Goal: Information Seeking & Learning: Learn about a topic

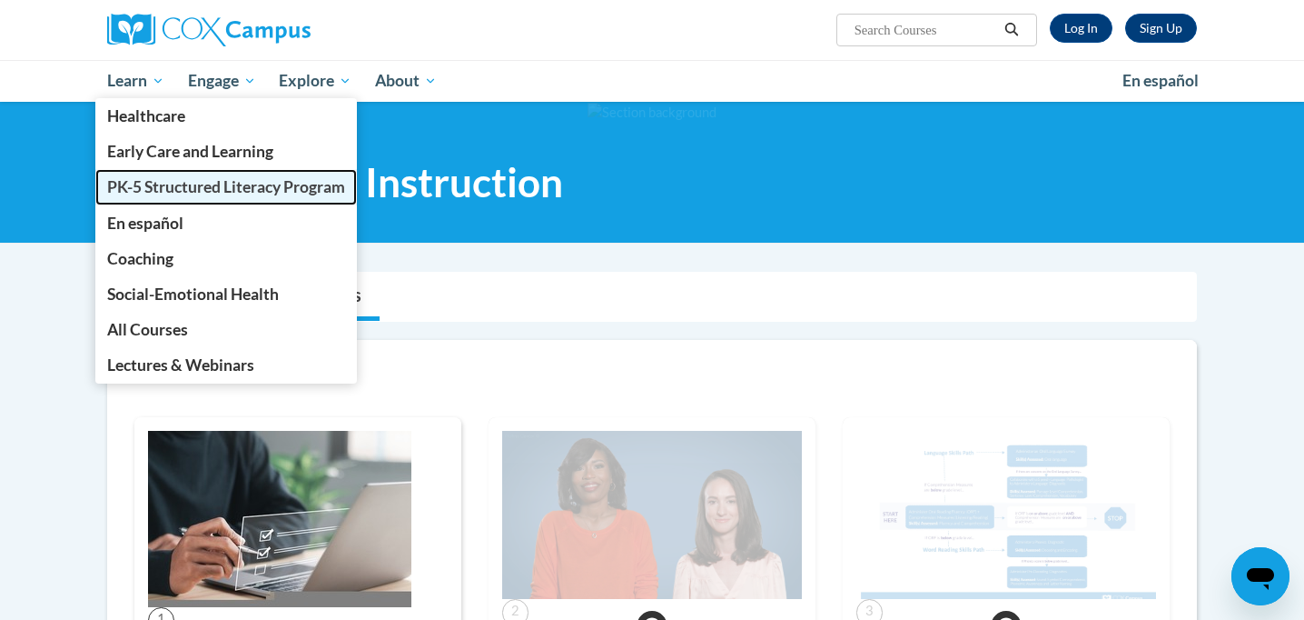
click at [171, 183] on span "PK-5 Structured Literacy Program" at bounding box center [226, 186] width 238 height 19
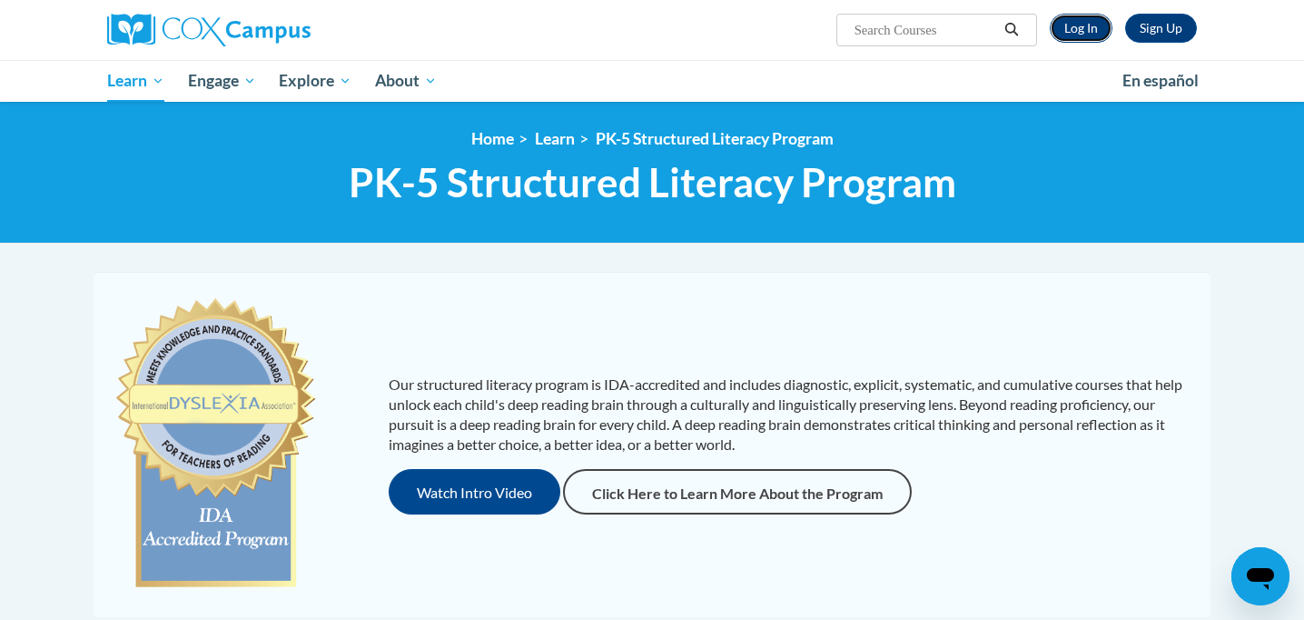
click at [1093, 32] on link "Log In" at bounding box center [1081, 28] width 63 height 29
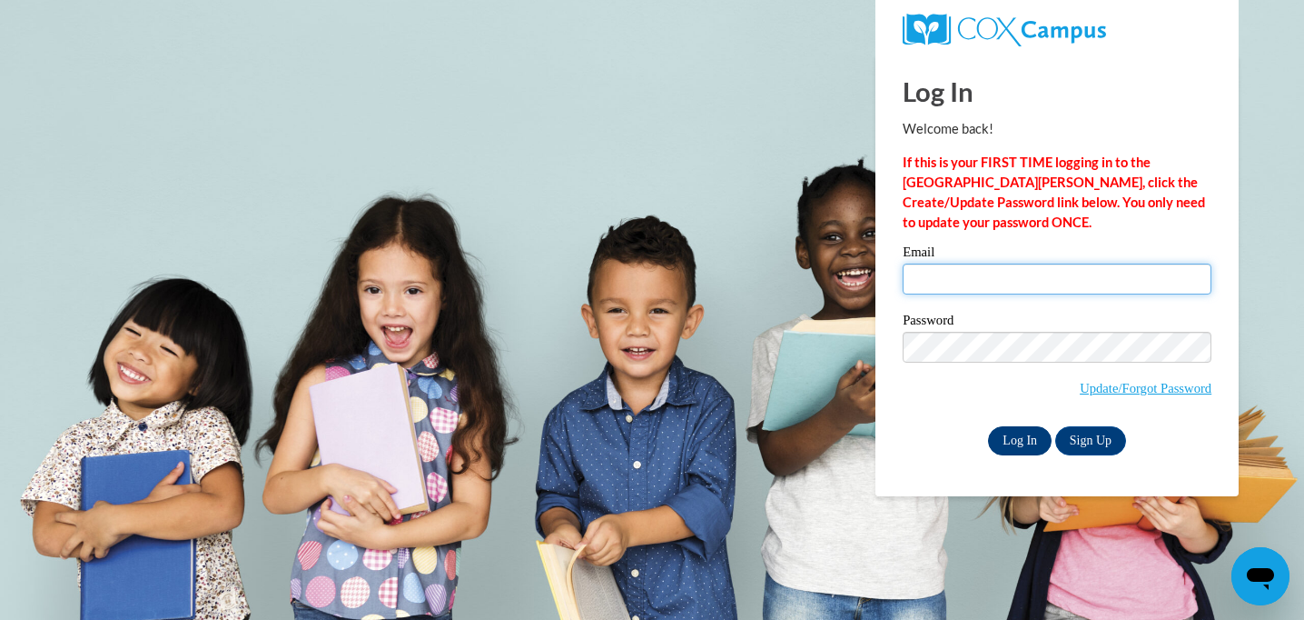
type input "laschroede@waukesha.k12.wi.us"
click at [1025, 433] on input "Log In" at bounding box center [1020, 440] width 64 height 29
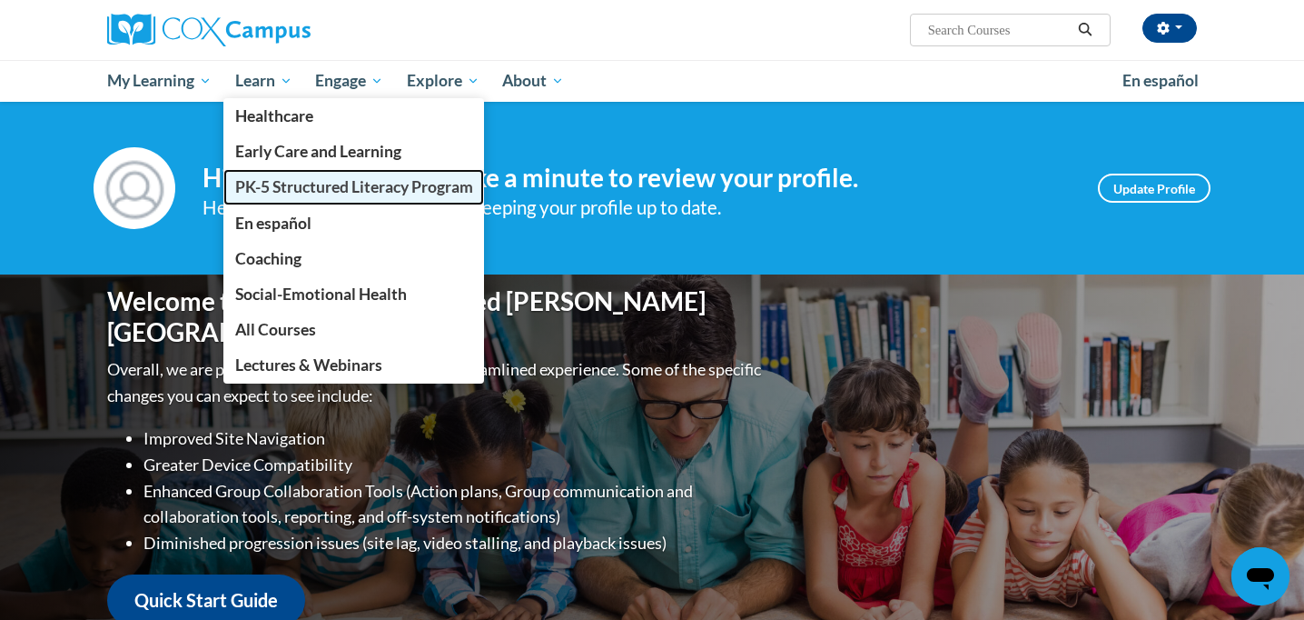
click at [279, 186] on span "PK-5 Structured Literacy Program" at bounding box center [354, 186] width 238 height 19
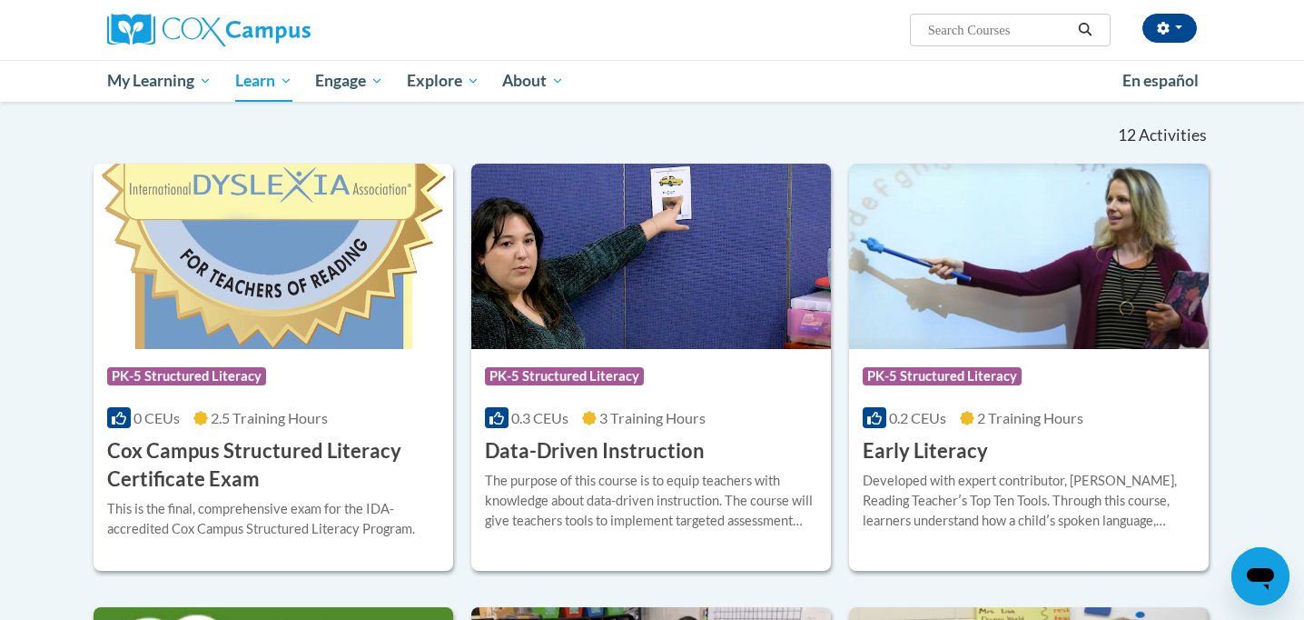
scroll to position [559, 0]
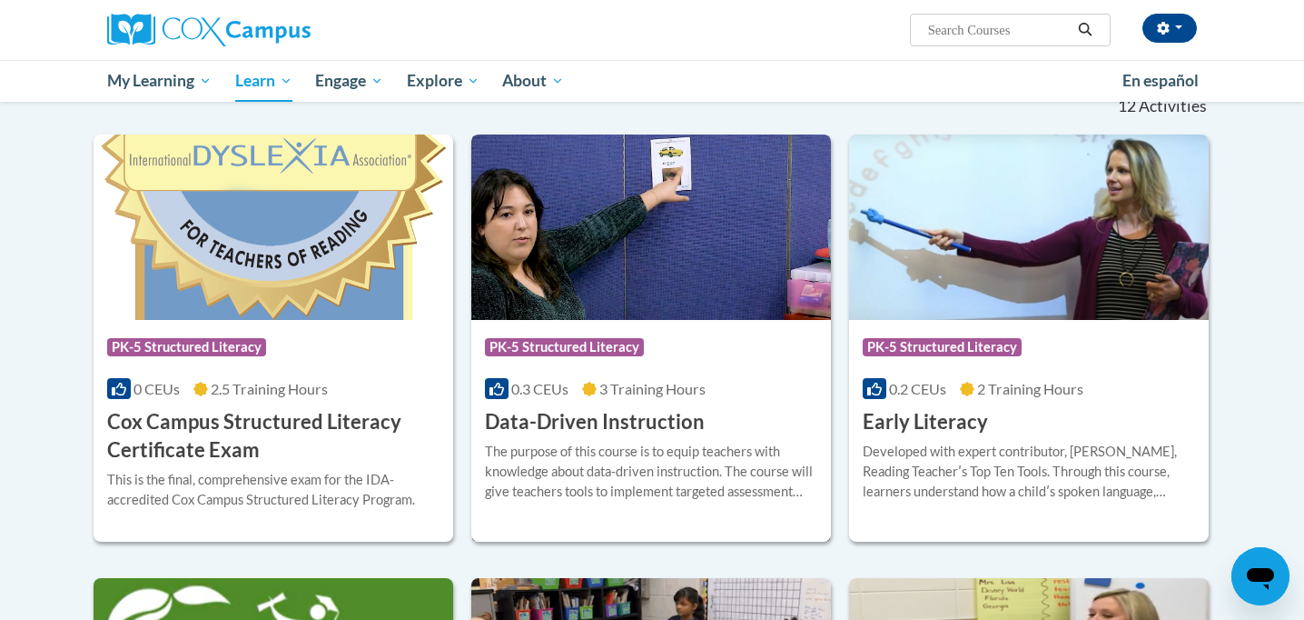
click at [599, 426] on h3 "Data-Driven Instruction" at bounding box center [595, 422] width 220 height 28
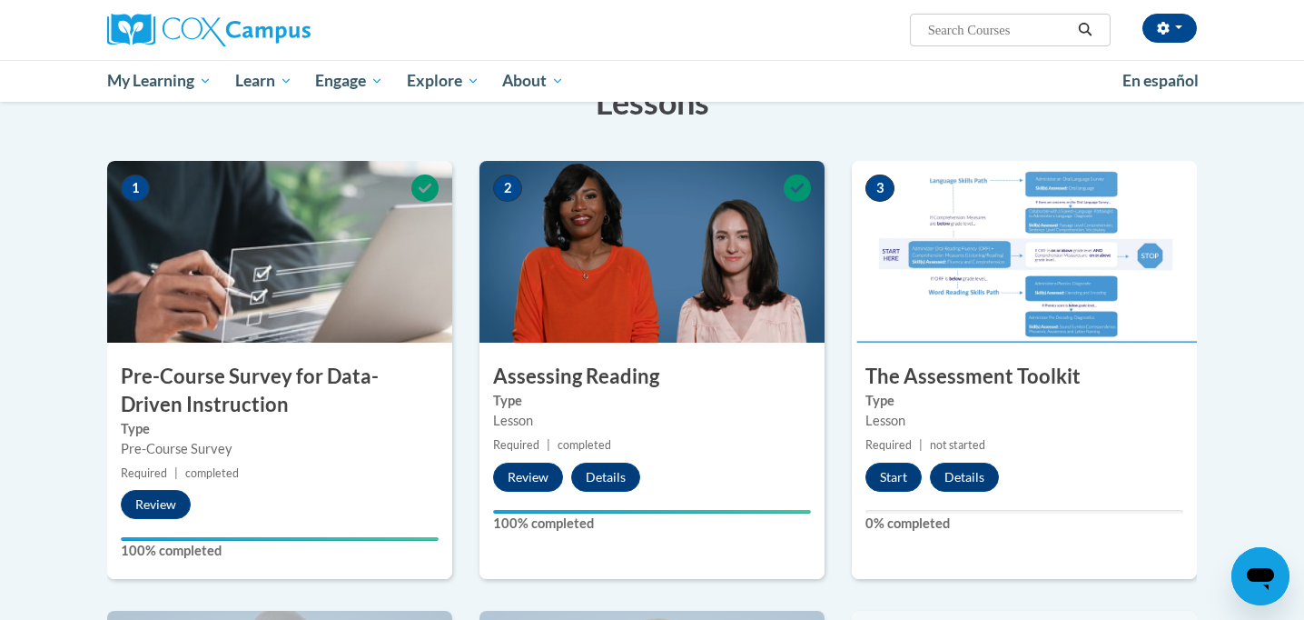
scroll to position [315, 0]
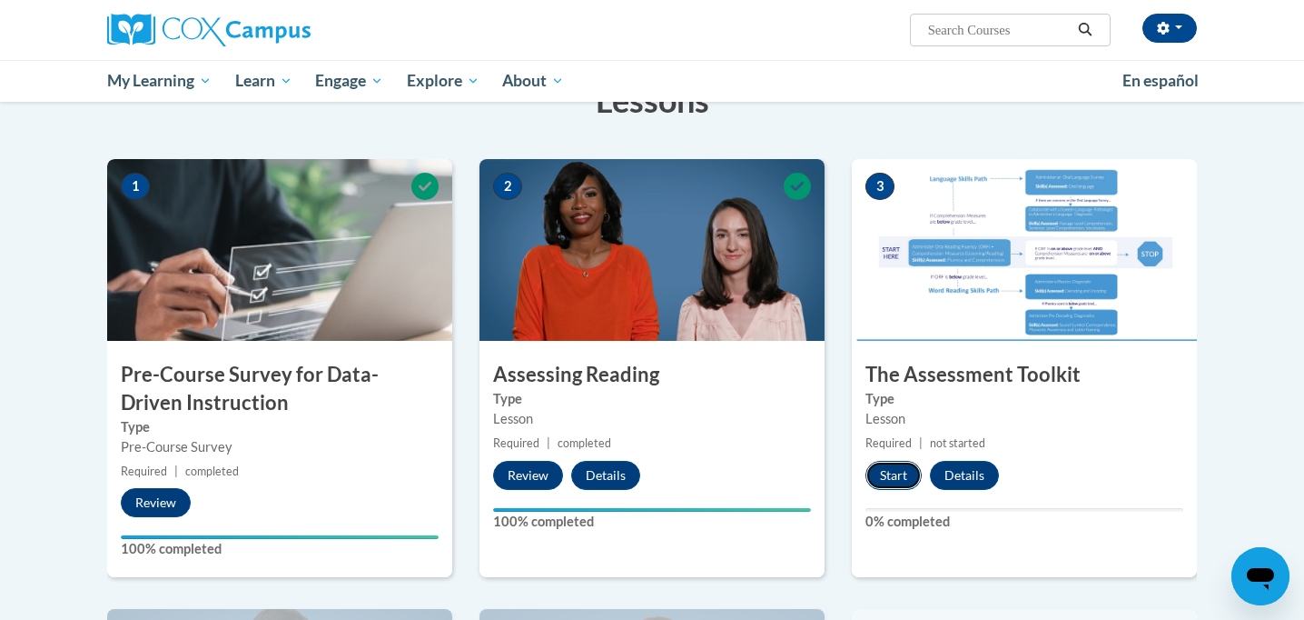
click at [904, 471] on button "Start" at bounding box center [894, 475] width 56 height 29
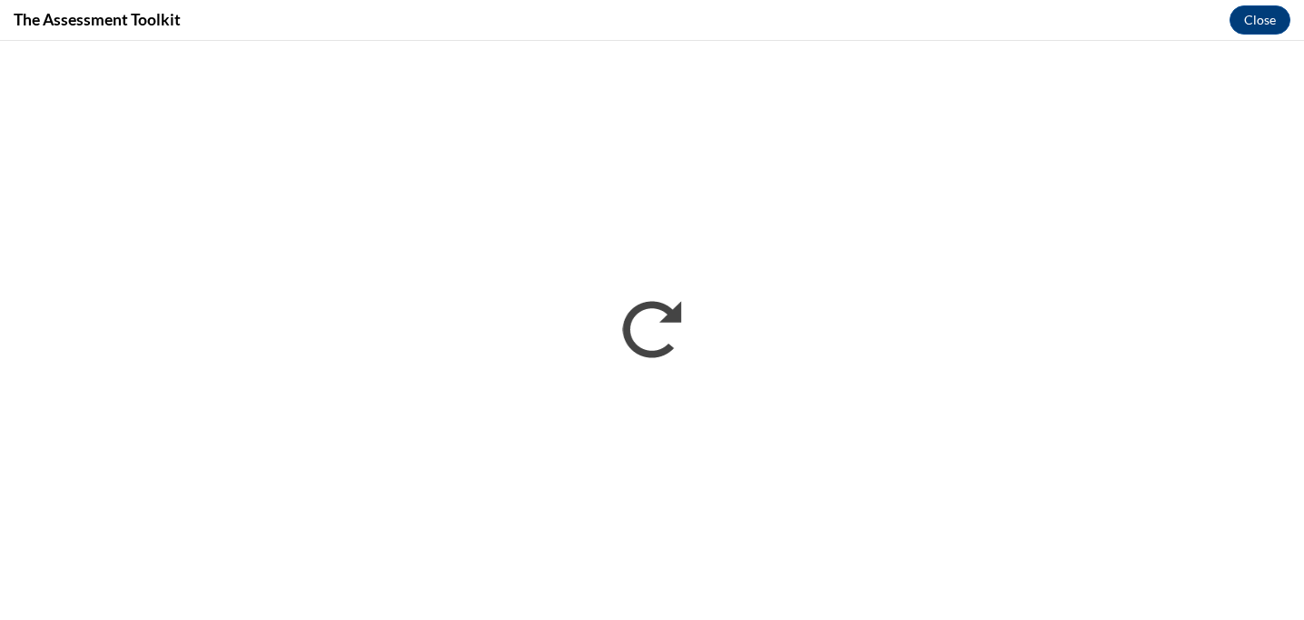
scroll to position [0, 0]
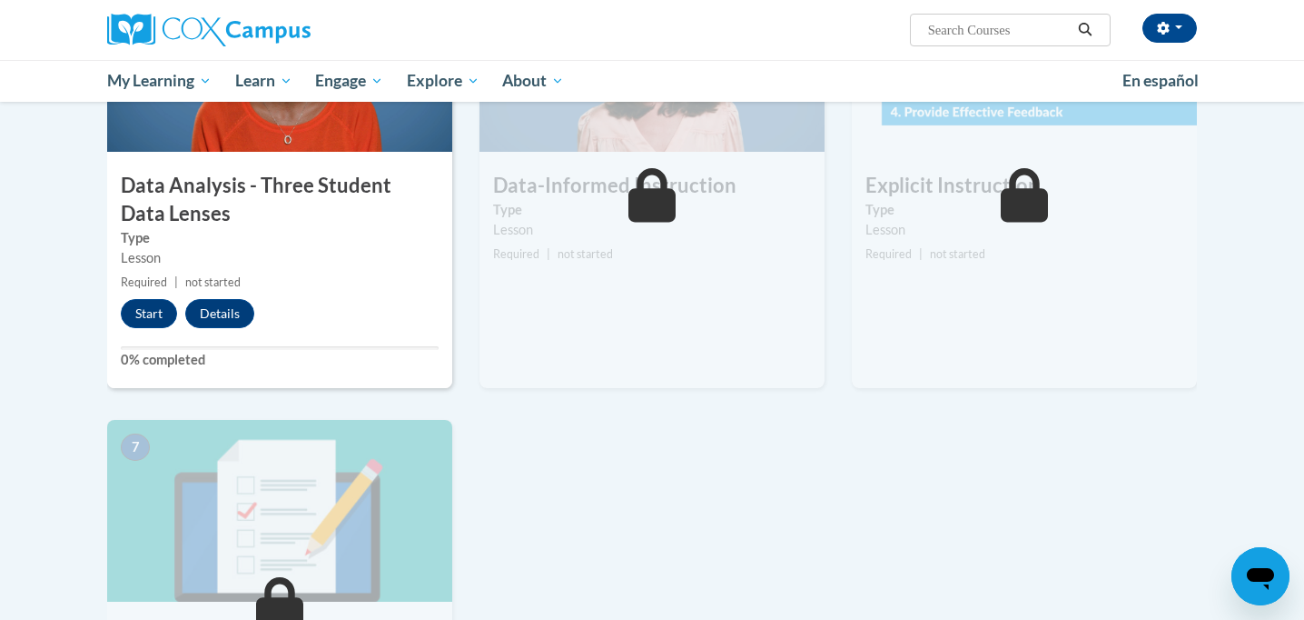
scroll to position [949, 0]
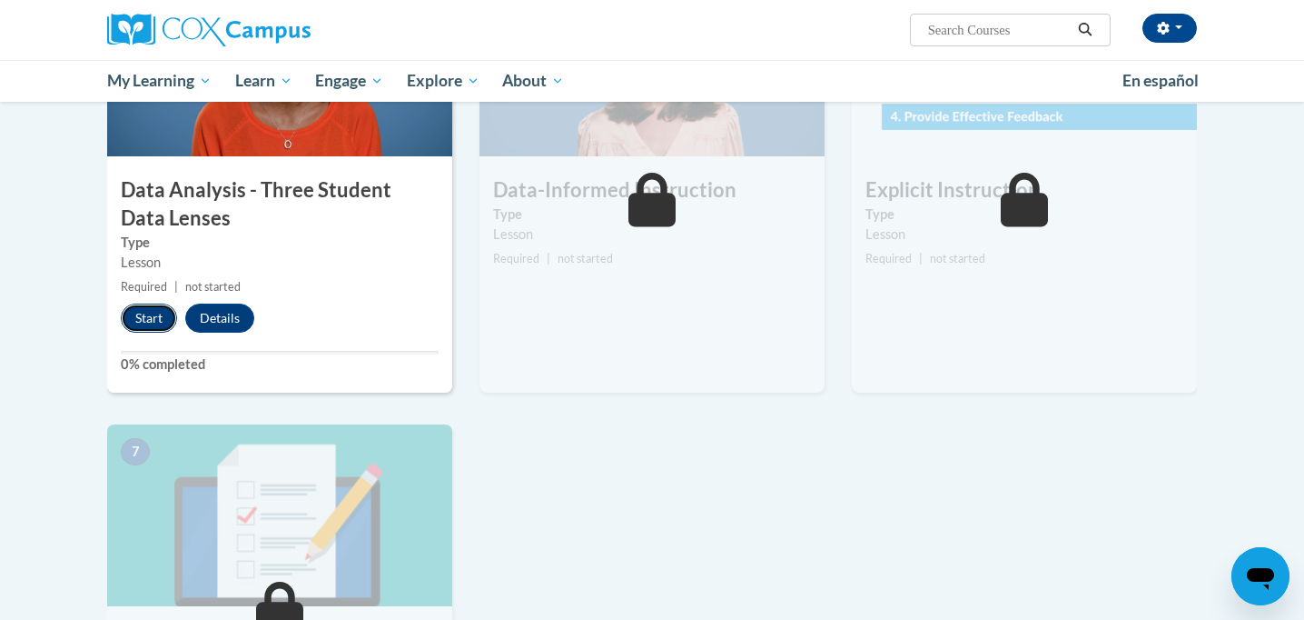
click at [162, 311] on button "Start" at bounding box center [149, 317] width 56 height 29
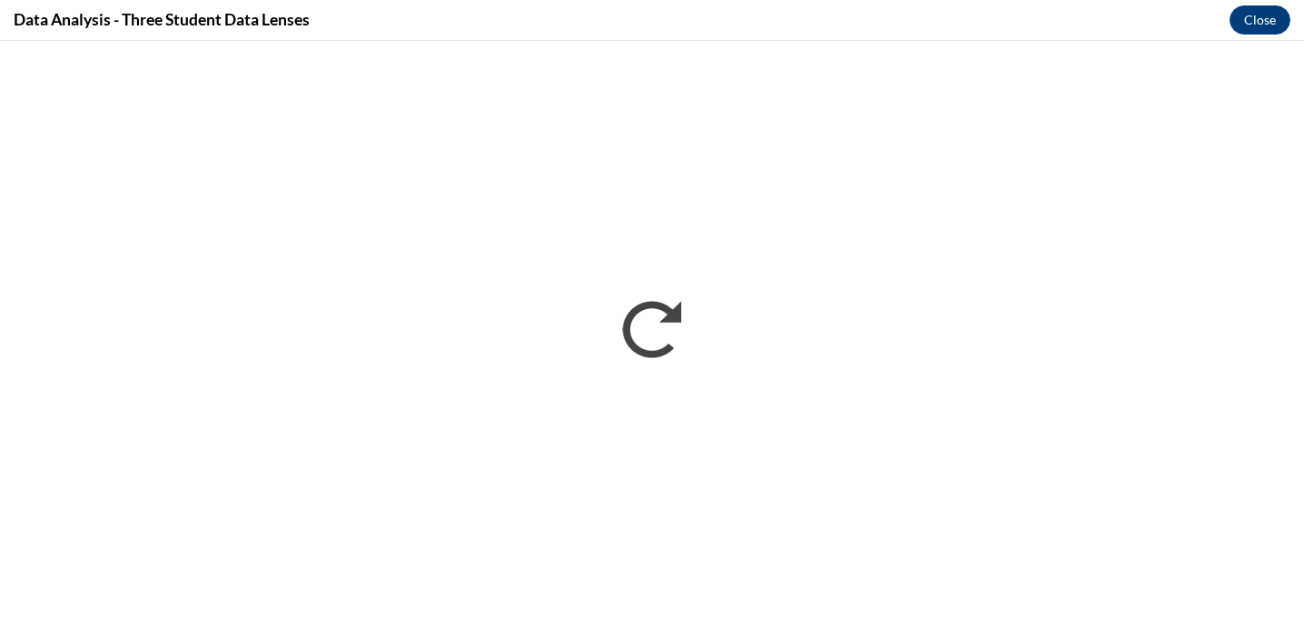
scroll to position [0, 0]
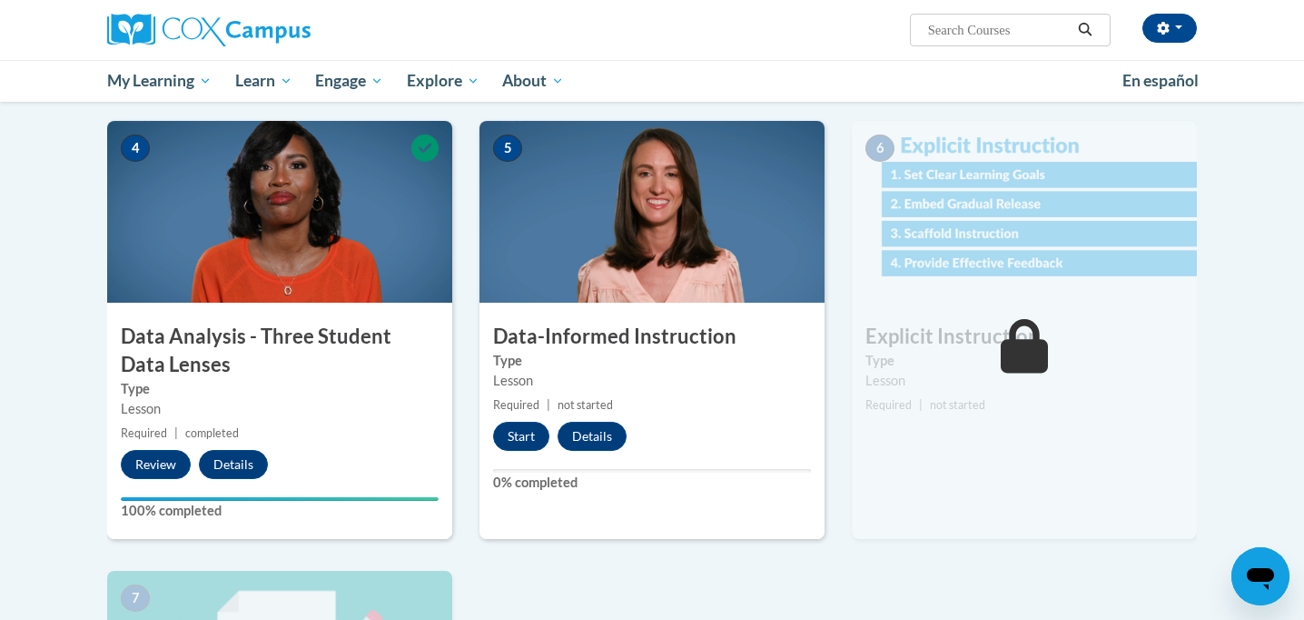
scroll to position [798, 0]
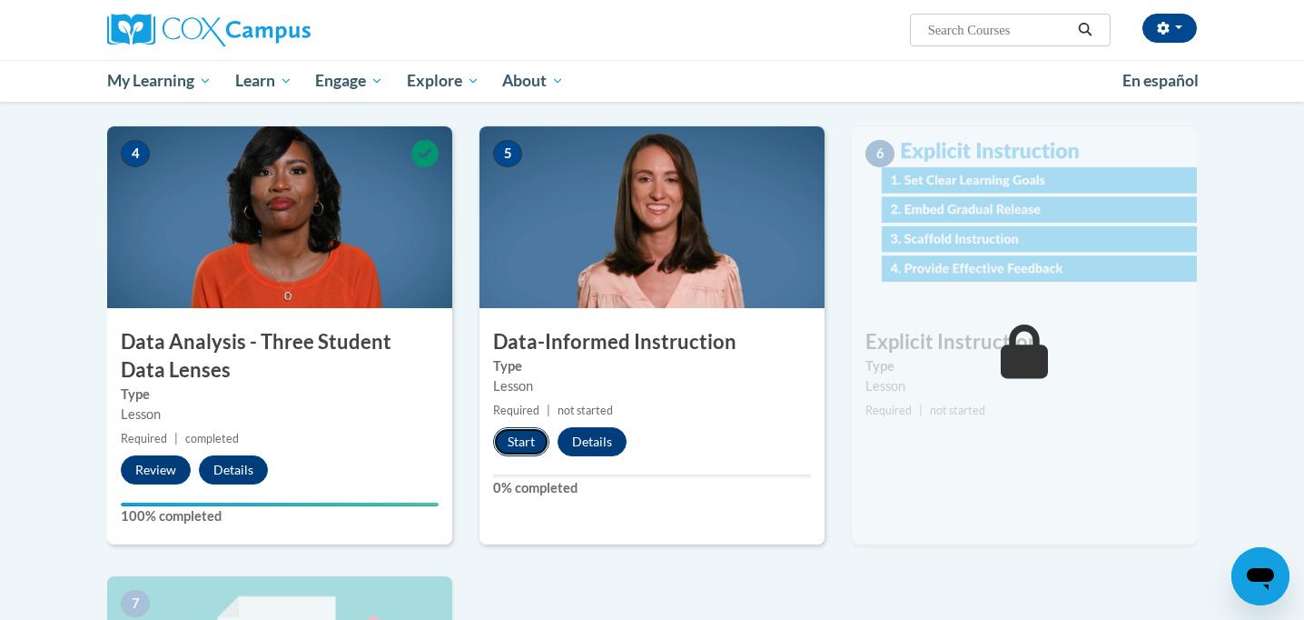
click at [527, 446] on button "Start" at bounding box center [521, 441] width 56 height 29
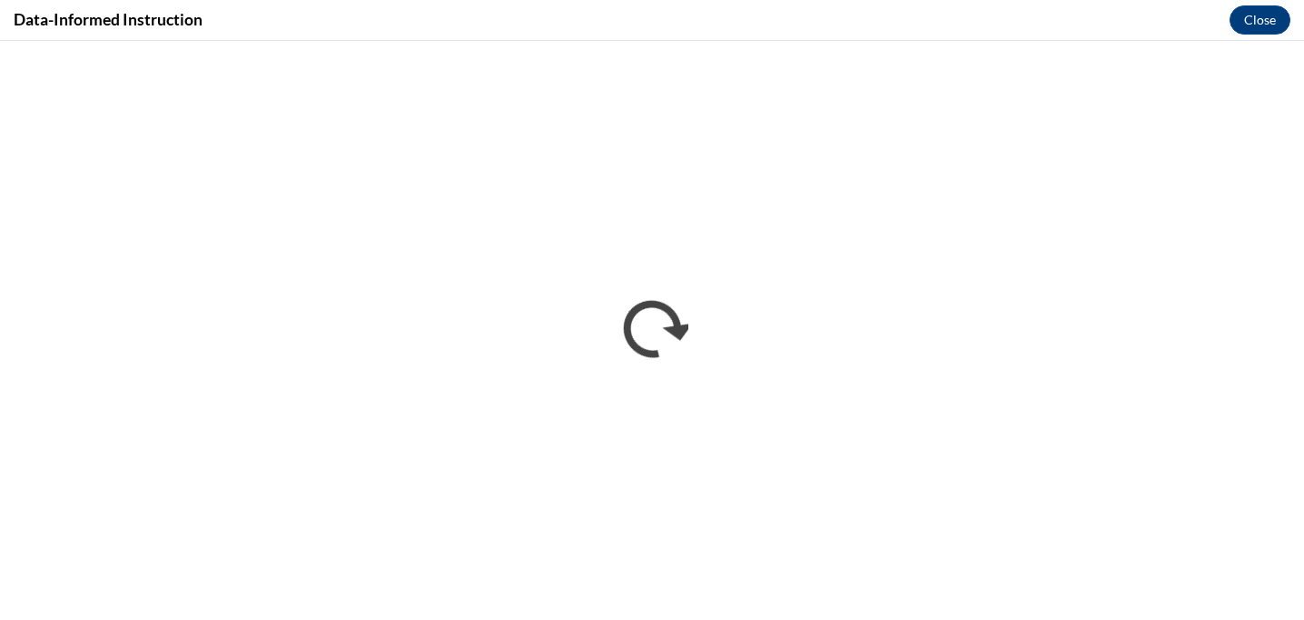
scroll to position [0, 0]
click at [1264, 30] on button "Close" at bounding box center [1260, 19] width 61 height 29
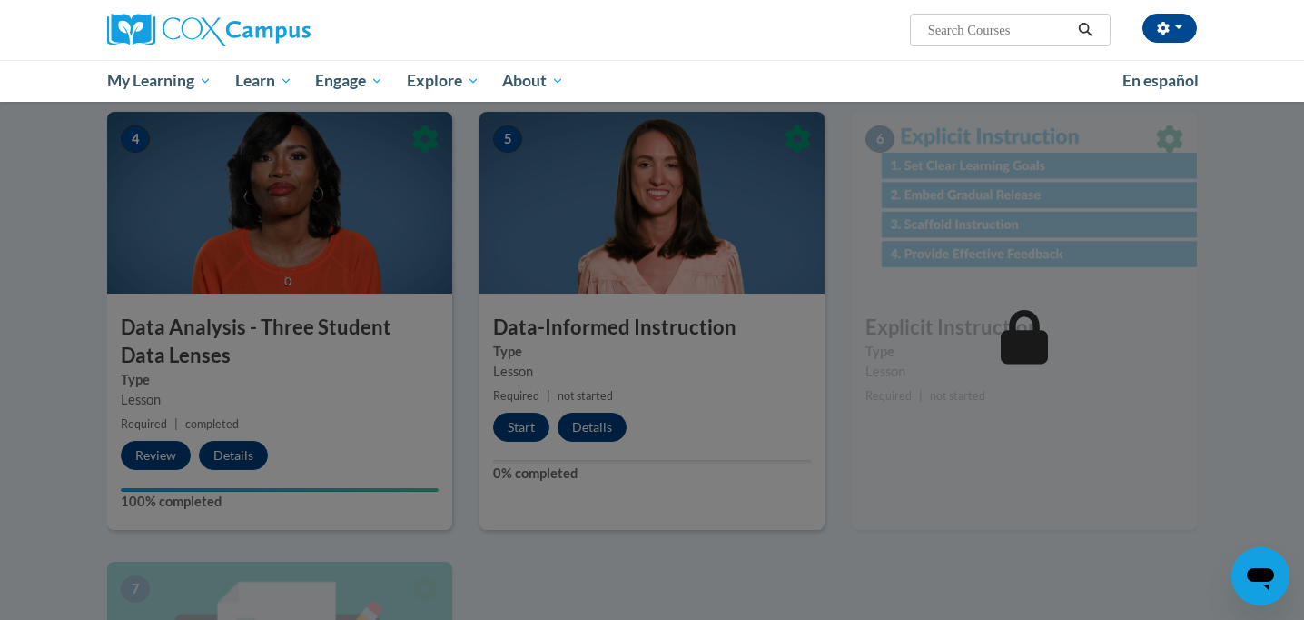
scroll to position [798, 0]
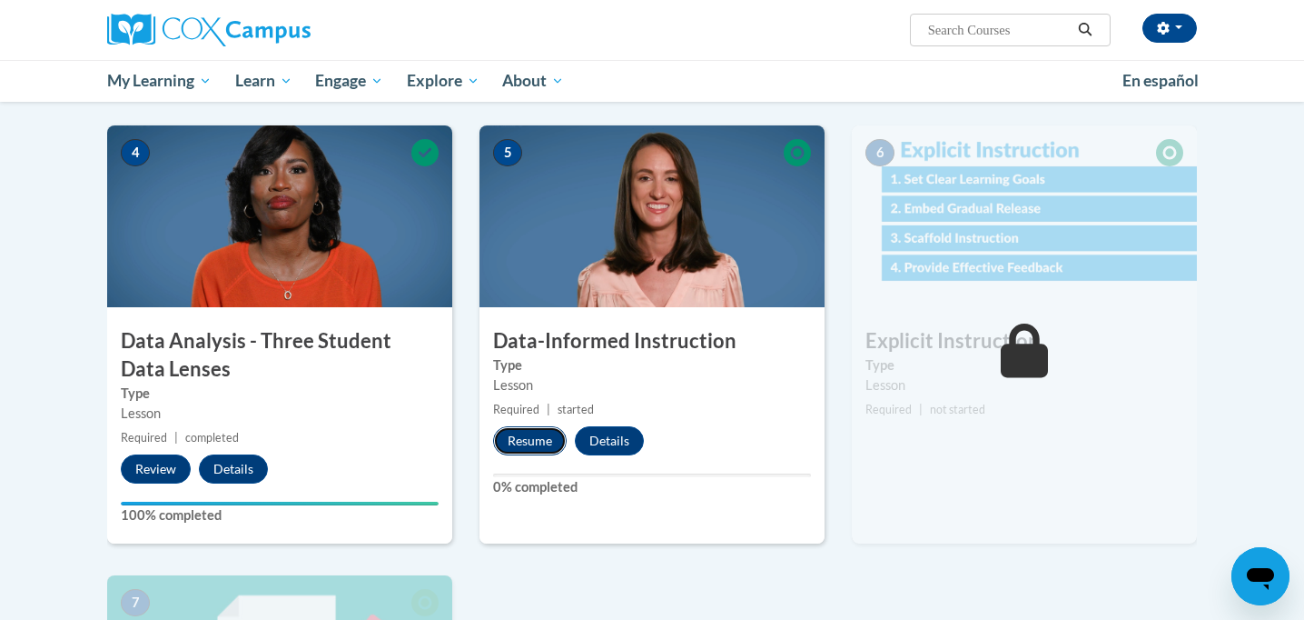
click at [525, 439] on button "Resume" at bounding box center [530, 440] width 74 height 29
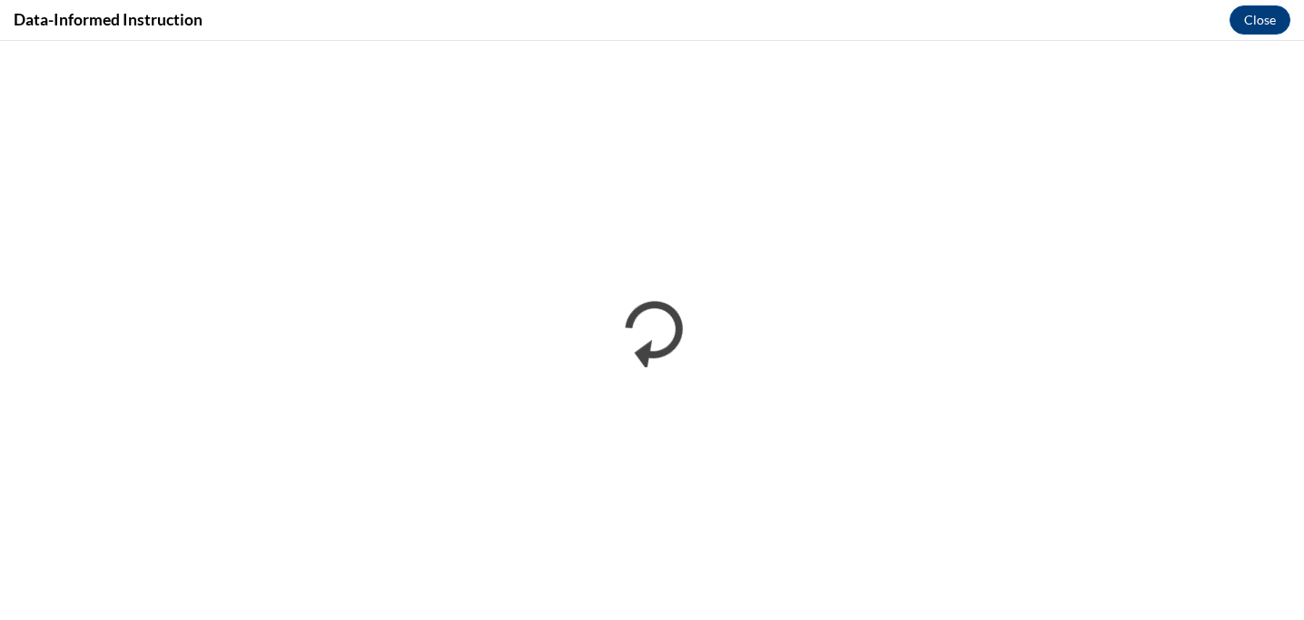
scroll to position [0, 0]
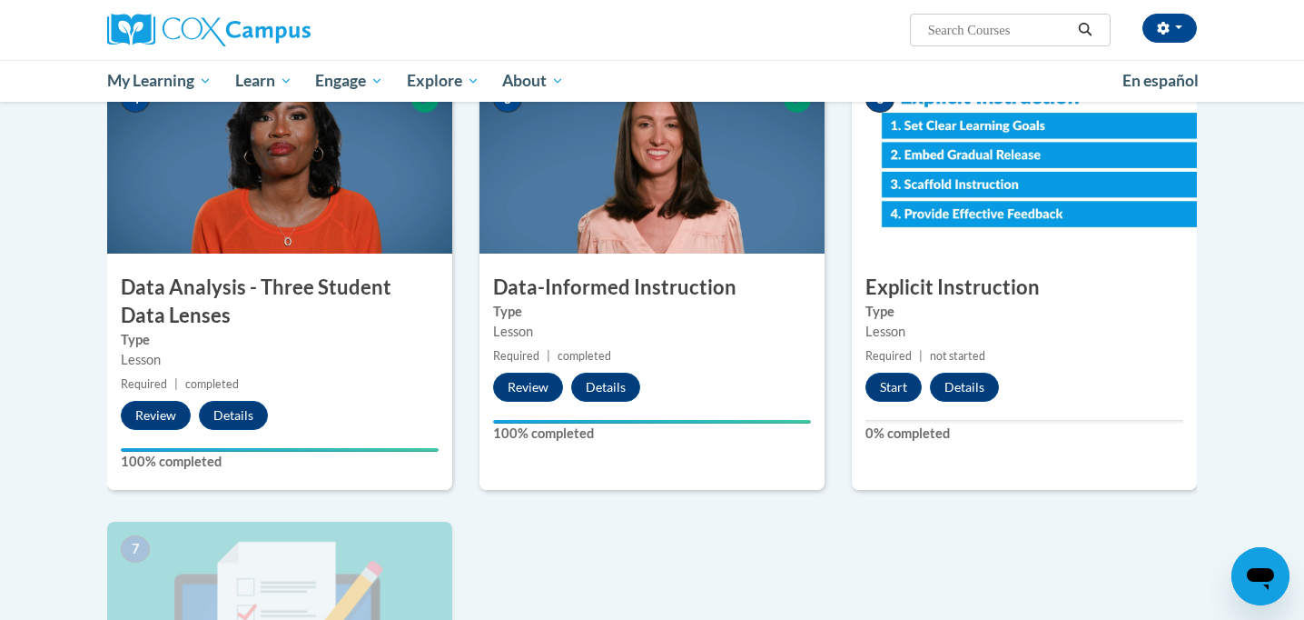
scroll to position [892, 0]
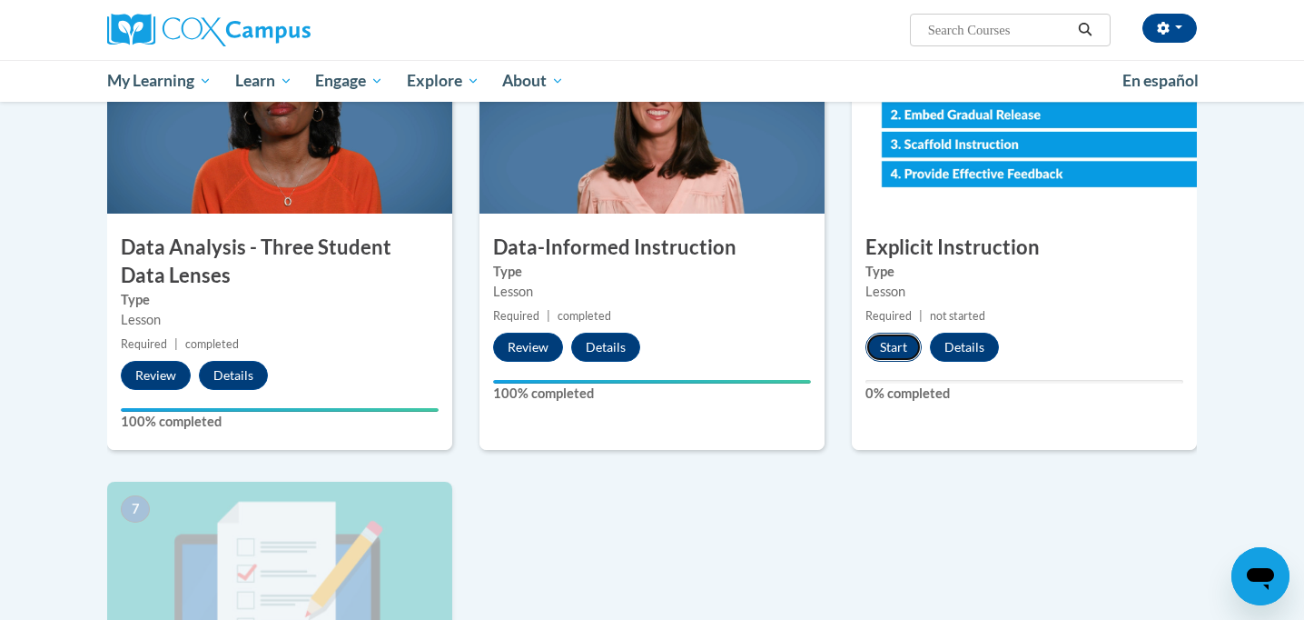
click at [888, 350] on button "Start" at bounding box center [894, 346] width 56 height 29
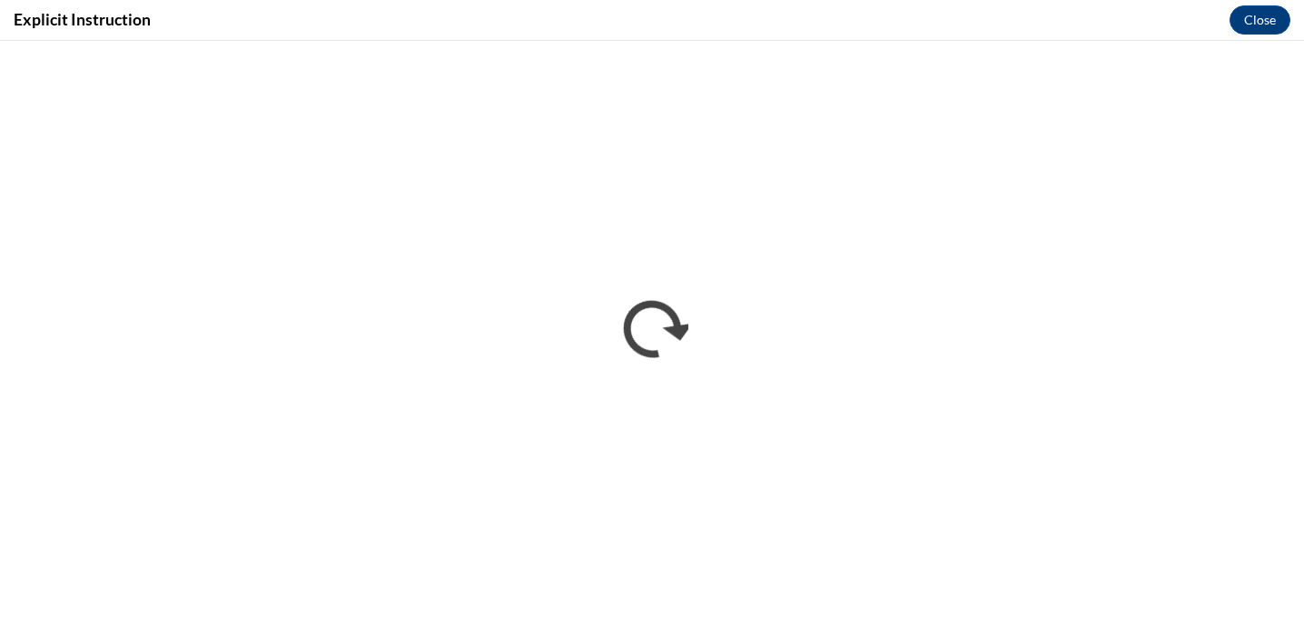
scroll to position [0, 0]
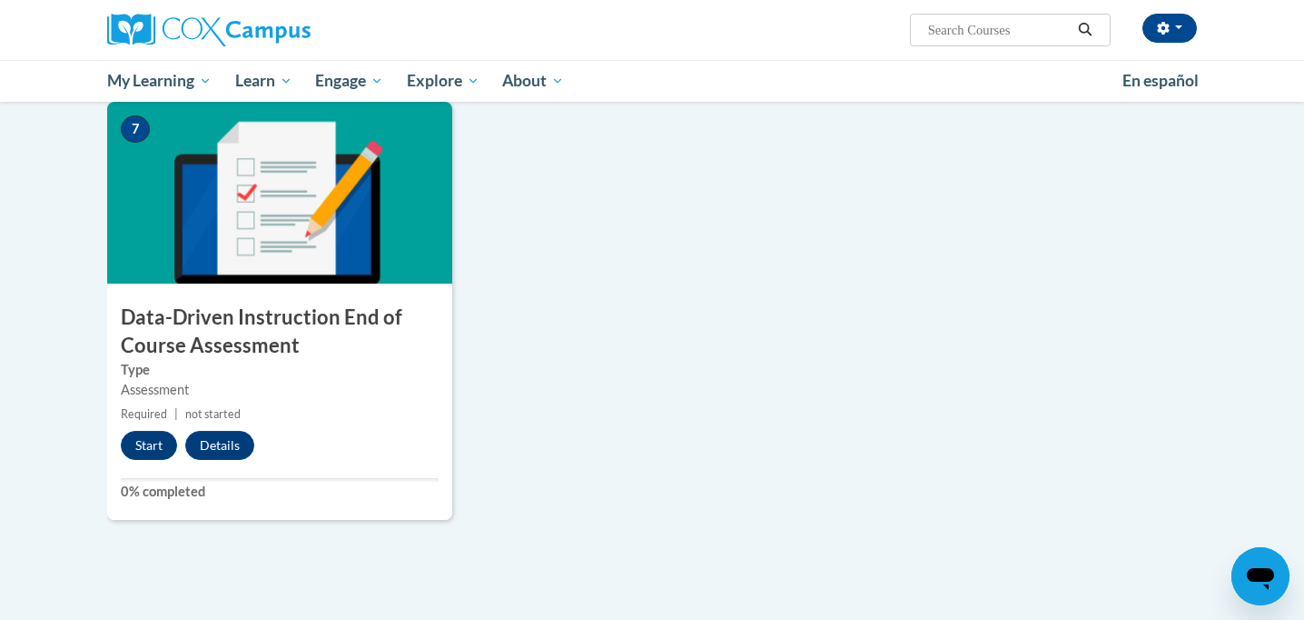
scroll to position [1309, 0]
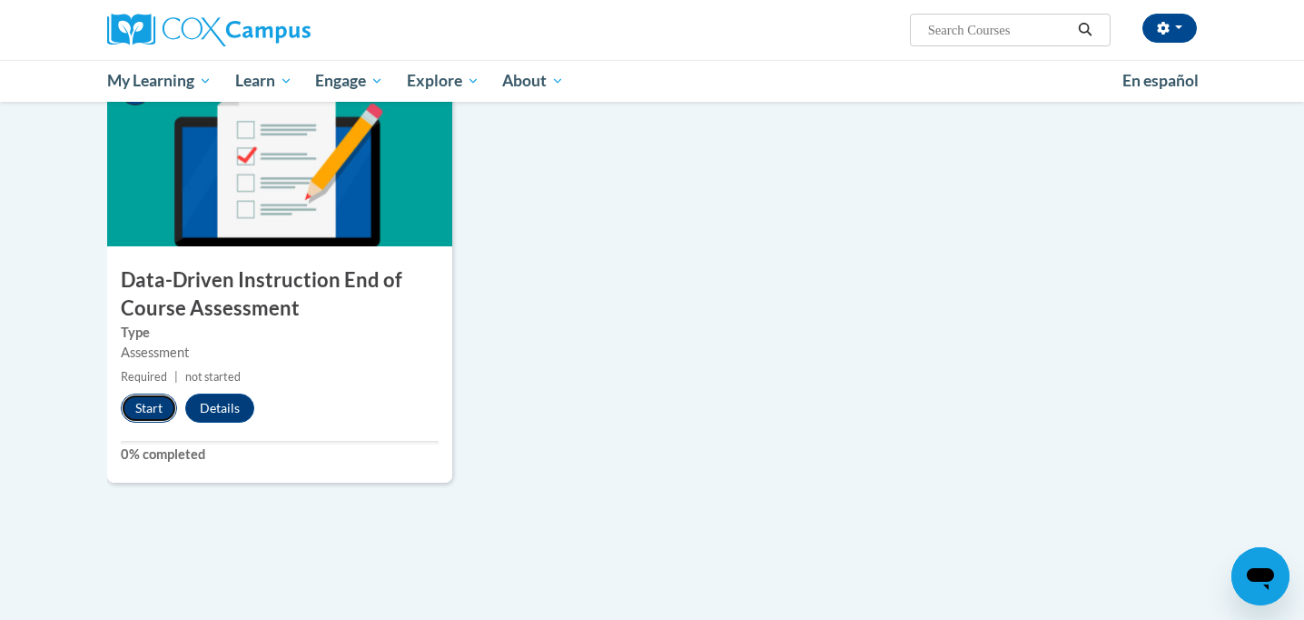
click at [142, 406] on button "Start" at bounding box center [149, 407] width 56 height 29
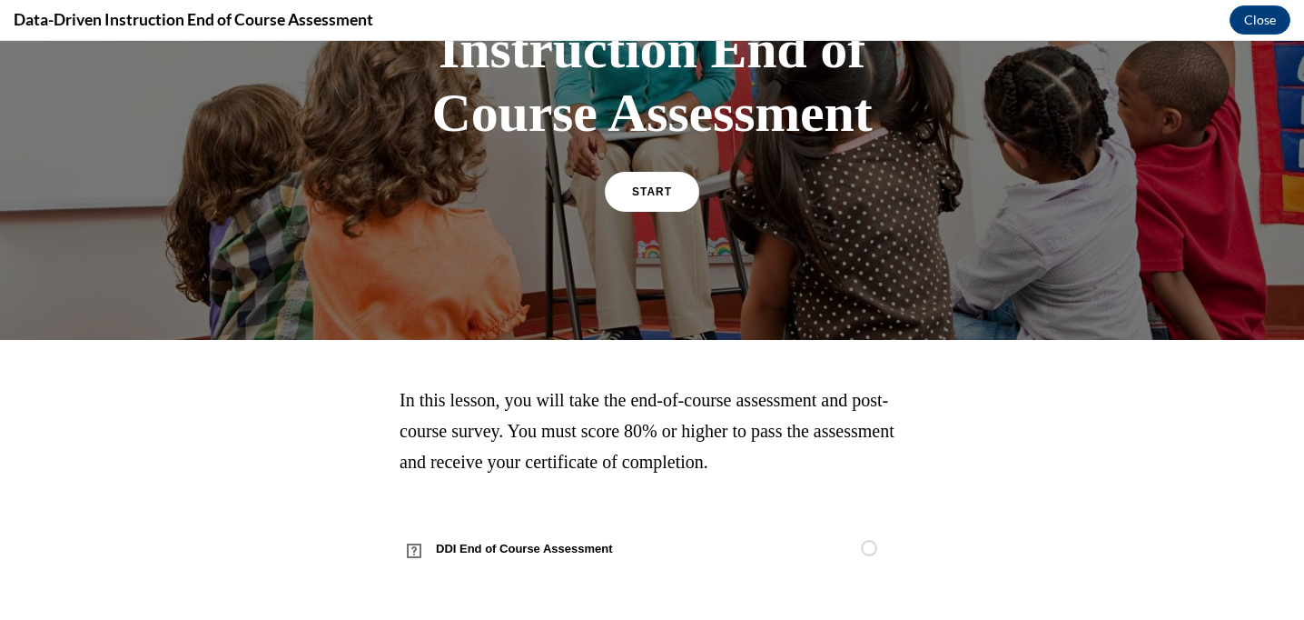
scroll to position [219, 0]
click at [645, 189] on span "START" at bounding box center [652, 192] width 42 height 14
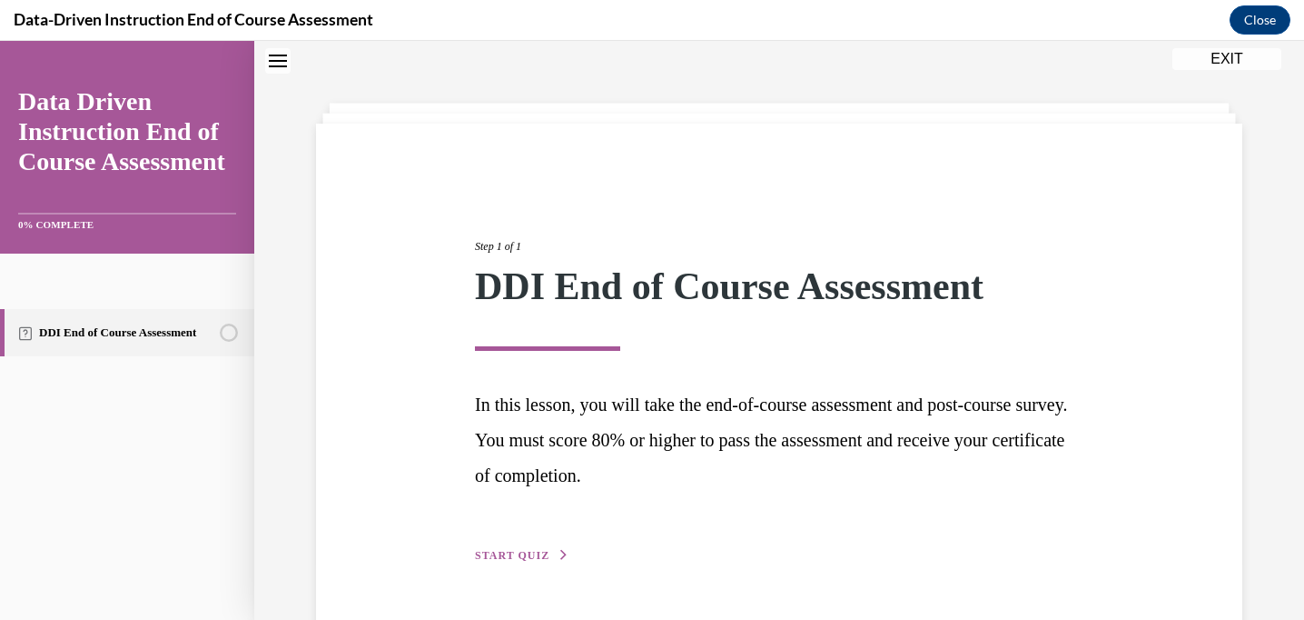
scroll to position [111, 0]
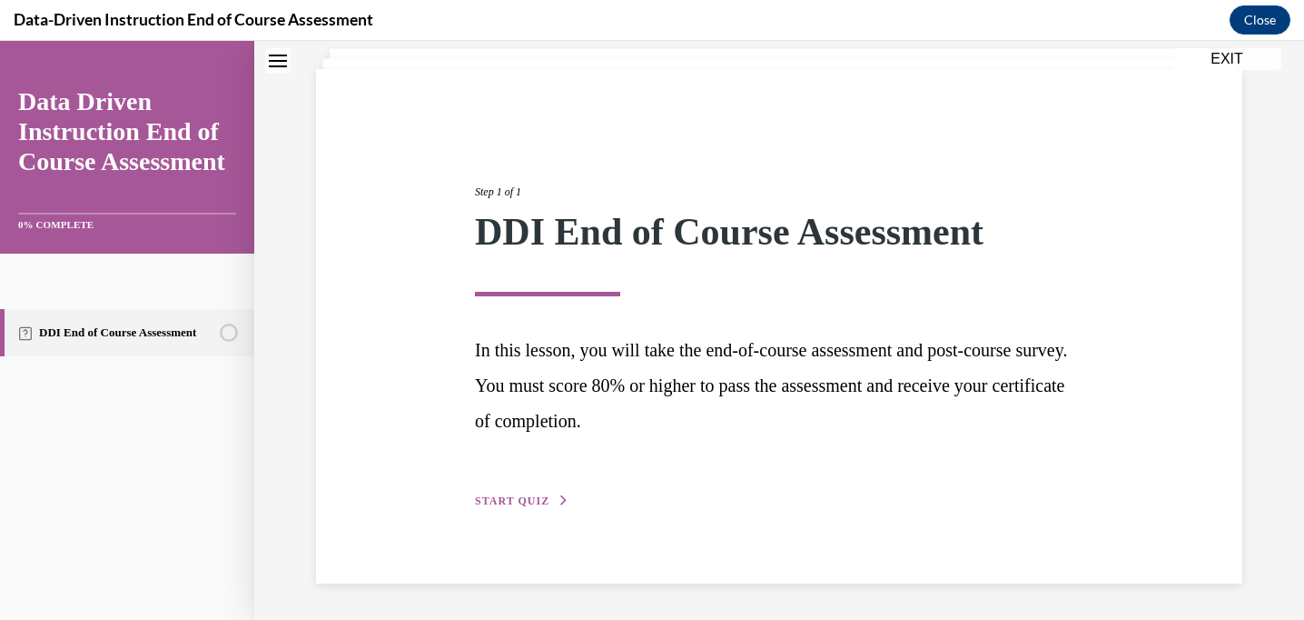
click at [539, 493] on button "START QUIZ" at bounding box center [522, 500] width 94 height 16
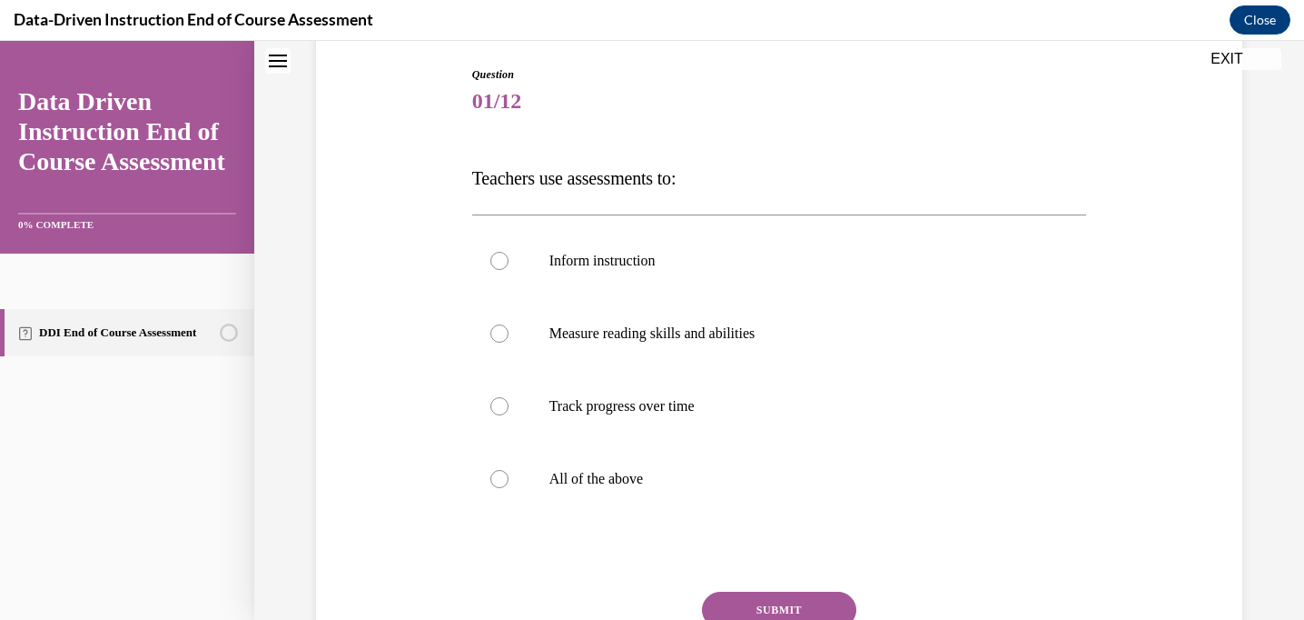
scroll to position [190, 0]
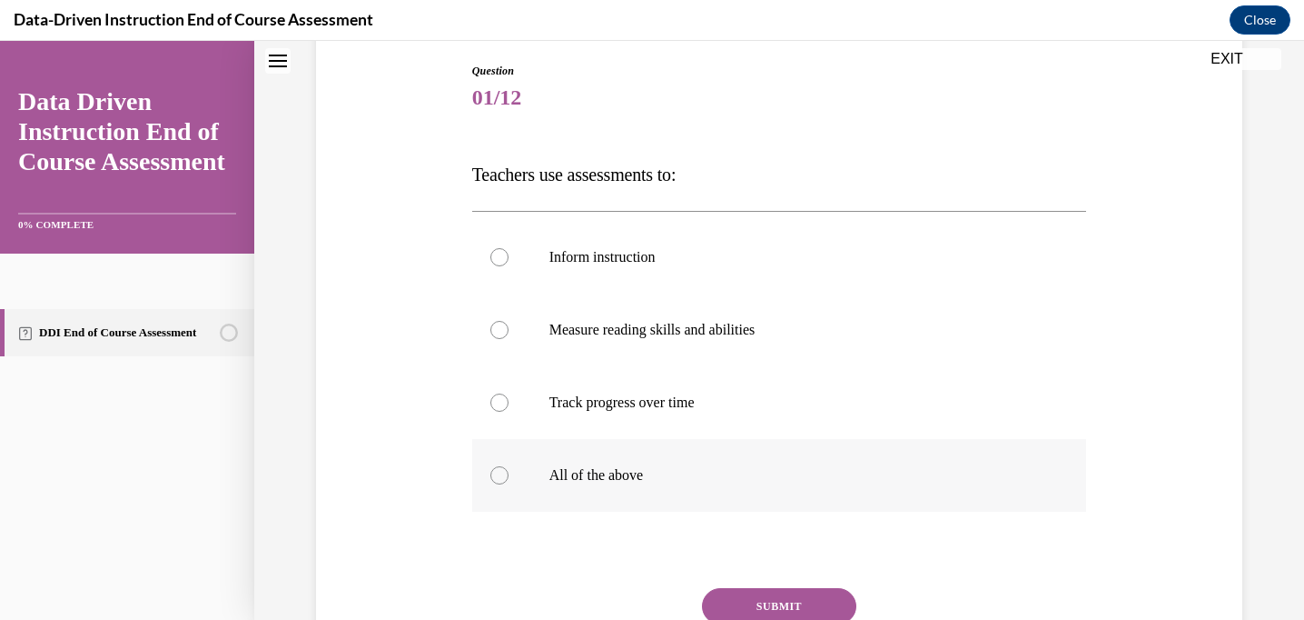
click at [502, 471] on div at bounding box center [500, 475] width 18 height 18
click at [502, 471] on input "All of the above" at bounding box center [500, 475] width 18 height 18
radio input "true"
click at [786, 607] on button "SUBMIT" at bounding box center [779, 606] width 154 height 36
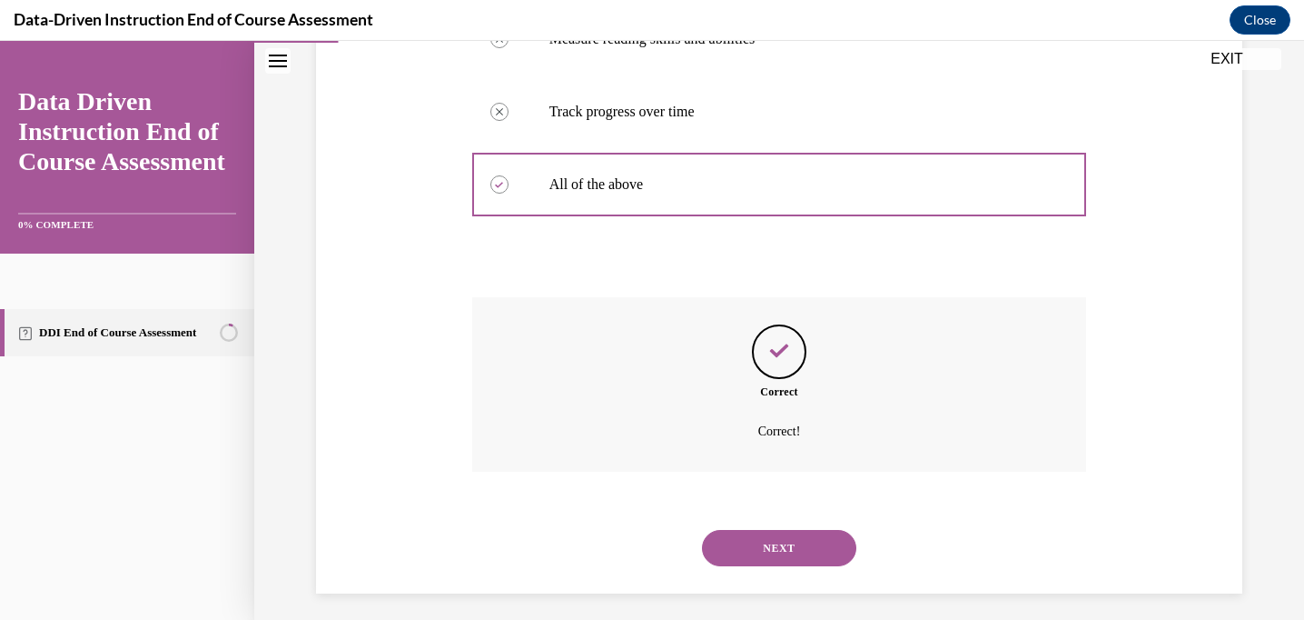
scroll to position [491, 0]
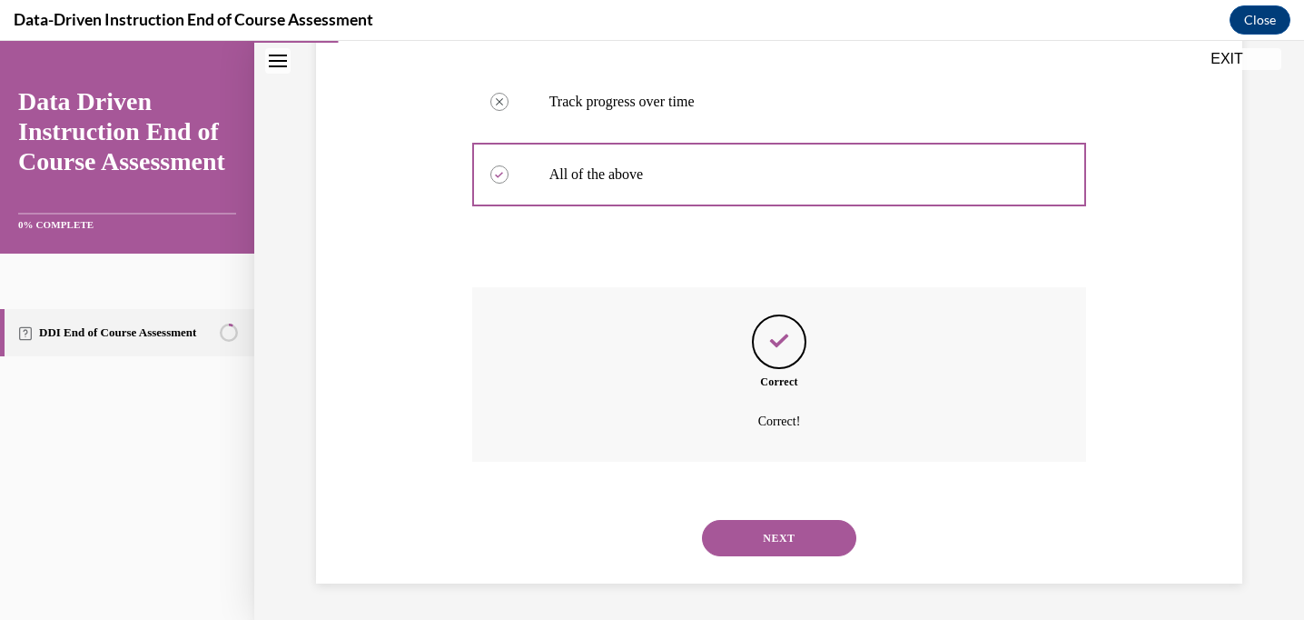
click at [768, 533] on button "NEXT" at bounding box center [779, 538] width 154 height 36
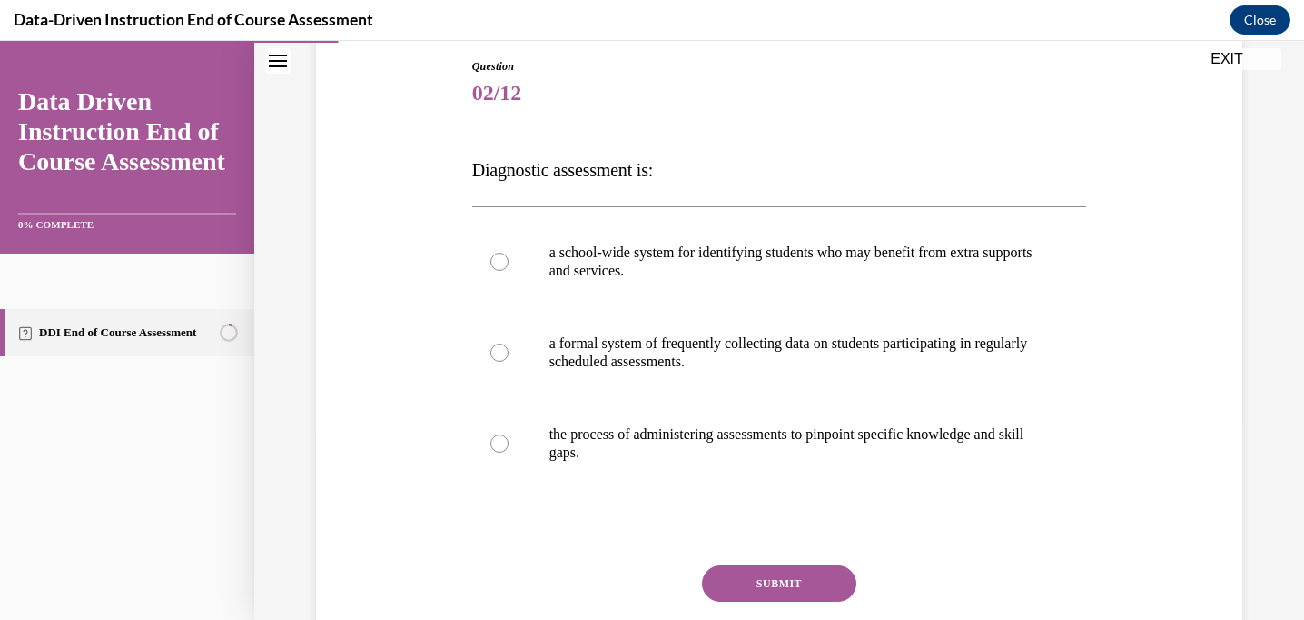
scroll to position [200, 0]
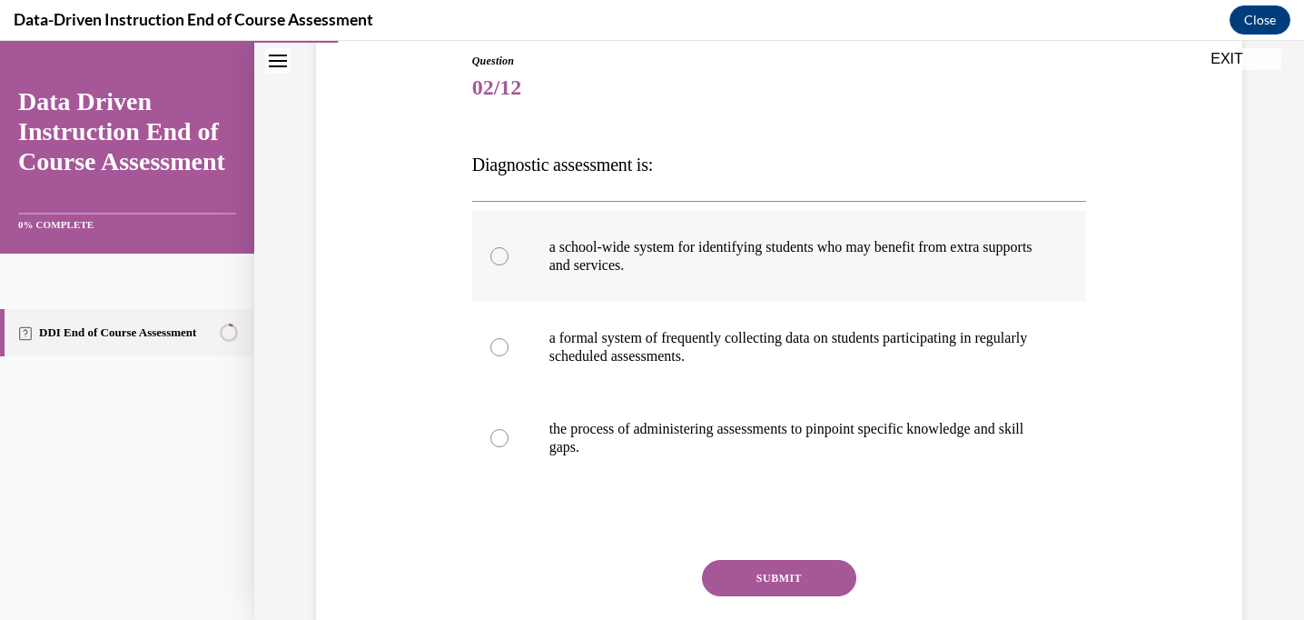
click at [505, 255] on div at bounding box center [500, 256] width 18 height 18
click at [505, 255] on input "a school-wide system for identifying students who may benefit from extra suppor…" at bounding box center [500, 256] width 18 height 18
radio input "true"
click at [793, 576] on button "SUBMIT" at bounding box center [779, 578] width 154 height 36
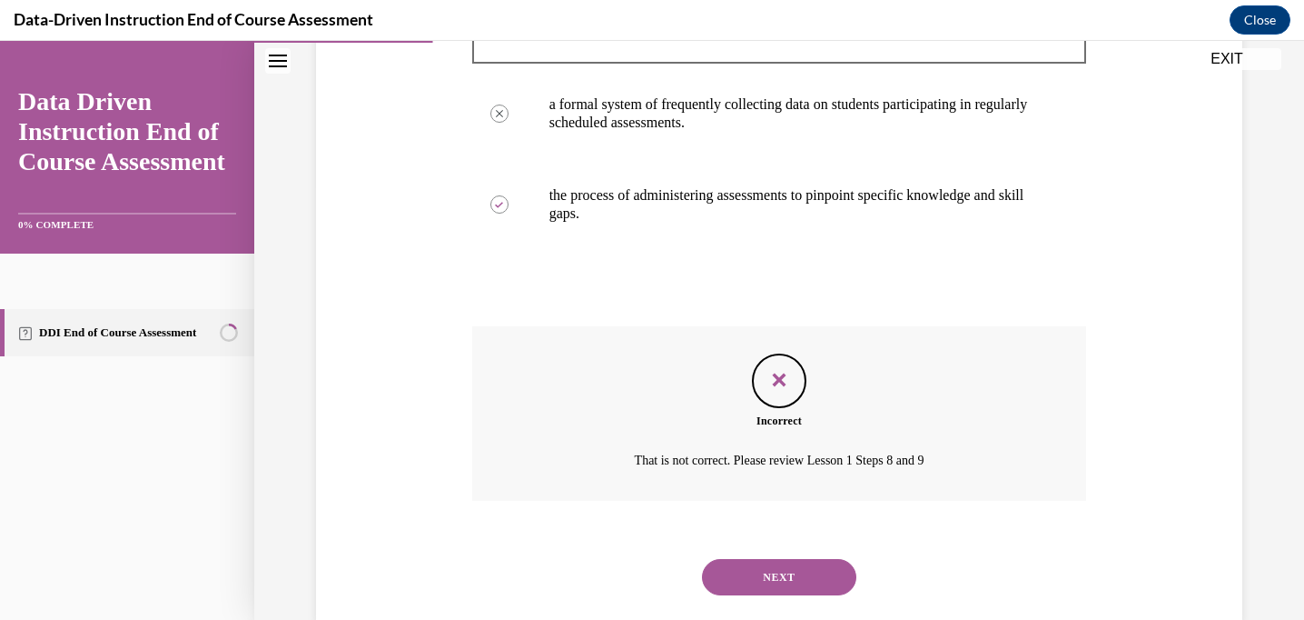
scroll to position [472, 0]
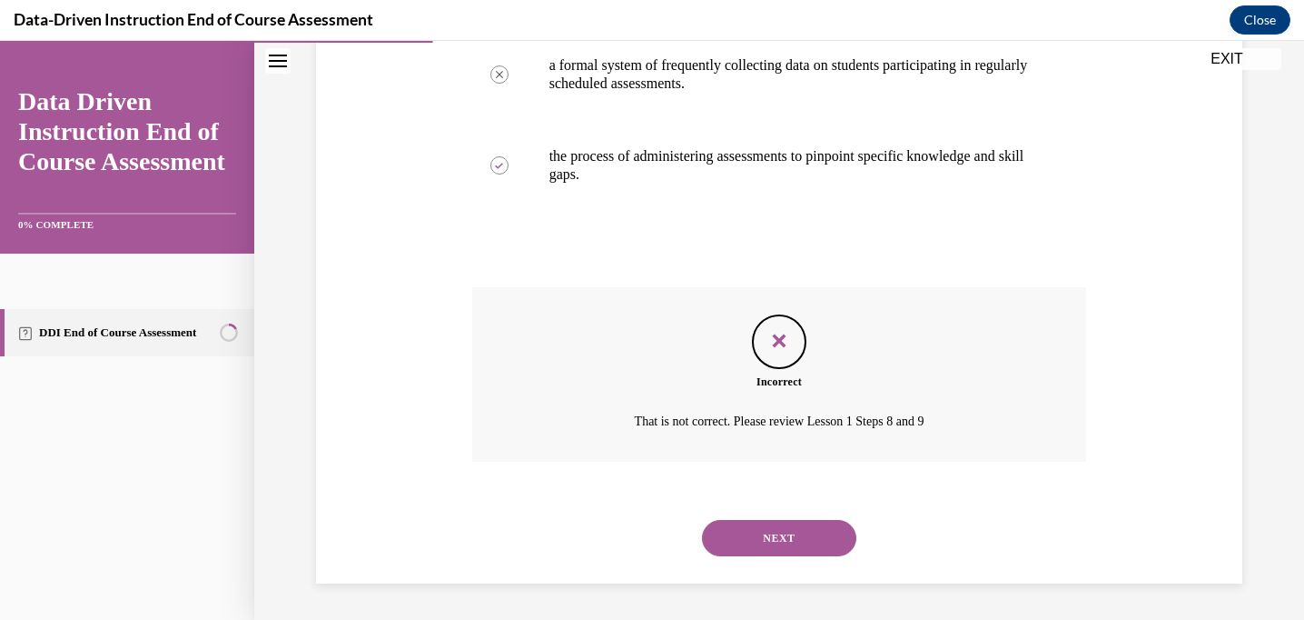
click at [800, 540] on button "NEXT" at bounding box center [779, 538] width 154 height 36
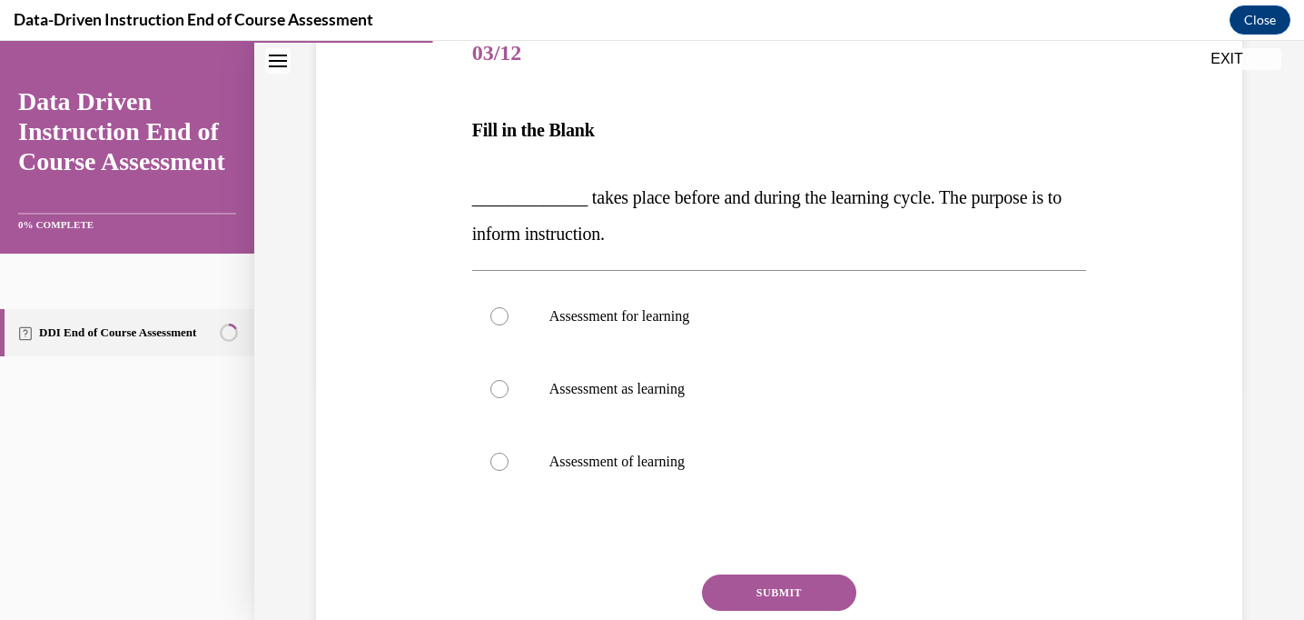
scroll to position [235, 0]
click at [502, 316] on div at bounding box center [500, 315] width 18 height 18
click at [502, 316] on input "Assessment for learning" at bounding box center [500, 315] width 18 height 18
radio input "true"
click at [825, 594] on button "SUBMIT" at bounding box center [779, 591] width 154 height 36
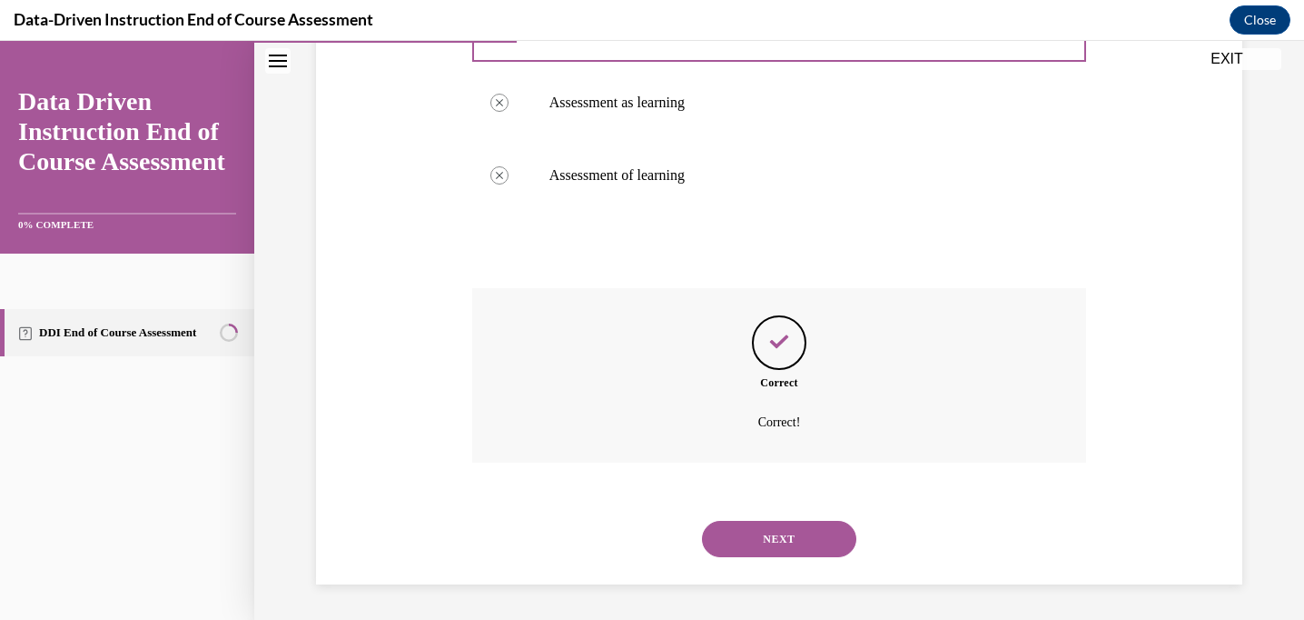
scroll to position [521, 0]
click at [803, 548] on button "NEXT" at bounding box center [779, 538] width 154 height 36
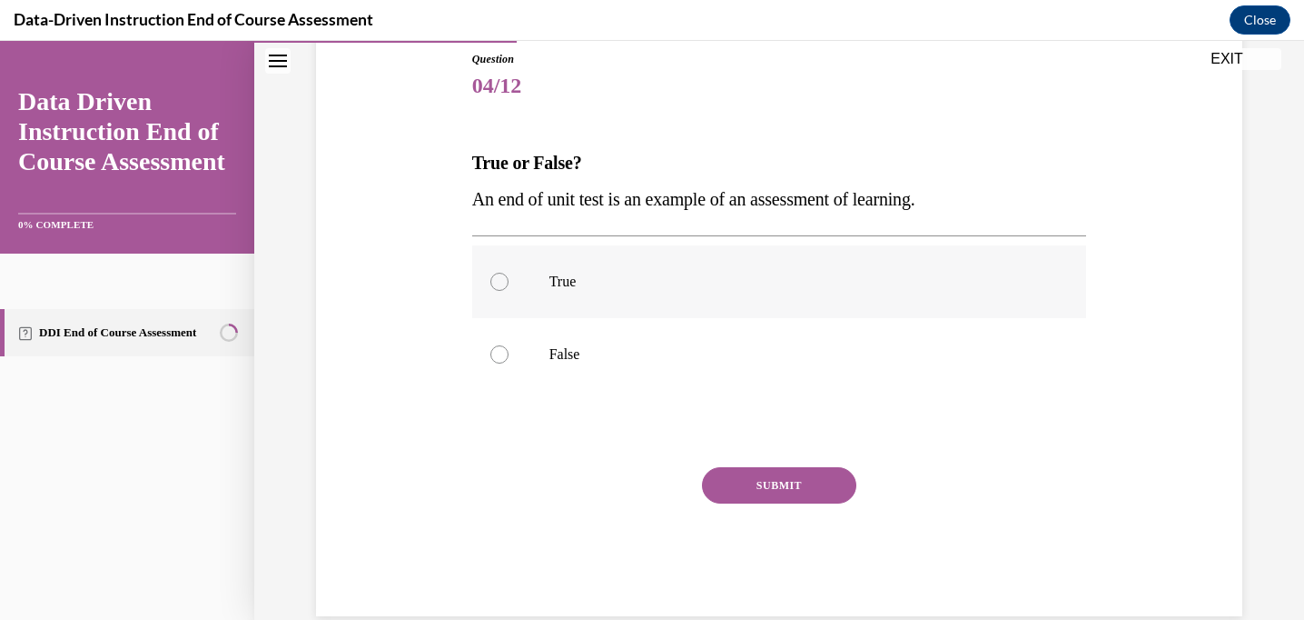
click at [501, 273] on div at bounding box center [500, 282] width 18 height 18
click at [501, 273] on input "True" at bounding box center [500, 282] width 18 height 18
radio input "true"
click at [739, 476] on button "SUBMIT" at bounding box center [779, 485] width 154 height 36
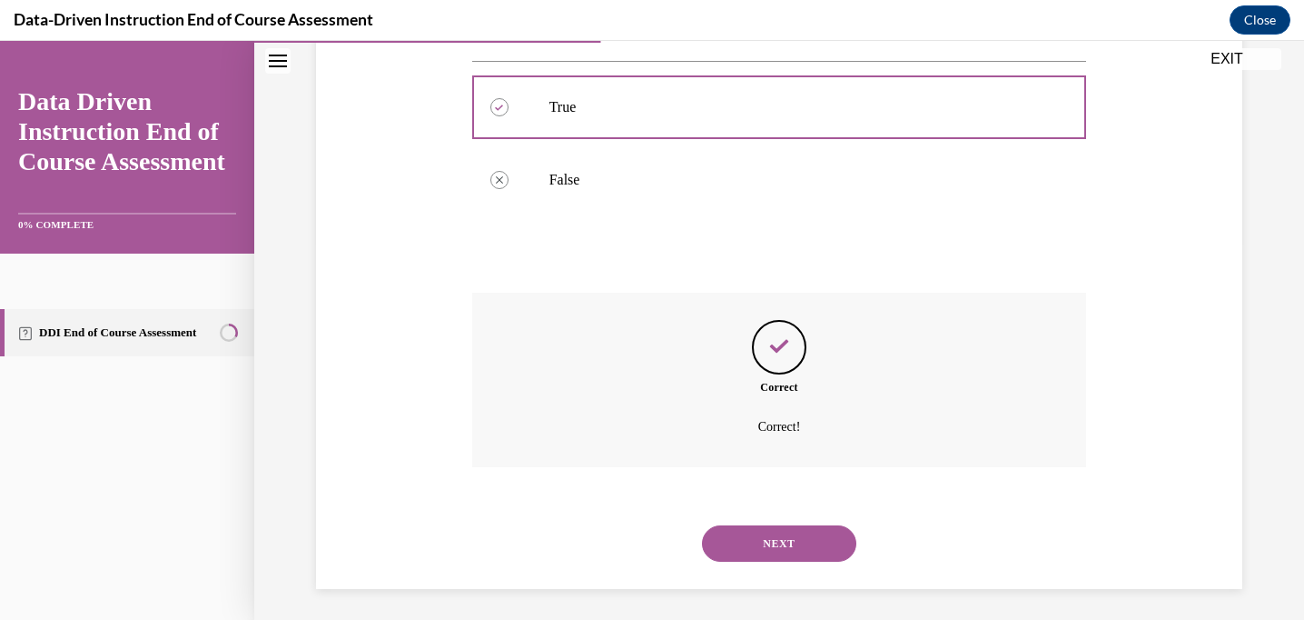
scroll to position [382, 0]
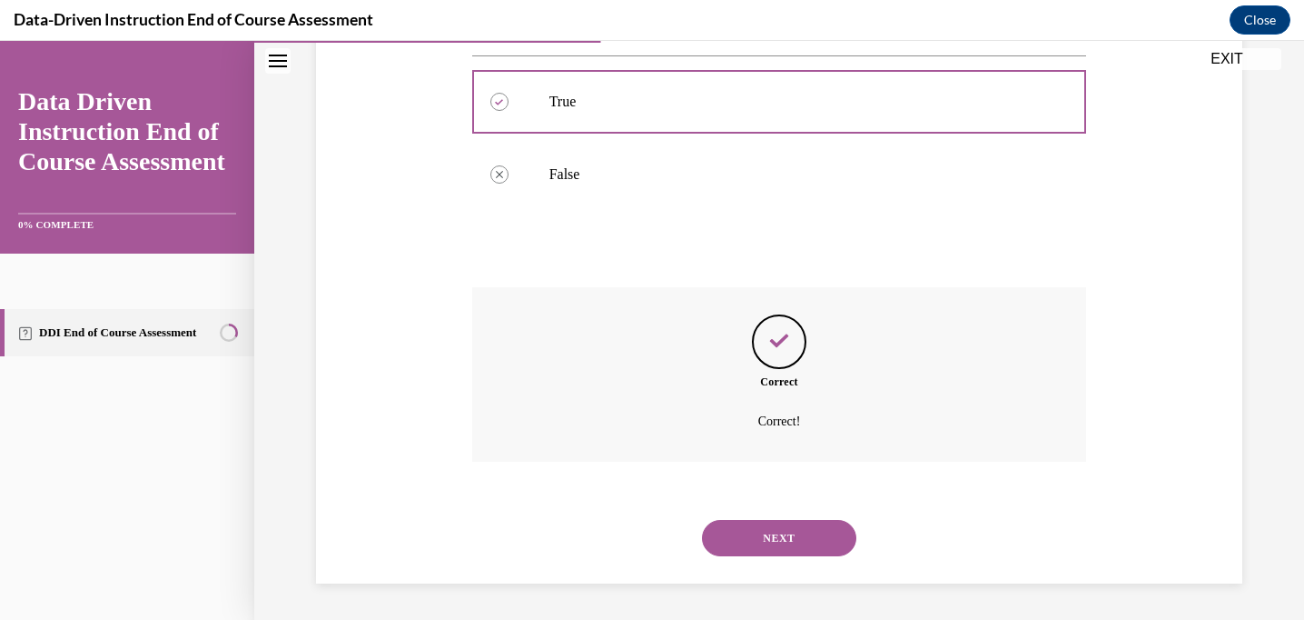
click at [775, 538] on button "NEXT" at bounding box center [779, 538] width 154 height 36
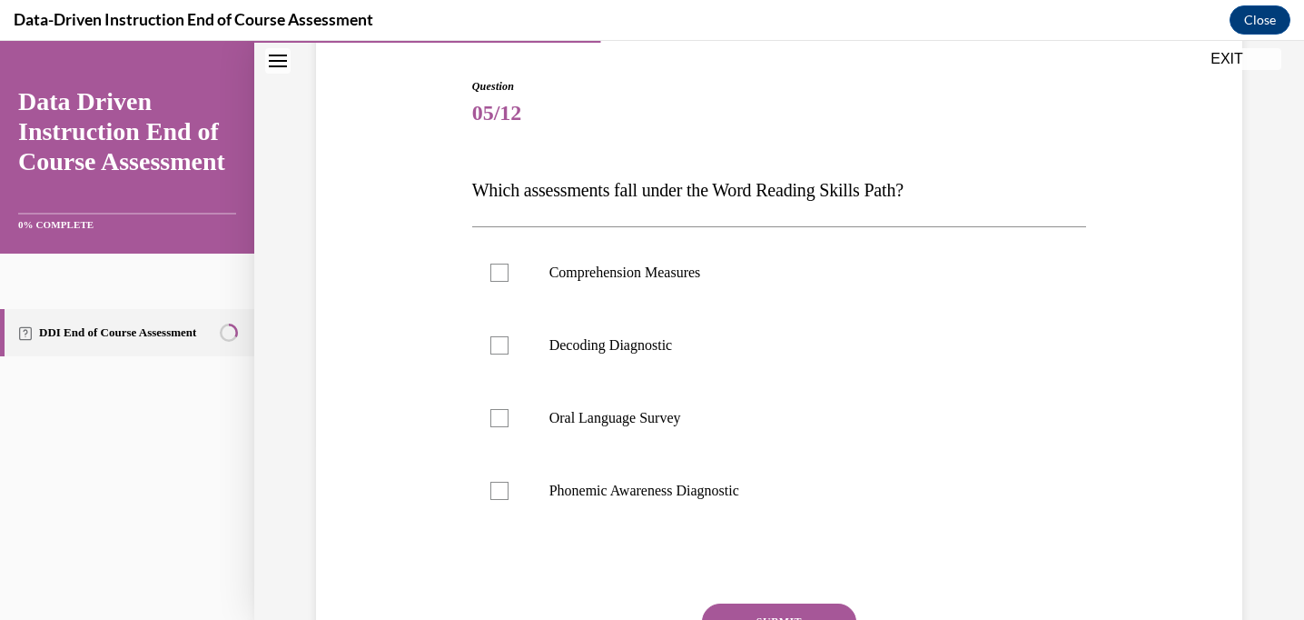
scroll to position [179, 0]
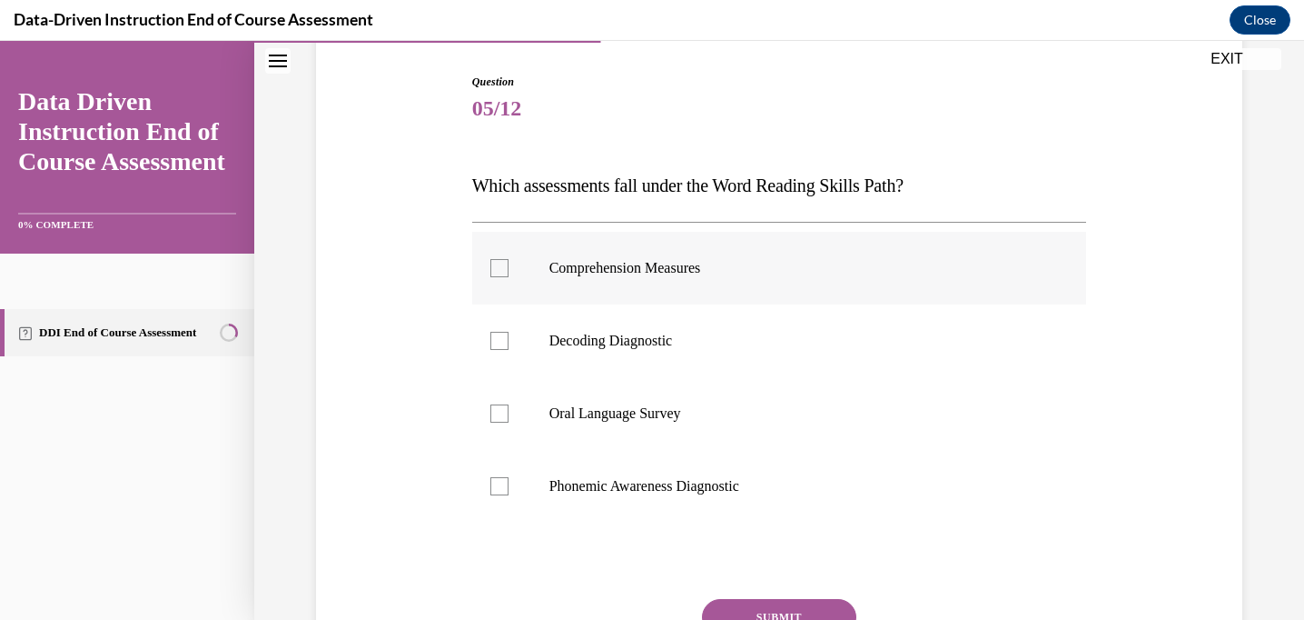
click at [666, 280] on label "Comprehension Measures" at bounding box center [779, 268] width 615 height 73
click at [509, 277] on input "Comprehension Measures" at bounding box center [500, 268] width 18 height 18
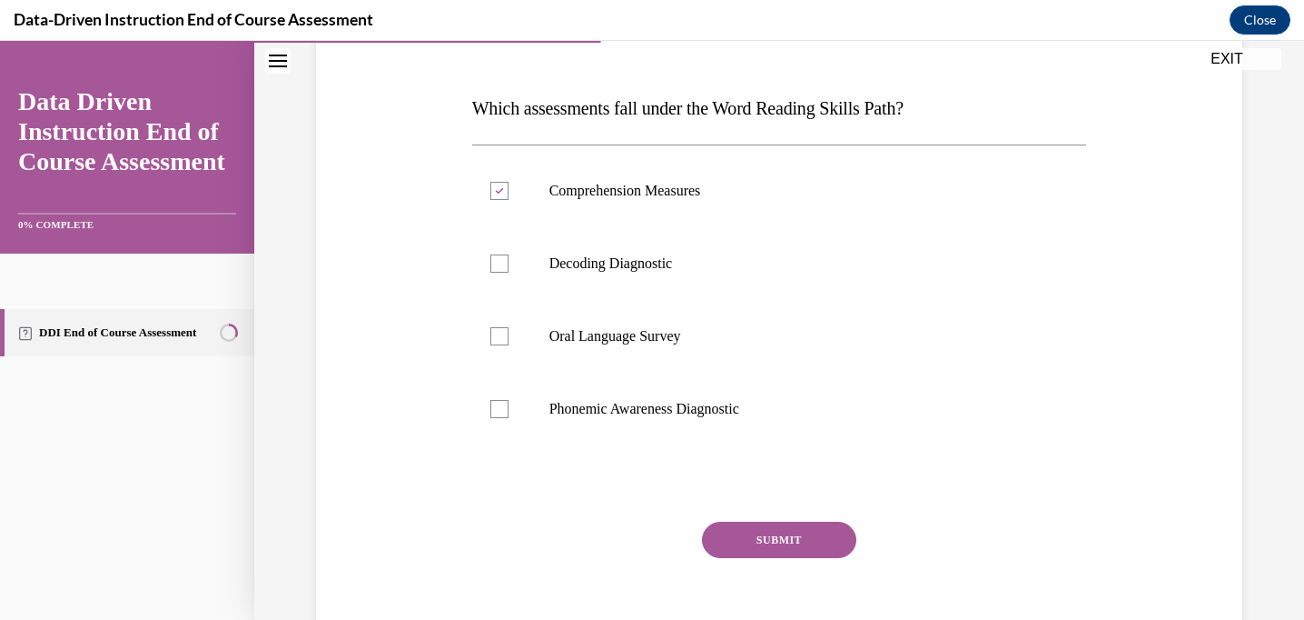
scroll to position [258, 0]
click at [501, 187] on icon at bounding box center [499, 189] width 8 height 6
click at [501, 187] on input "Comprehension Measures" at bounding box center [500, 189] width 18 height 18
checkbox input "false"
click at [503, 264] on div at bounding box center [500, 262] width 18 height 18
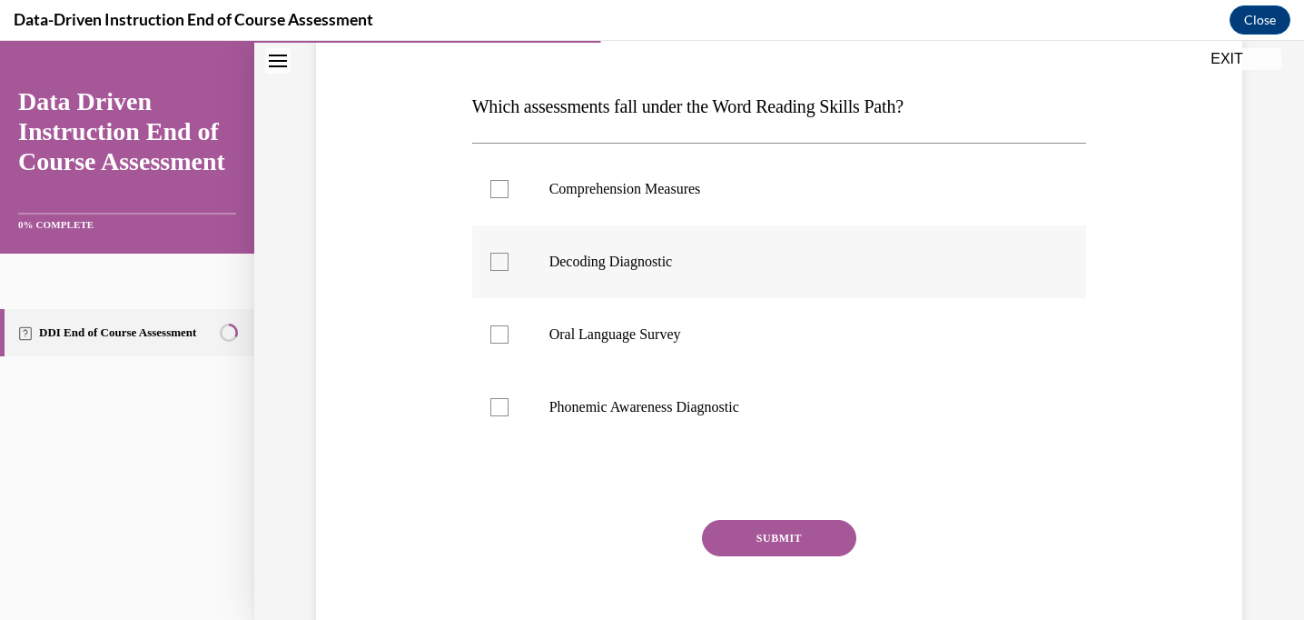
click at [503, 264] on input "Decoding Diagnostic" at bounding box center [500, 262] width 18 height 18
checkbox input "true"
click at [504, 331] on div at bounding box center [500, 334] width 18 height 18
click at [504, 331] on input "Oral Language Survey" at bounding box center [500, 334] width 18 height 18
checkbox input "true"
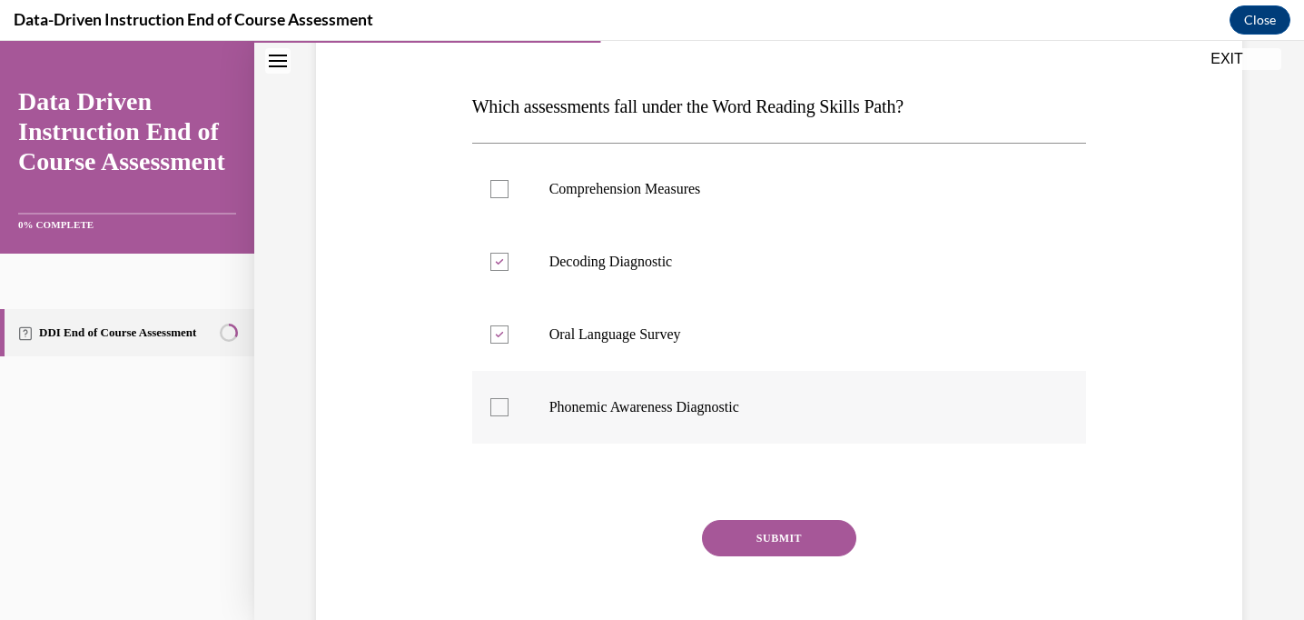
click at [502, 406] on div at bounding box center [500, 407] width 18 height 18
click at [502, 406] on input "Phonemic Awareness Diagnostic" at bounding box center [500, 407] width 18 height 18
checkbox input "true"
click at [790, 536] on button "SUBMIT" at bounding box center [779, 538] width 154 height 36
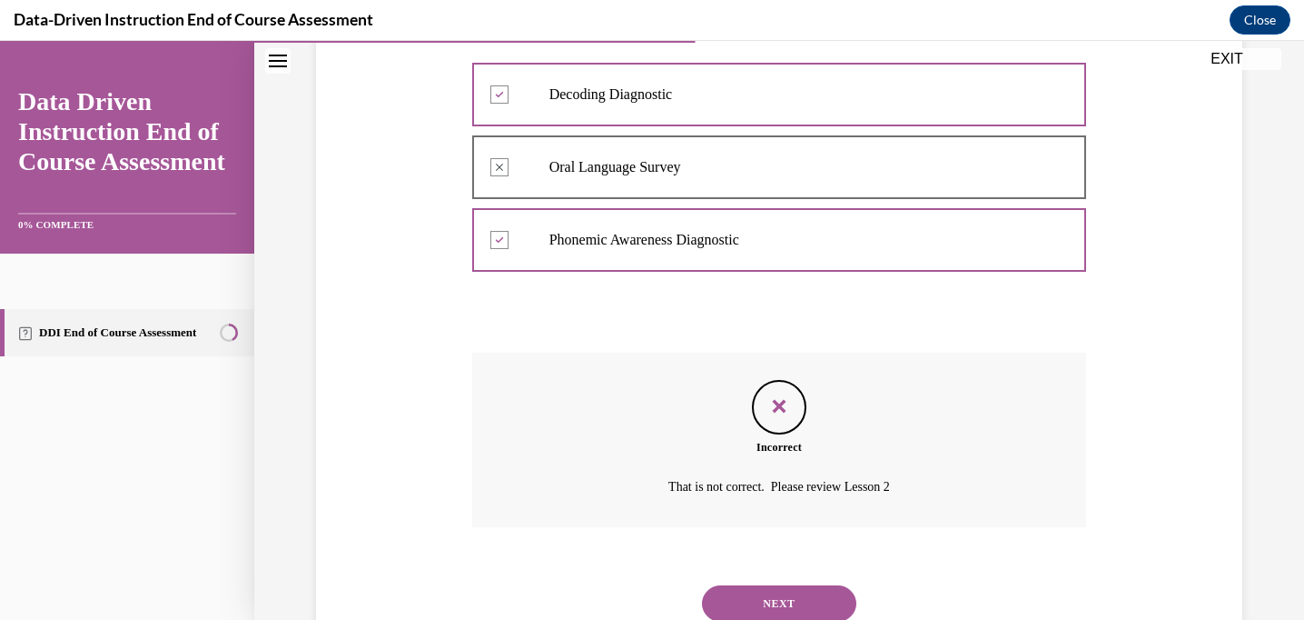
scroll to position [471, 0]
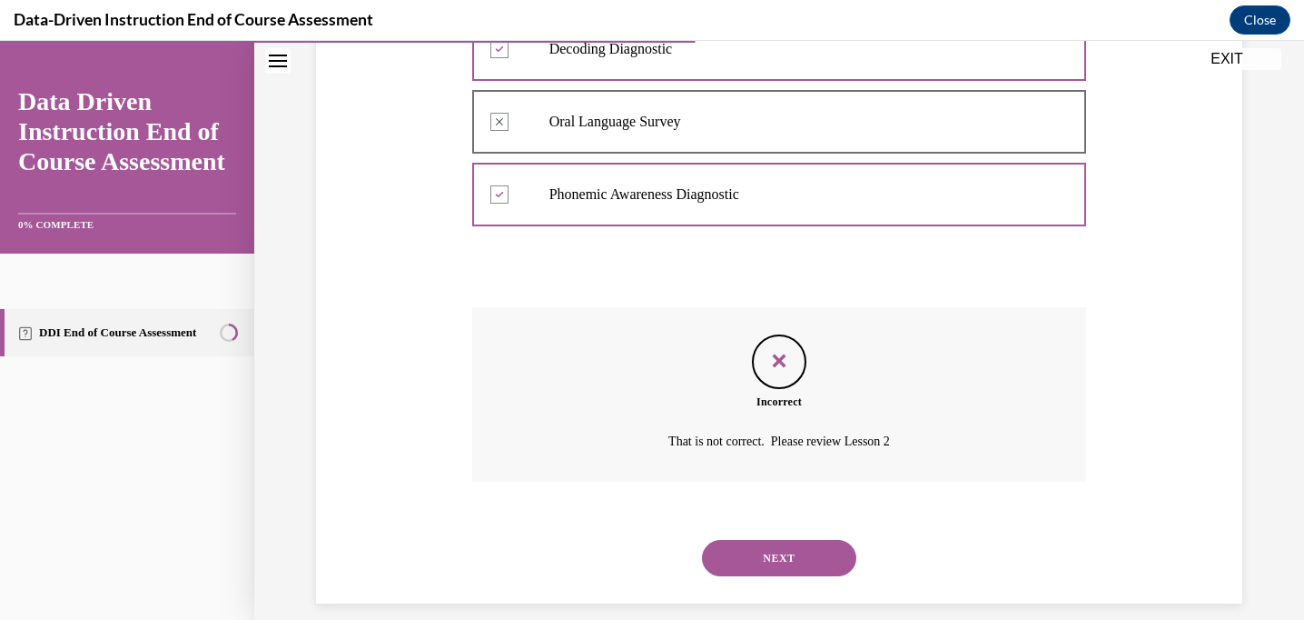
click at [785, 552] on button "NEXT" at bounding box center [779, 558] width 154 height 36
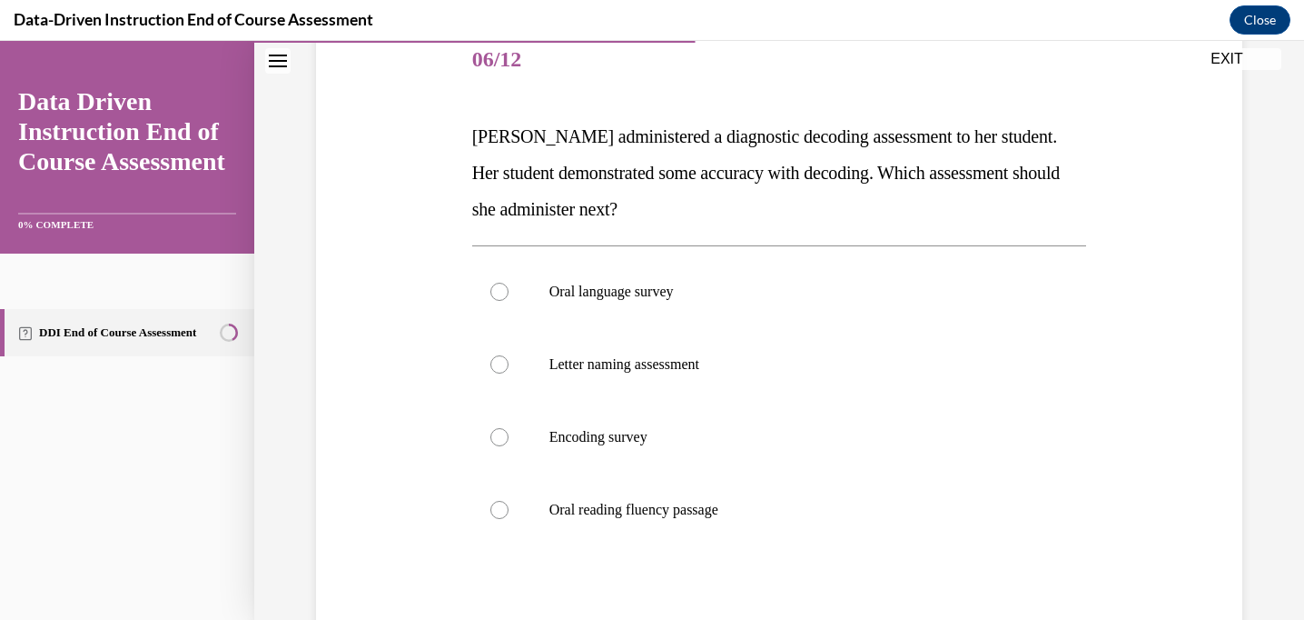
scroll to position [234, 0]
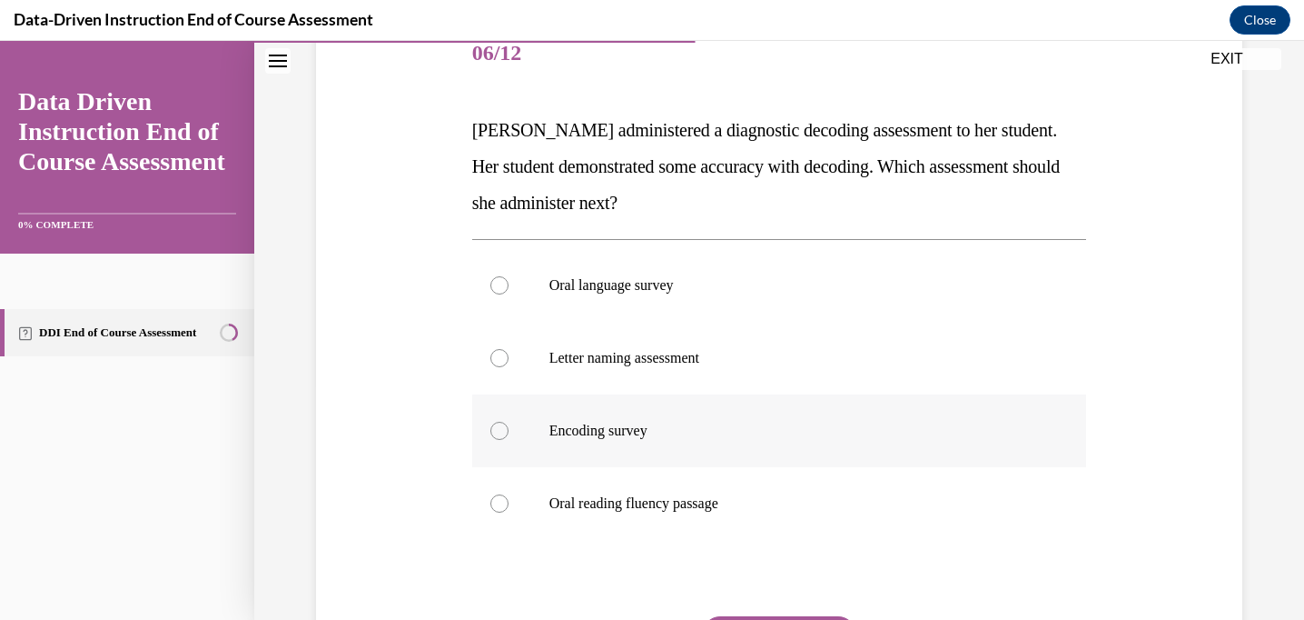
click at [507, 431] on div at bounding box center [500, 431] width 18 height 18
click at [507, 431] on input "Encoding survey" at bounding box center [500, 431] width 18 height 18
radio input "true"
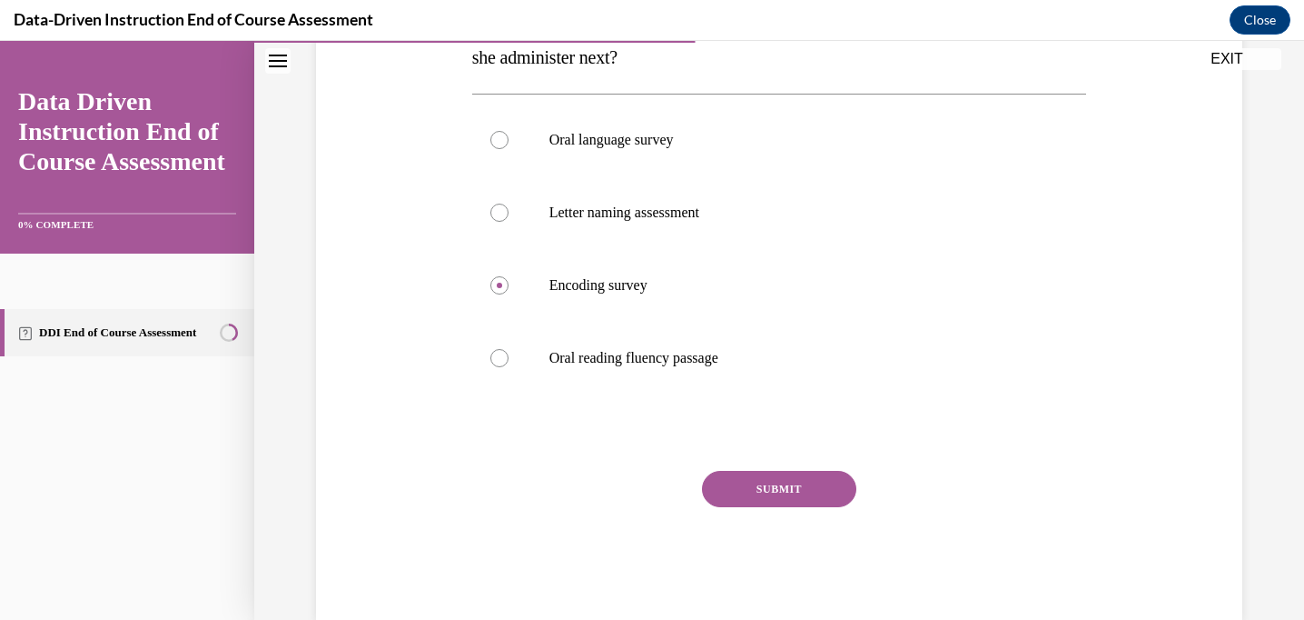
click at [747, 482] on button "SUBMIT" at bounding box center [779, 489] width 154 height 36
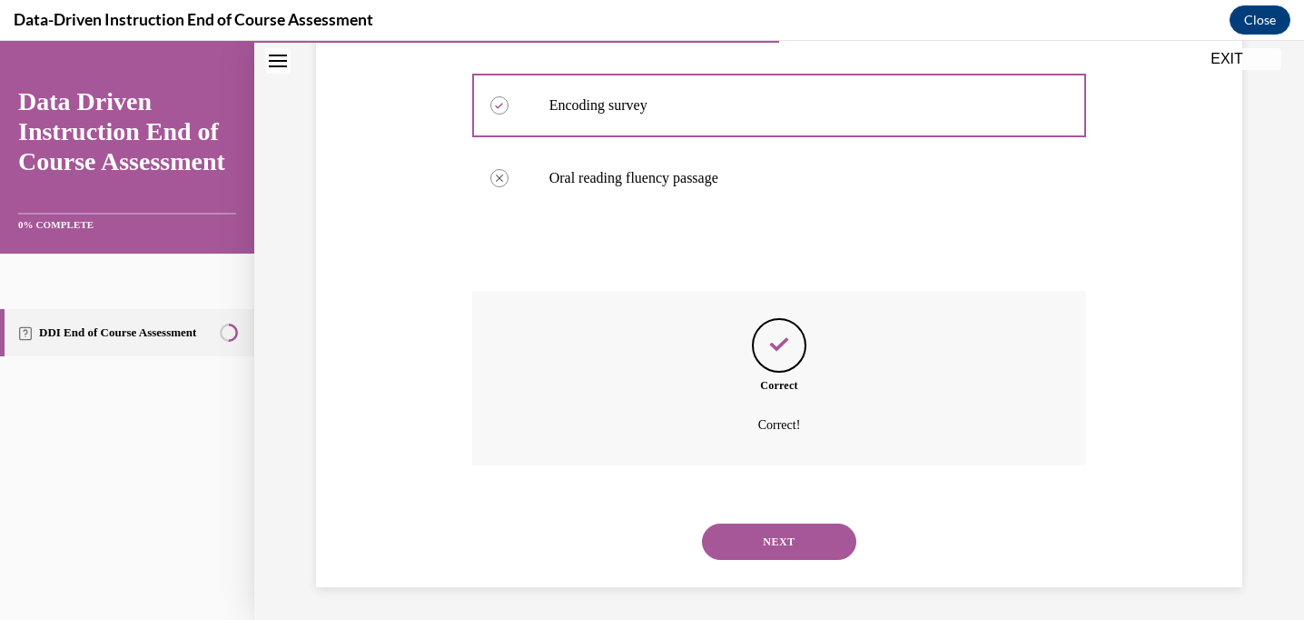
scroll to position [563, 0]
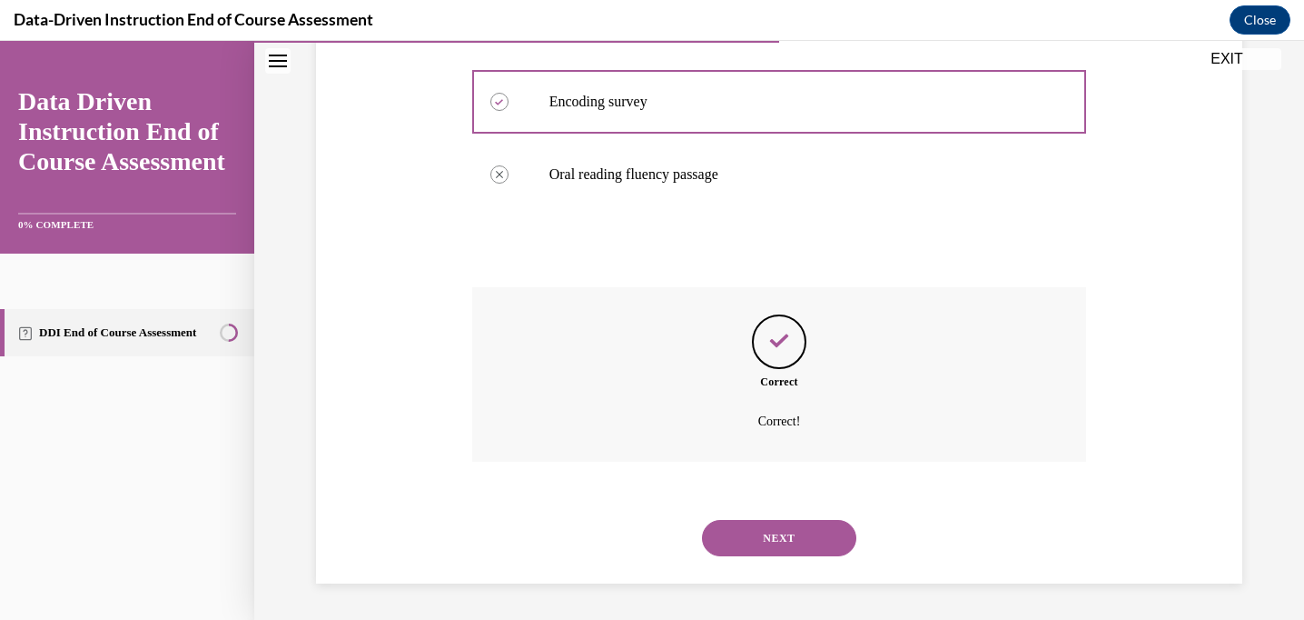
click at [769, 531] on button "NEXT" at bounding box center [779, 538] width 154 height 36
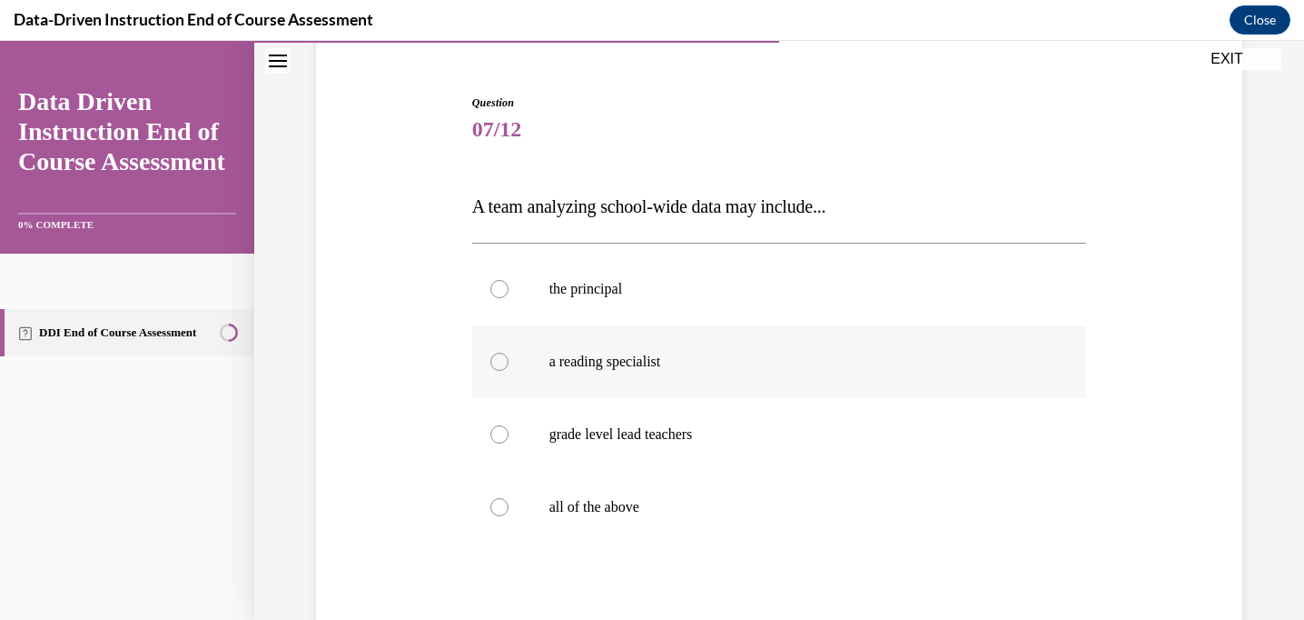
scroll to position [231, 0]
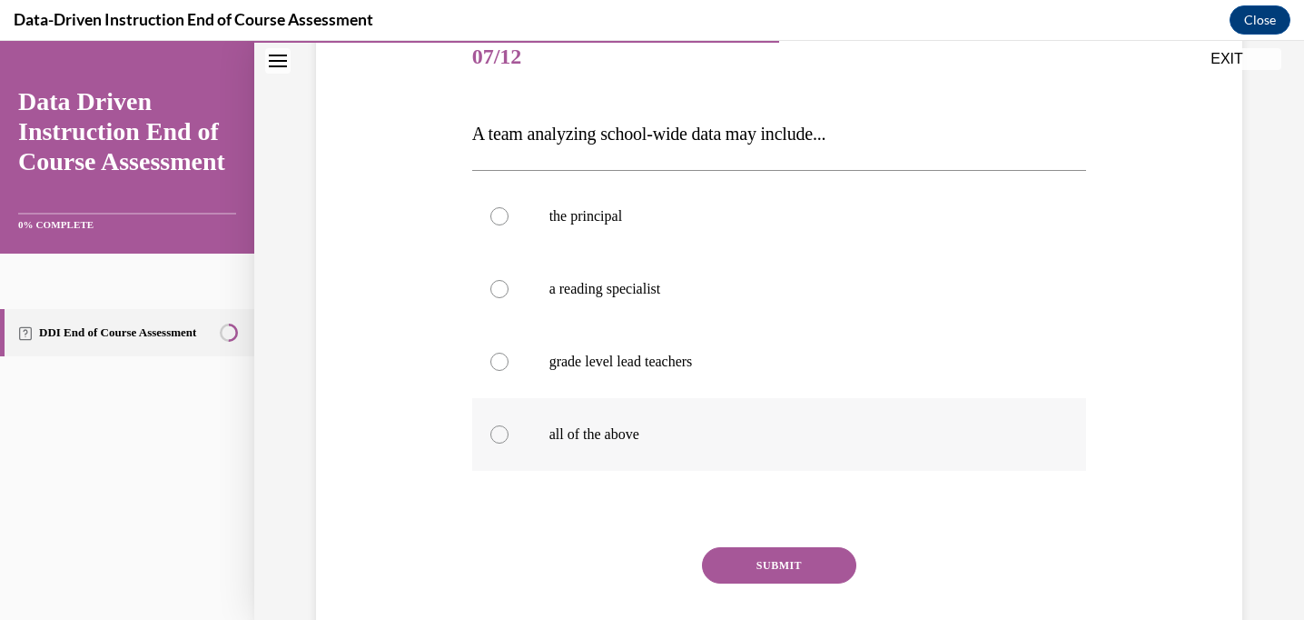
click at [569, 441] on p "all of the above" at bounding box center [796, 434] width 492 height 18
click at [509, 441] on input "all of the above" at bounding box center [500, 434] width 18 height 18
radio input "true"
click at [784, 560] on button "SUBMIT" at bounding box center [779, 565] width 154 height 36
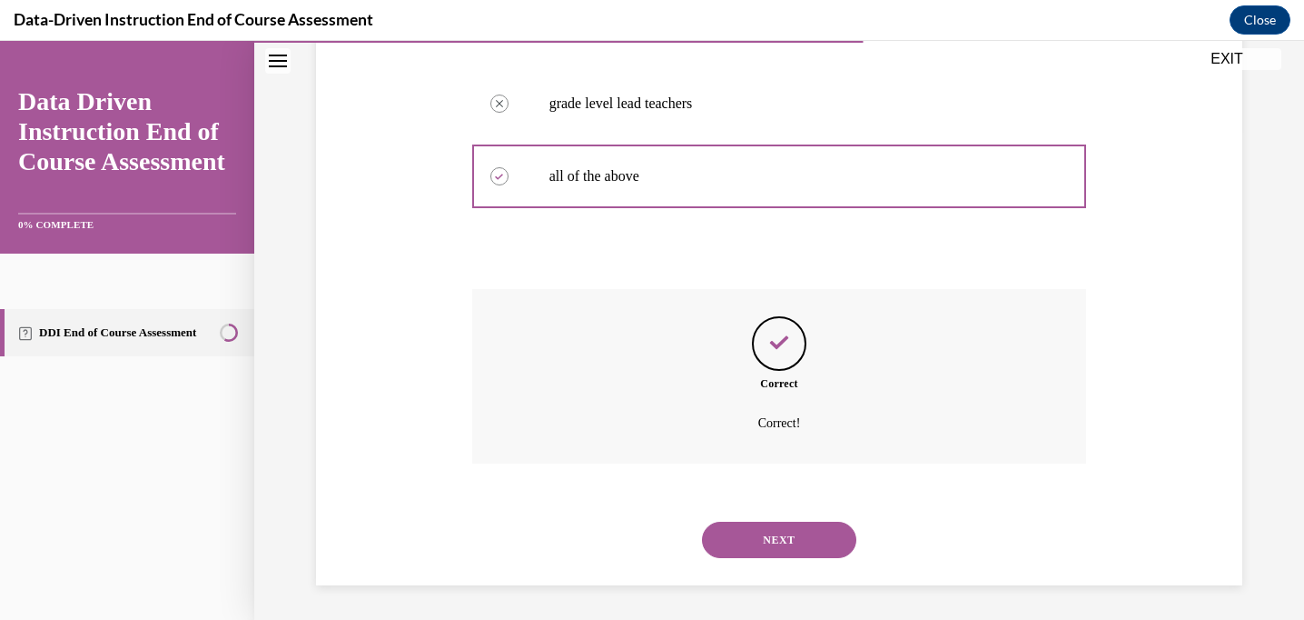
scroll to position [491, 0]
click at [782, 555] on button "NEXT" at bounding box center [779, 538] width 154 height 36
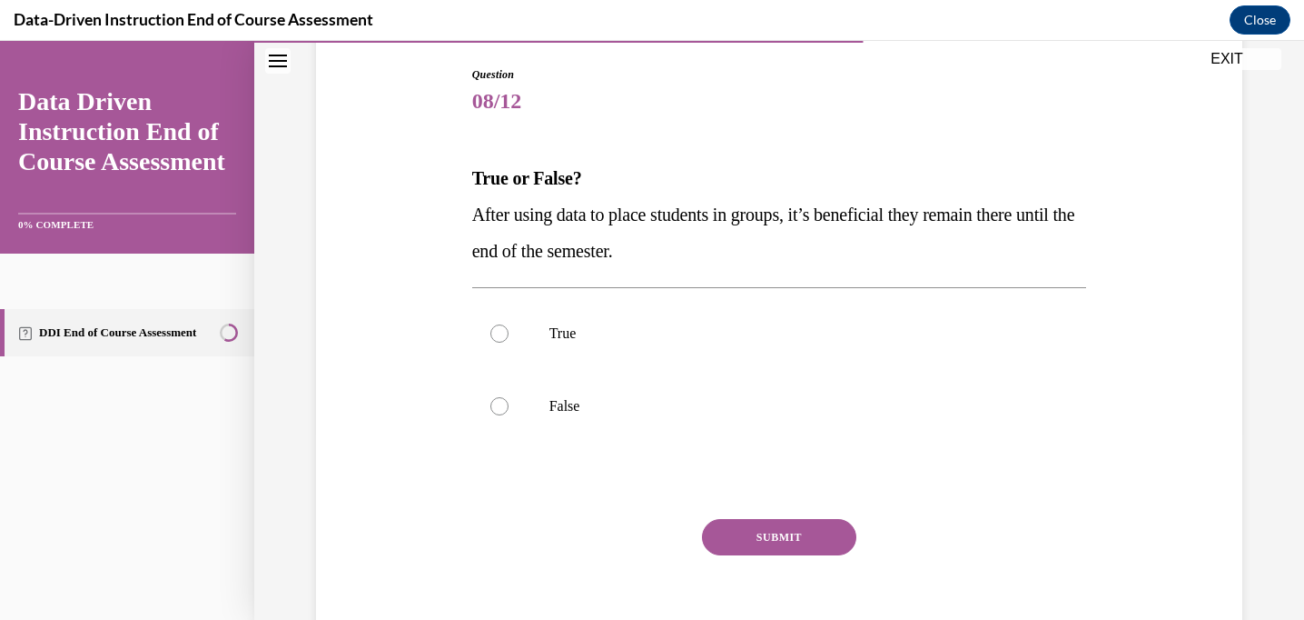
scroll to position [193, 0]
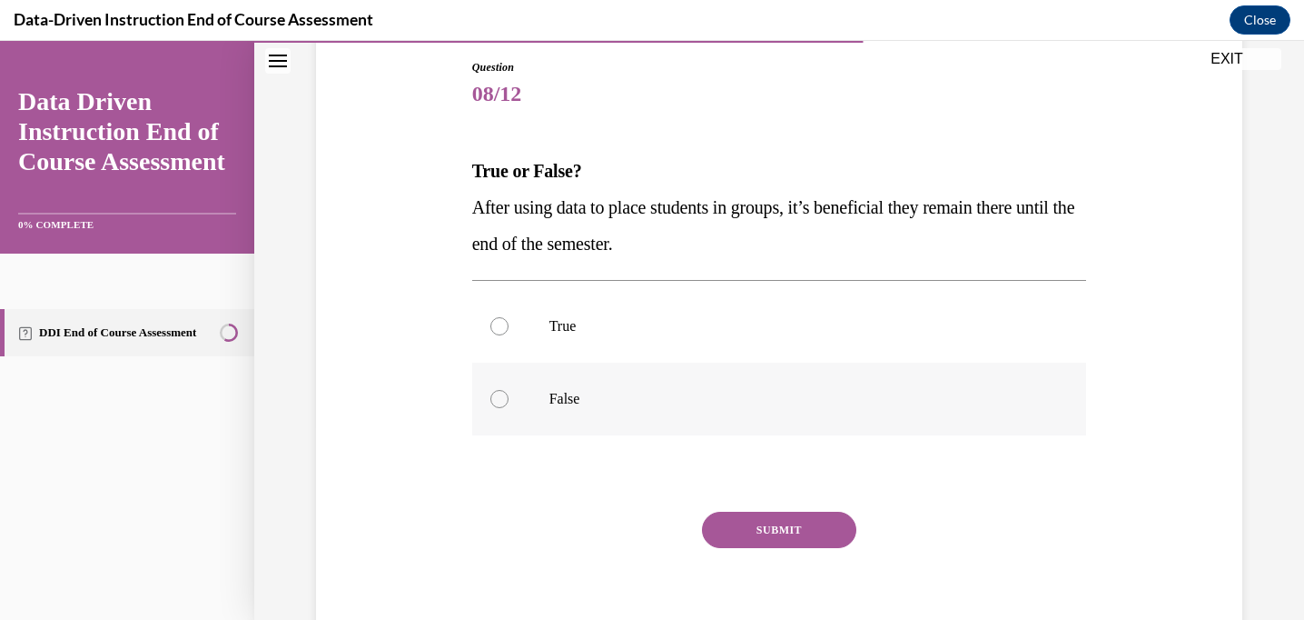
click at [496, 397] on div at bounding box center [500, 399] width 18 height 18
click at [496, 397] on input "False" at bounding box center [500, 399] width 18 height 18
radio input "true"
click at [785, 534] on button "SUBMIT" at bounding box center [779, 529] width 154 height 36
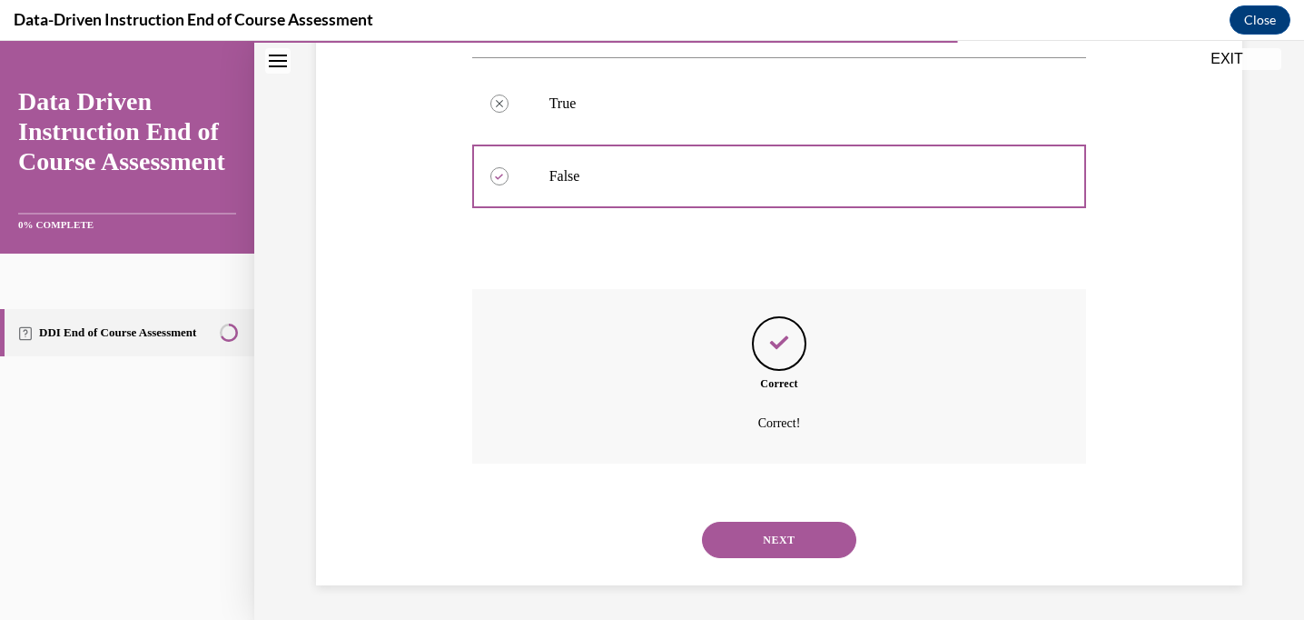
scroll to position [418, 0]
click at [777, 544] on button "NEXT" at bounding box center [779, 538] width 154 height 36
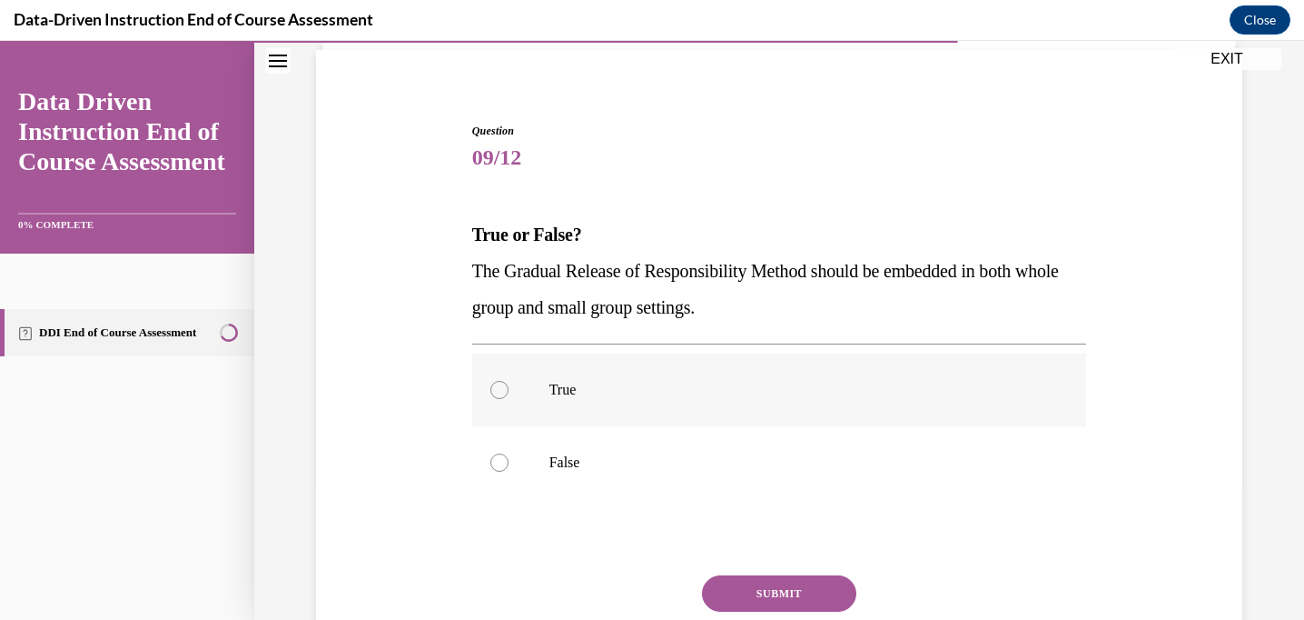
scroll to position [134, 0]
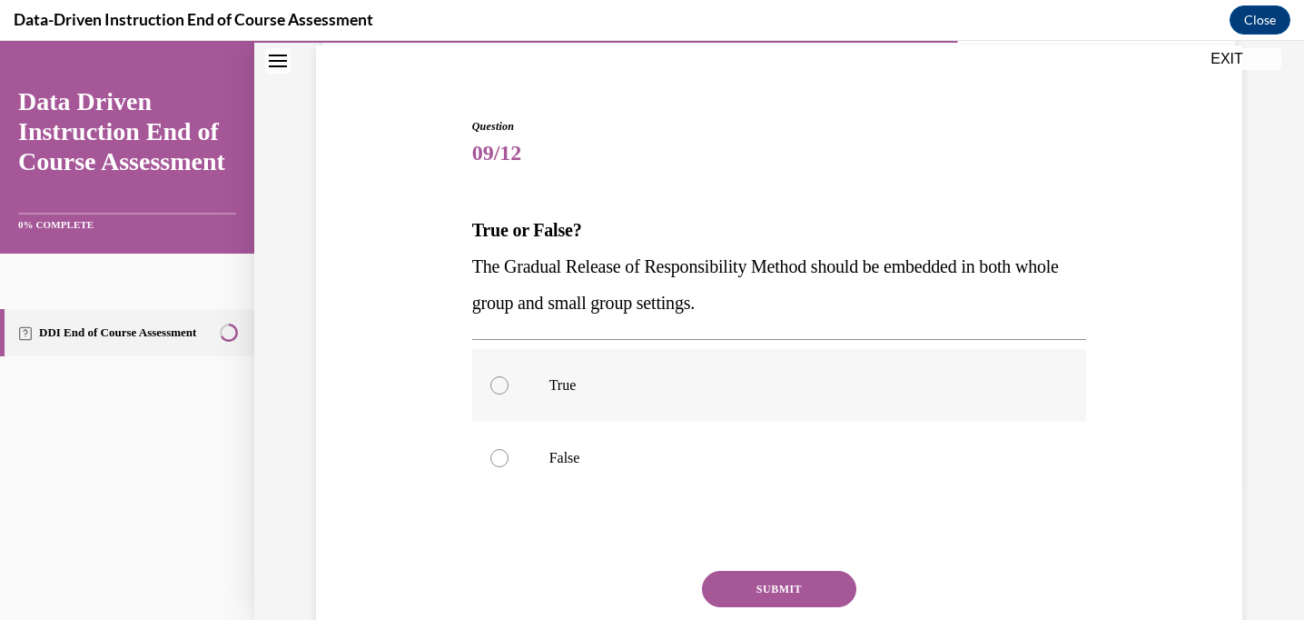
click at [517, 383] on label "True" at bounding box center [779, 385] width 615 height 73
click at [509, 383] on input "True" at bounding box center [500, 385] width 18 height 18
radio input "true"
click at [754, 576] on button "SUBMIT" at bounding box center [779, 588] width 154 height 36
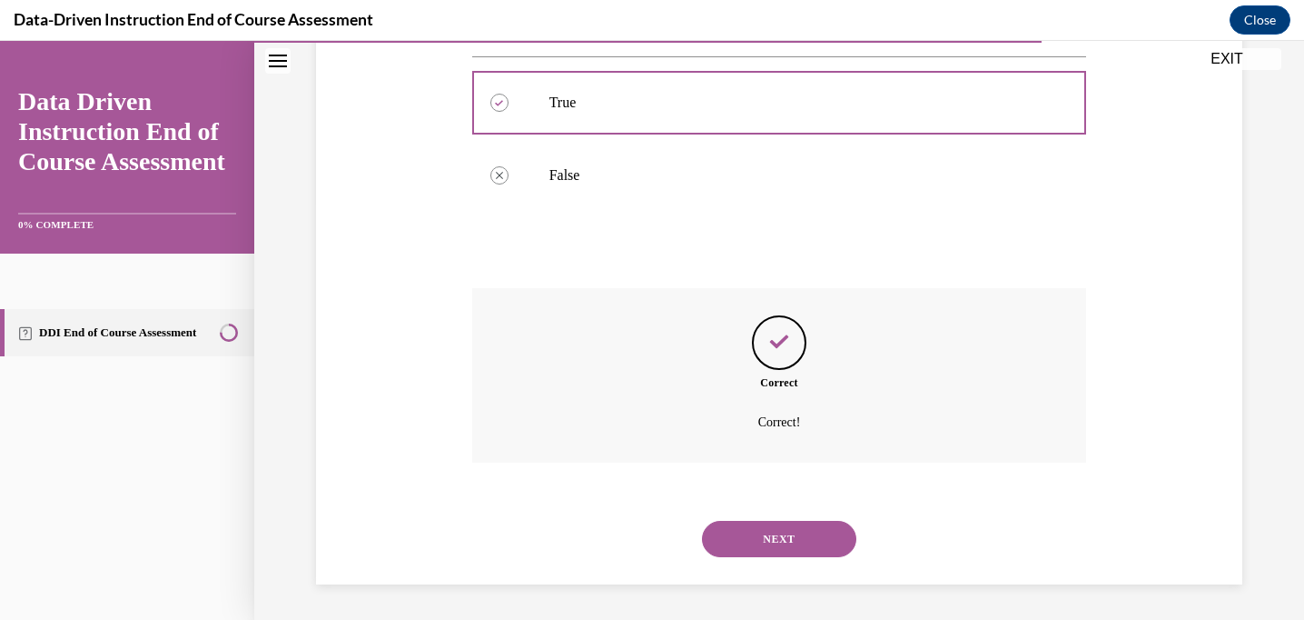
scroll to position [418, 0]
click at [778, 526] on button "NEXT" at bounding box center [779, 538] width 154 height 36
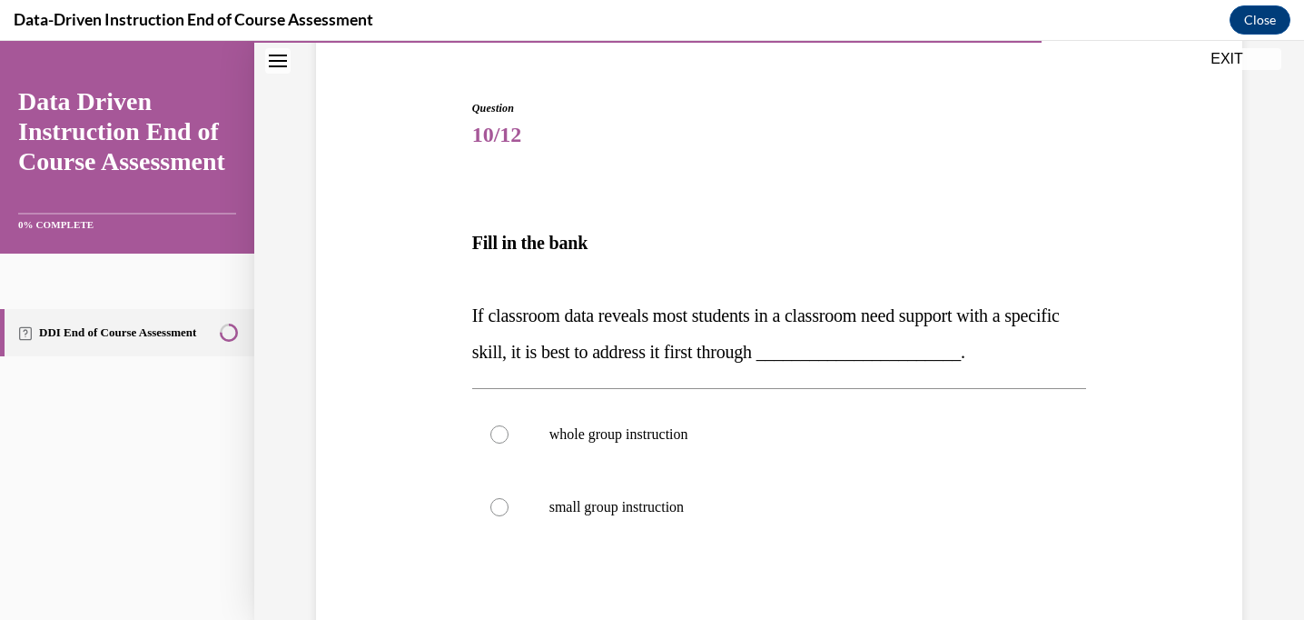
scroll to position [213, 0]
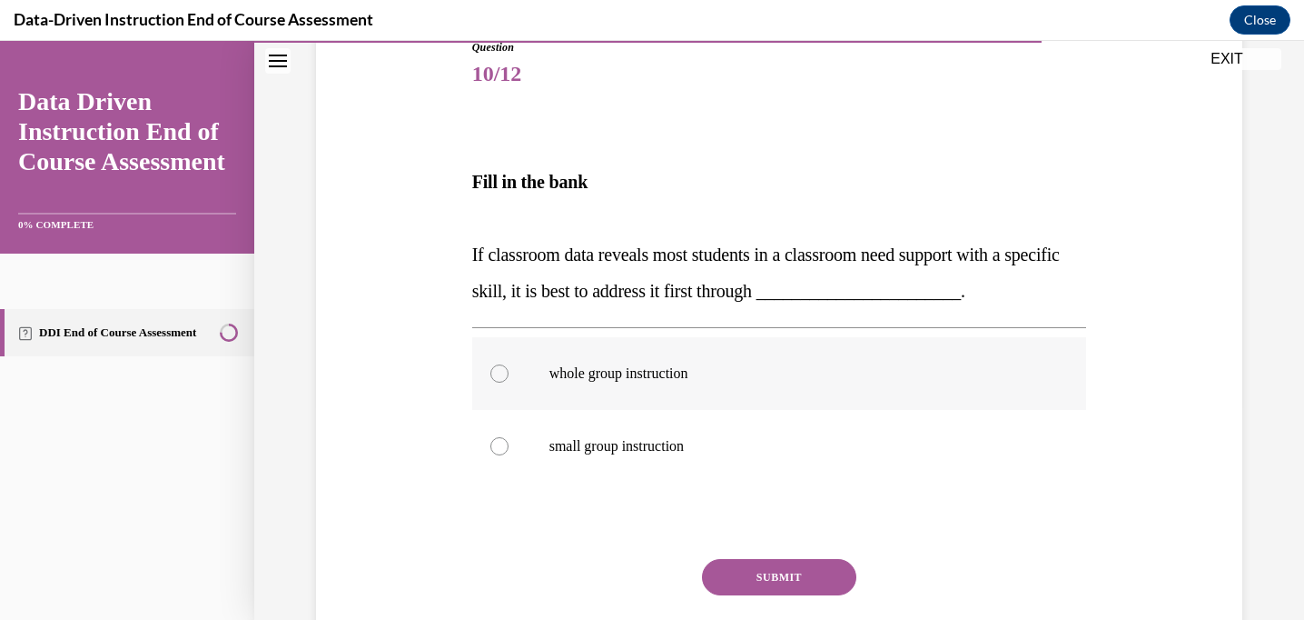
click at [651, 373] on p "whole group instruction" at bounding box center [796, 373] width 492 height 18
click at [509, 373] on input "whole group instruction" at bounding box center [500, 373] width 18 height 18
radio input "true"
click at [781, 572] on button "SUBMIT" at bounding box center [779, 577] width 154 height 36
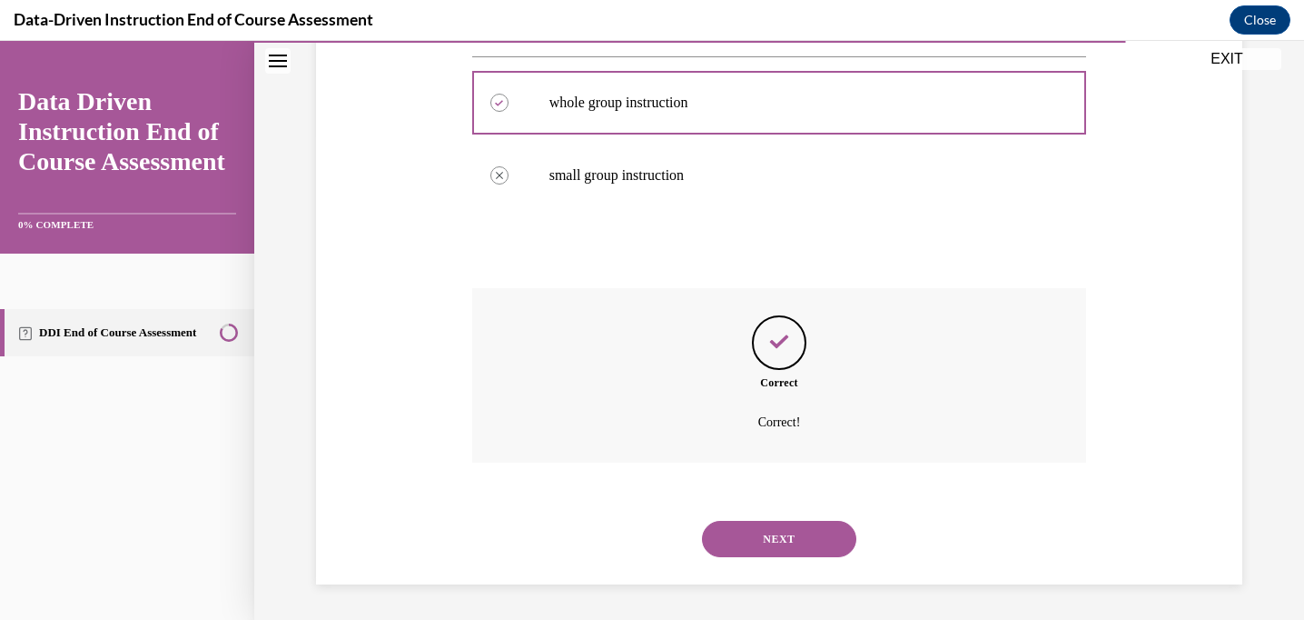
scroll to position [485, 0]
click at [781, 541] on button "NEXT" at bounding box center [779, 538] width 154 height 36
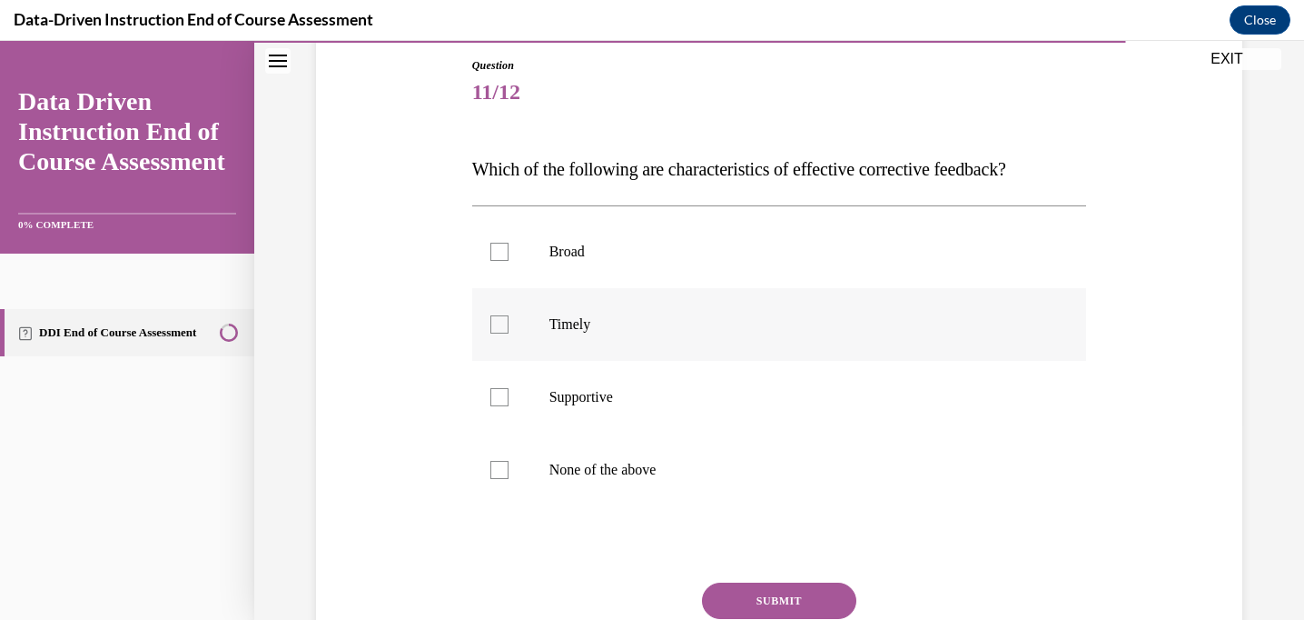
scroll to position [196, 0]
click at [575, 331] on p "Timely" at bounding box center [796, 323] width 492 height 18
click at [509, 331] on input "Timely" at bounding box center [500, 323] width 18 height 18
checkbox input "true"
click at [592, 389] on p "Supportive" at bounding box center [796, 396] width 492 height 18
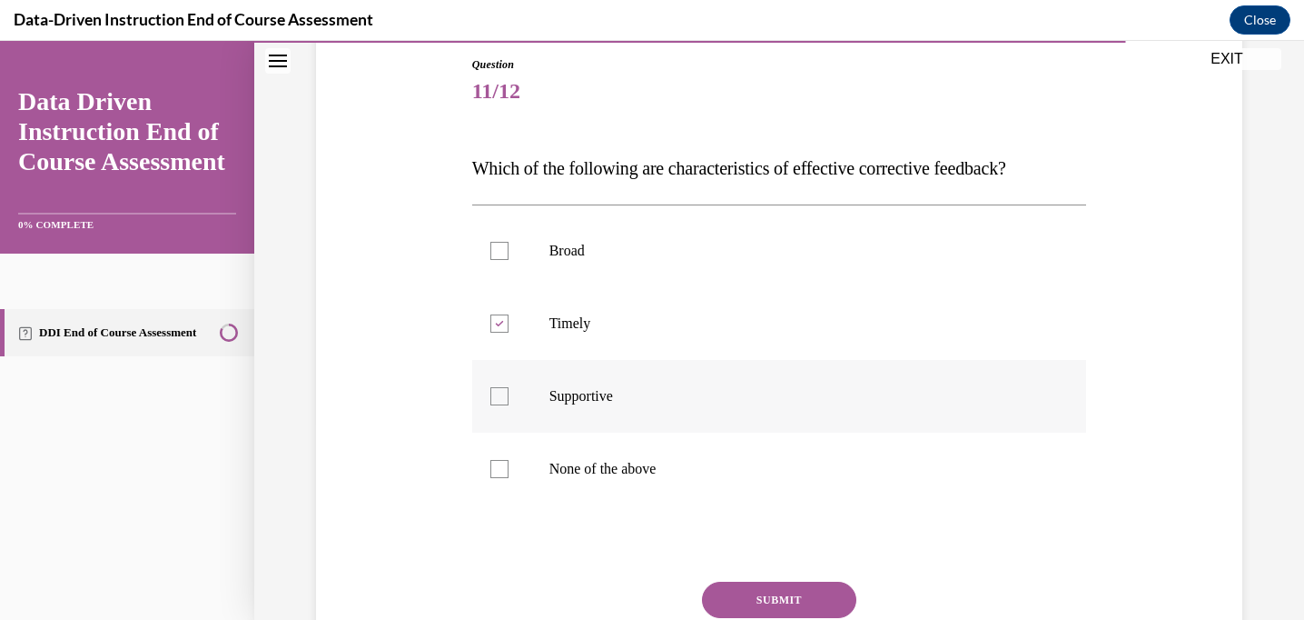
click at [509, 389] on input "Supportive" at bounding box center [500, 396] width 18 height 18
checkbox input "true"
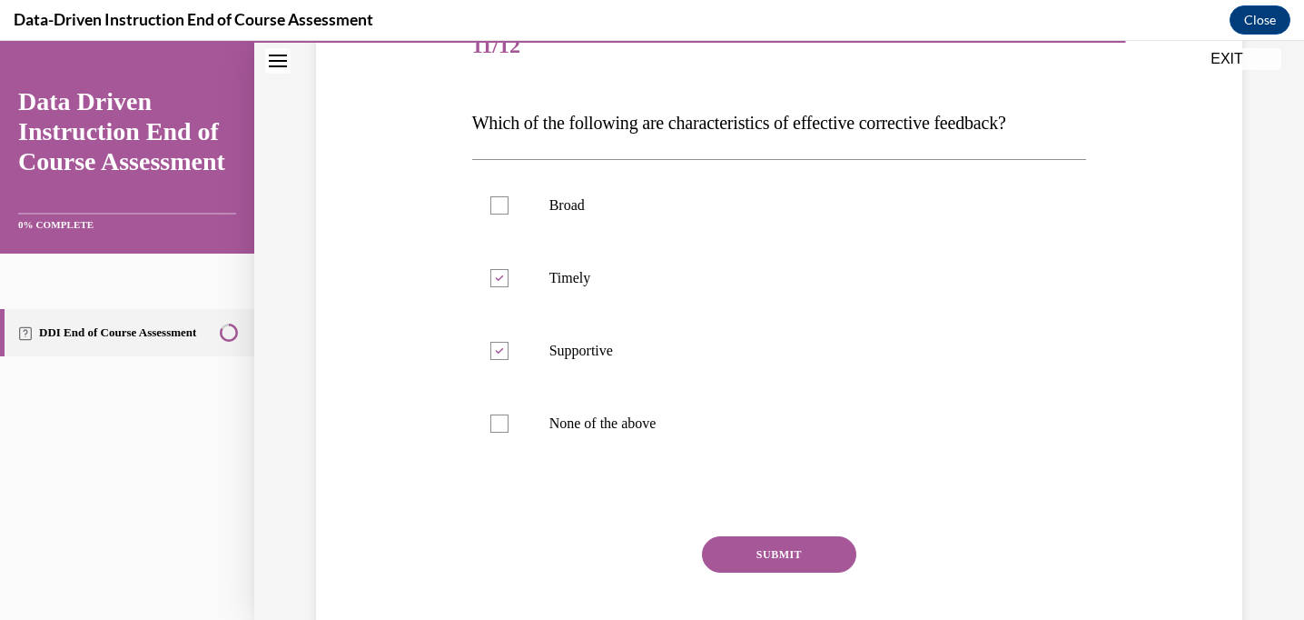
scroll to position [255, 0]
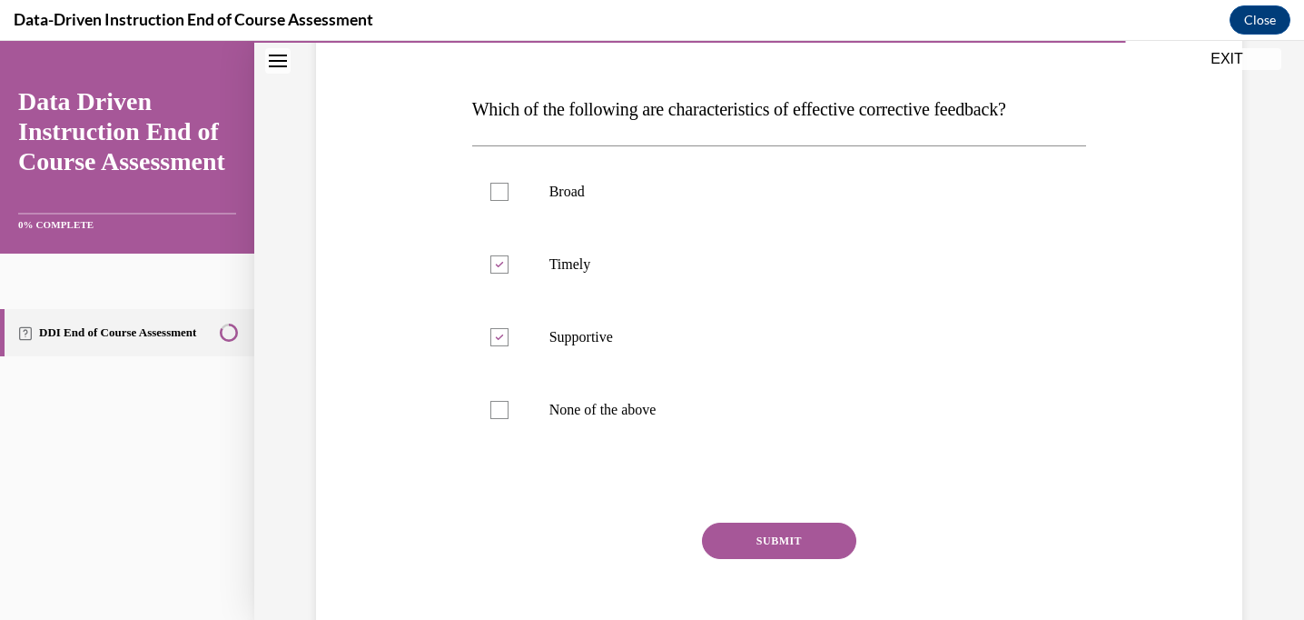
click at [794, 533] on button "SUBMIT" at bounding box center [779, 540] width 154 height 36
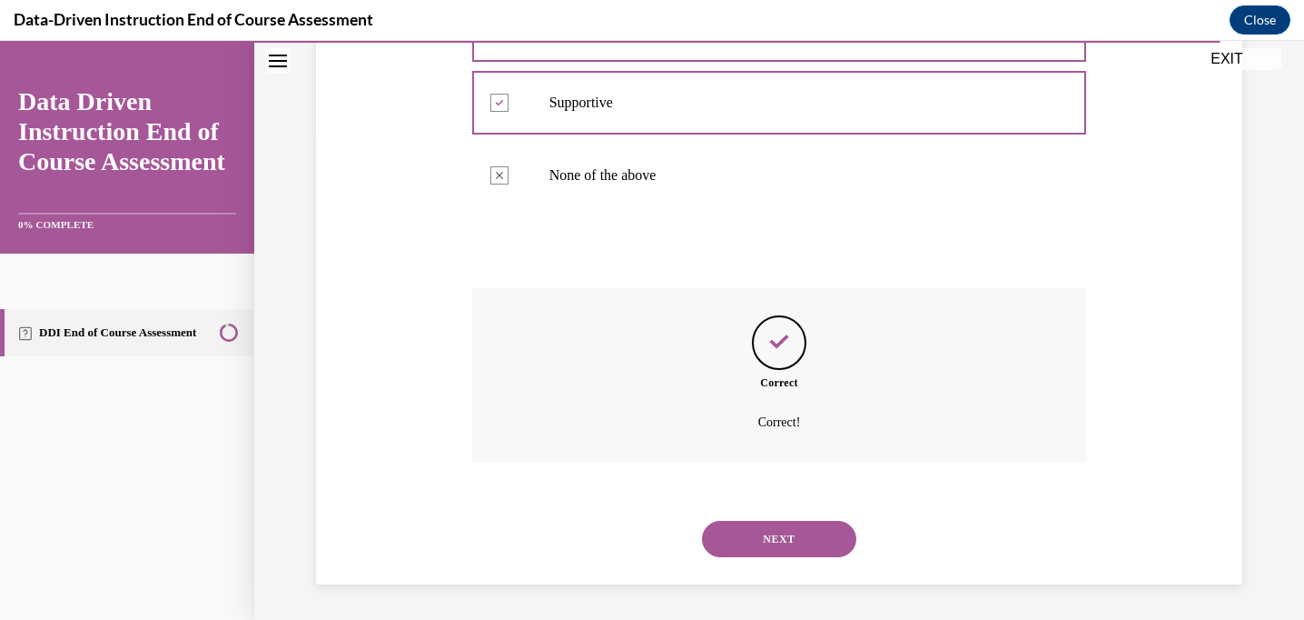
scroll to position [491, 0]
click at [778, 525] on button "NEXT" at bounding box center [779, 538] width 154 height 36
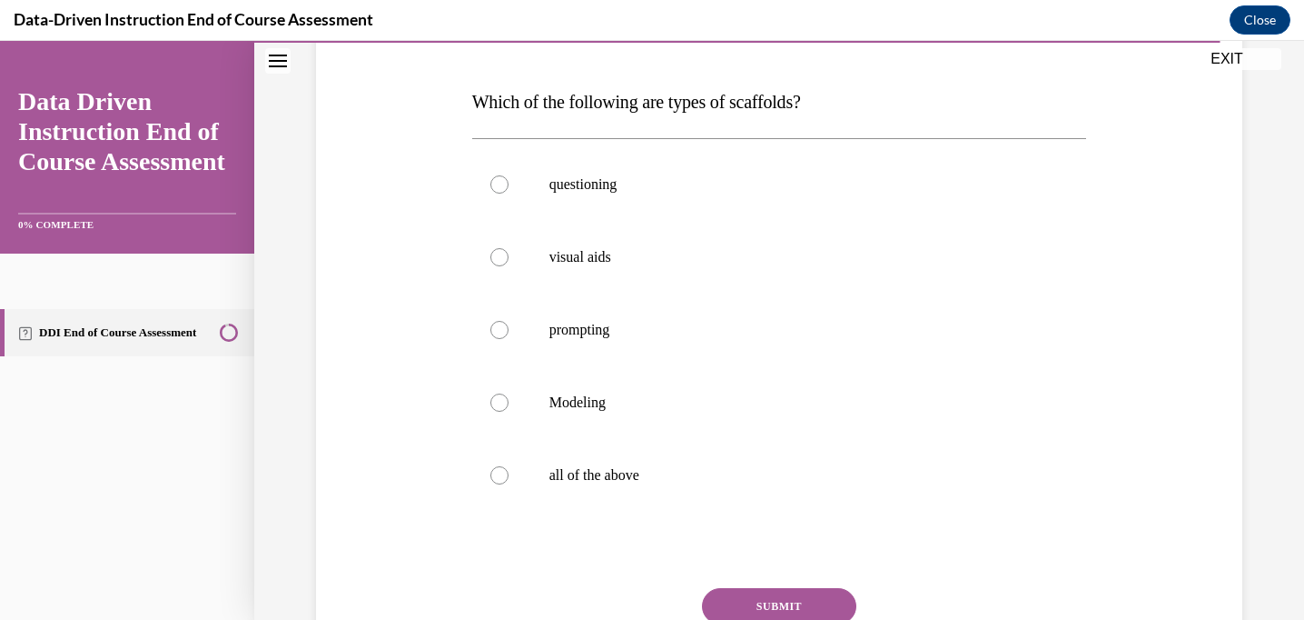
scroll to position [278, 0]
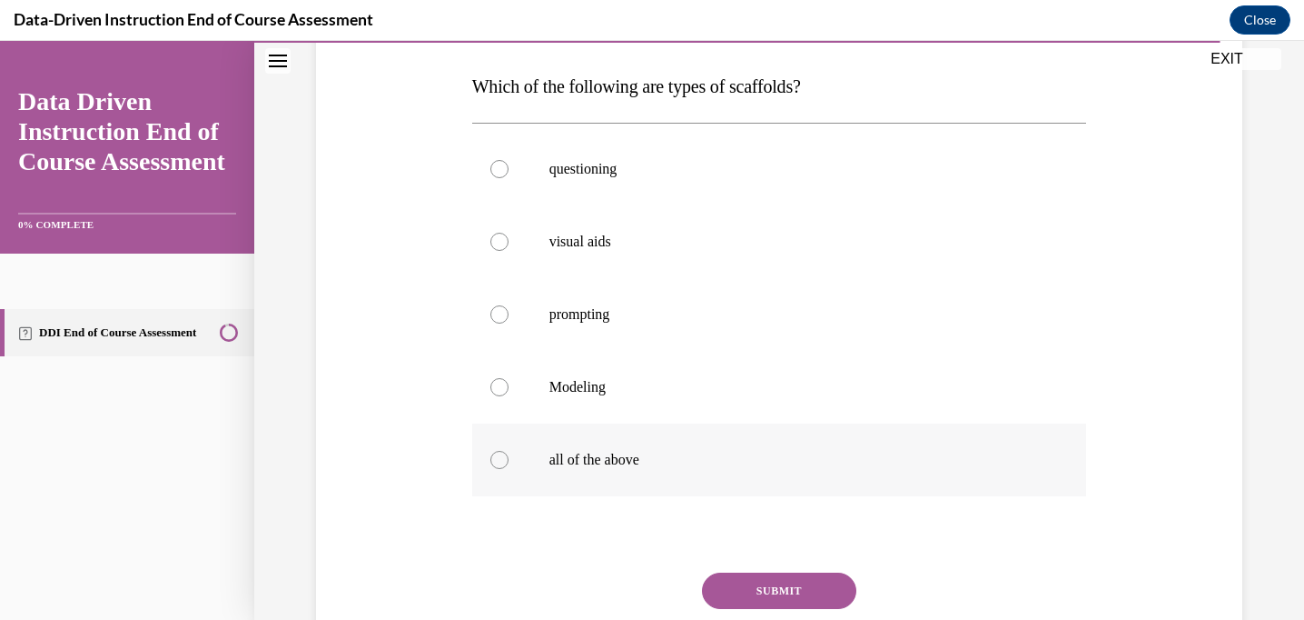
click at [613, 454] on p "all of the above" at bounding box center [796, 460] width 492 height 18
click at [509, 454] on input "all of the above" at bounding box center [500, 460] width 18 height 18
radio input "true"
click at [770, 590] on button "SUBMIT" at bounding box center [779, 590] width 154 height 36
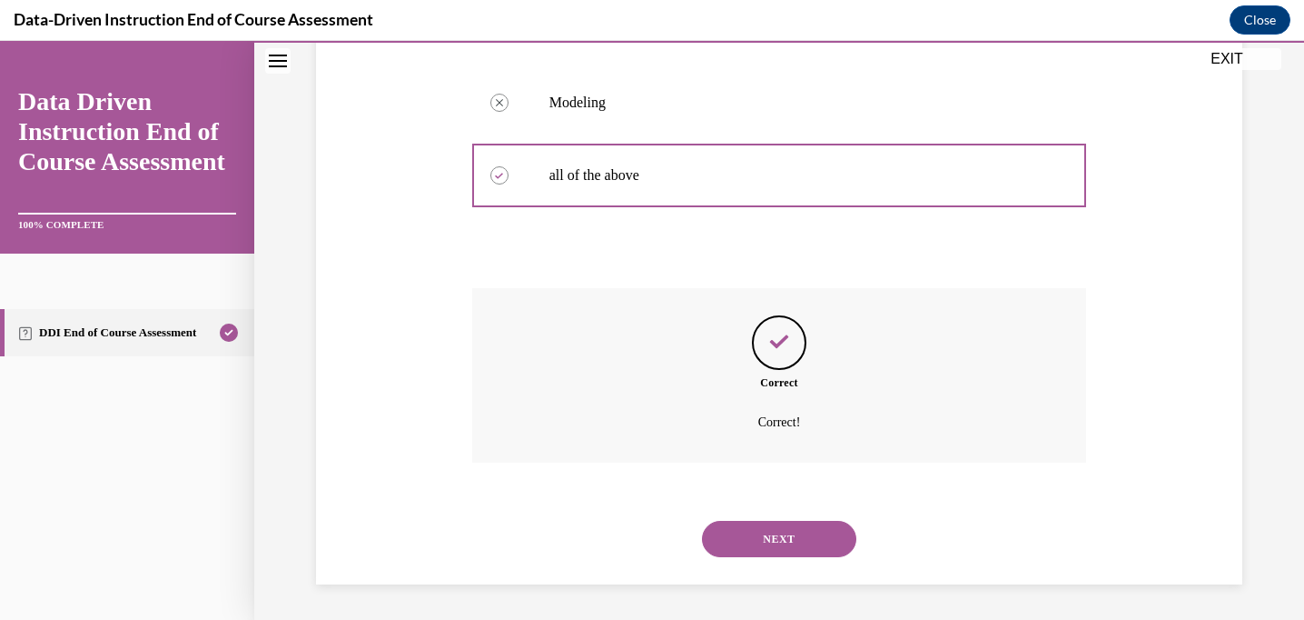
scroll to position [563, 0]
click at [786, 537] on button "NEXT" at bounding box center [779, 538] width 154 height 36
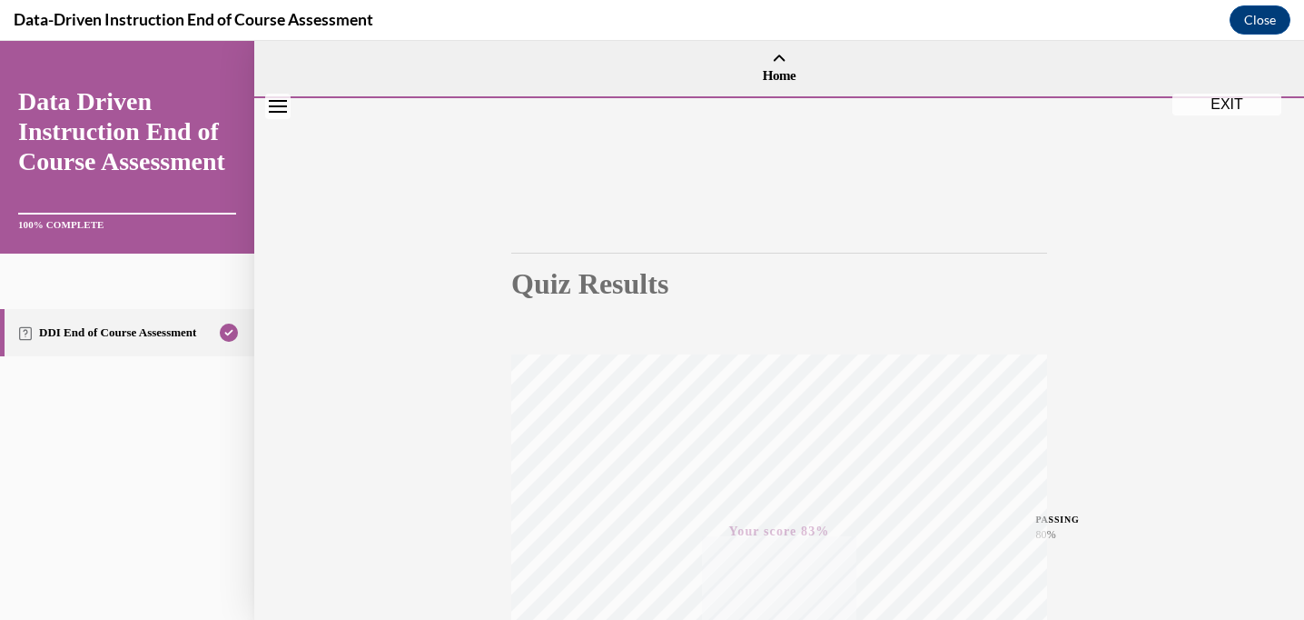
scroll to position [352, 0]
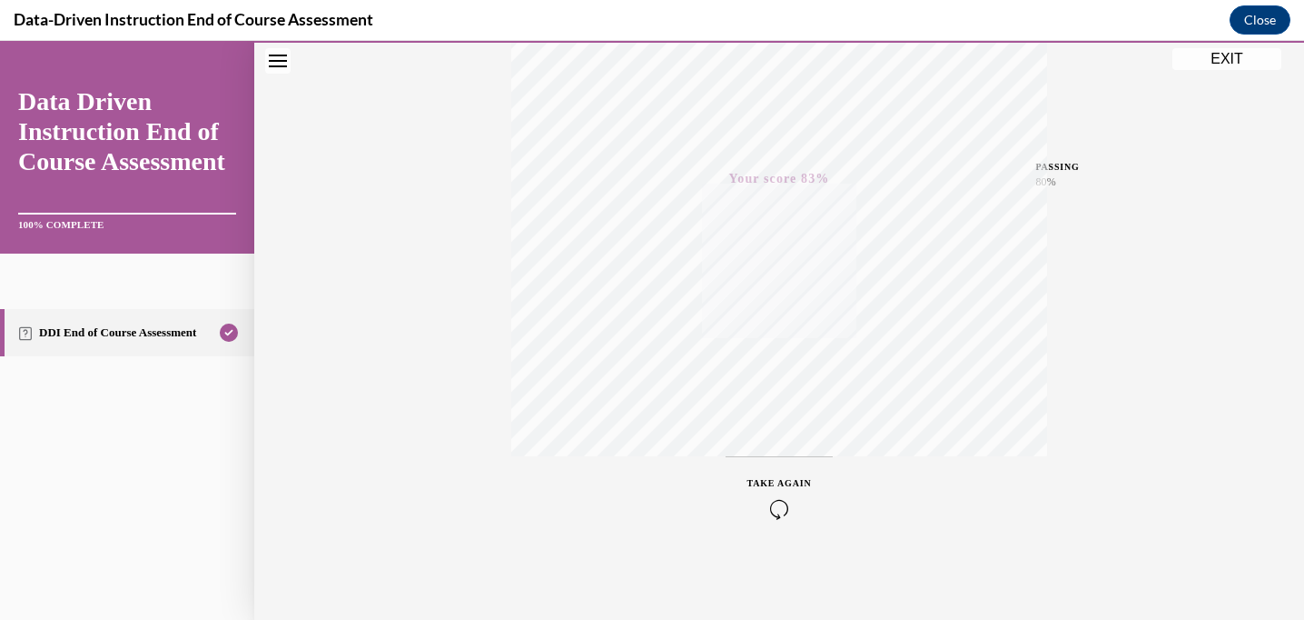
click at [1223, 61] on button "EXIT" at bounding box center [1227, 59] width 109 height 22
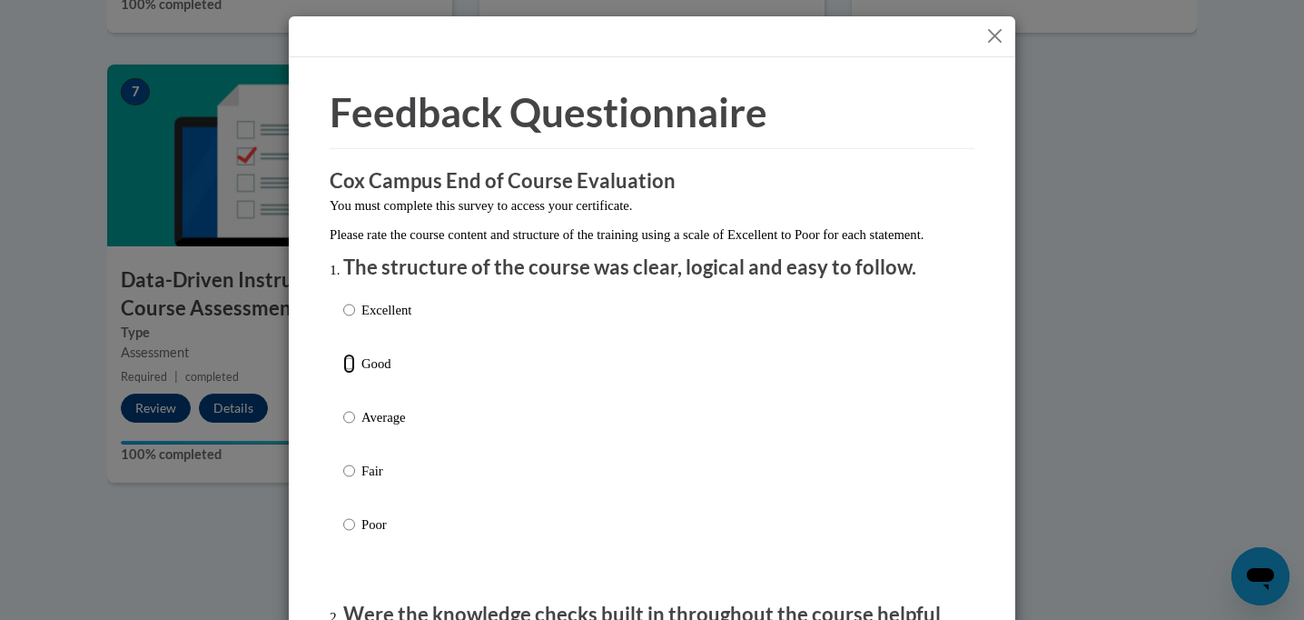
click at [347, 373] on input "Good" at bounding box center [349, 363] width 12 height 20
radio input "true"
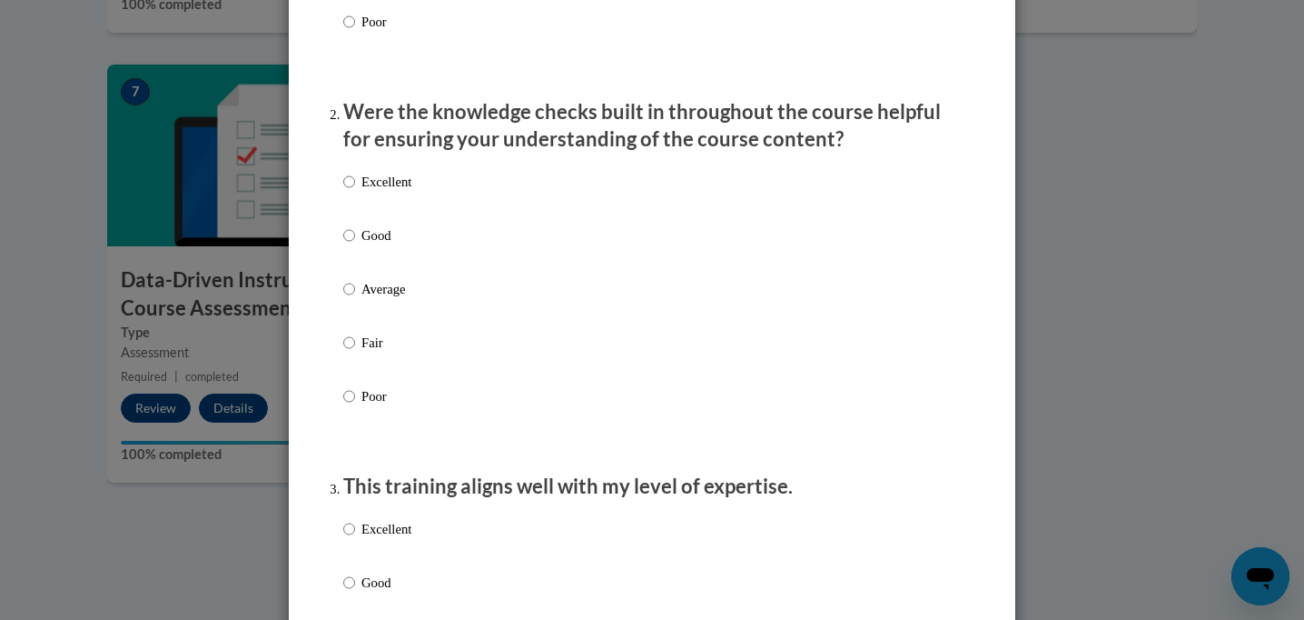
scroll to position [506, 0]
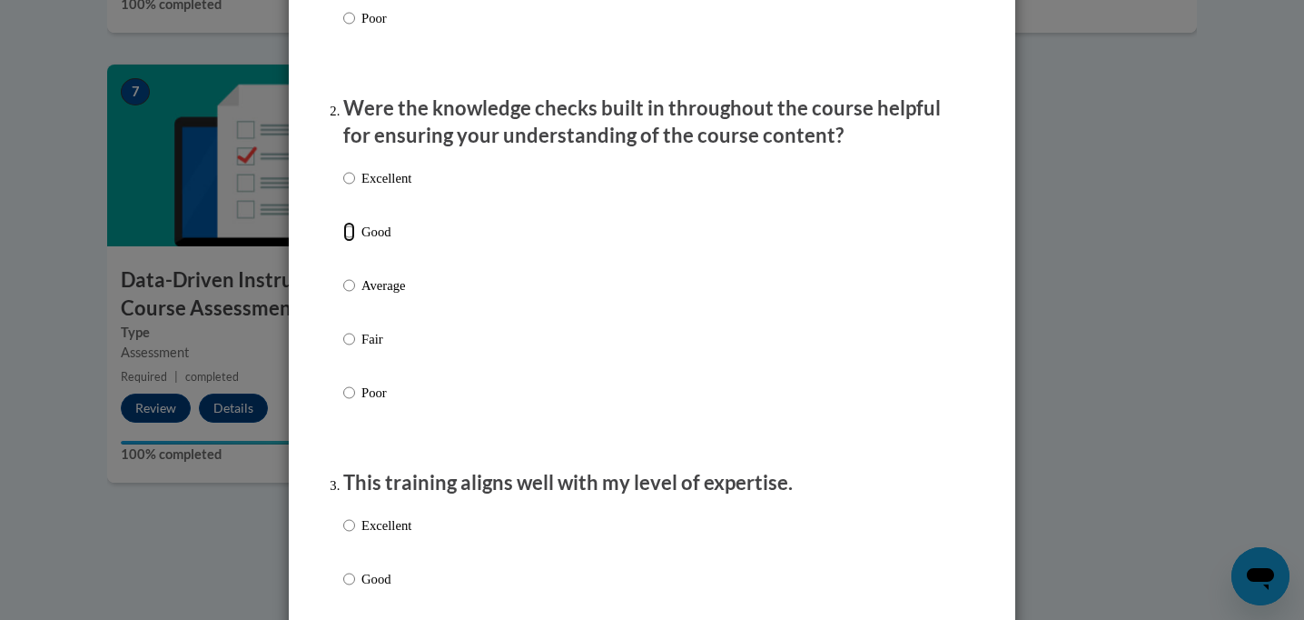
click at [352, 242] on input "Good" at bounding box center [349, 232] width 12 height 20
radio input "true"
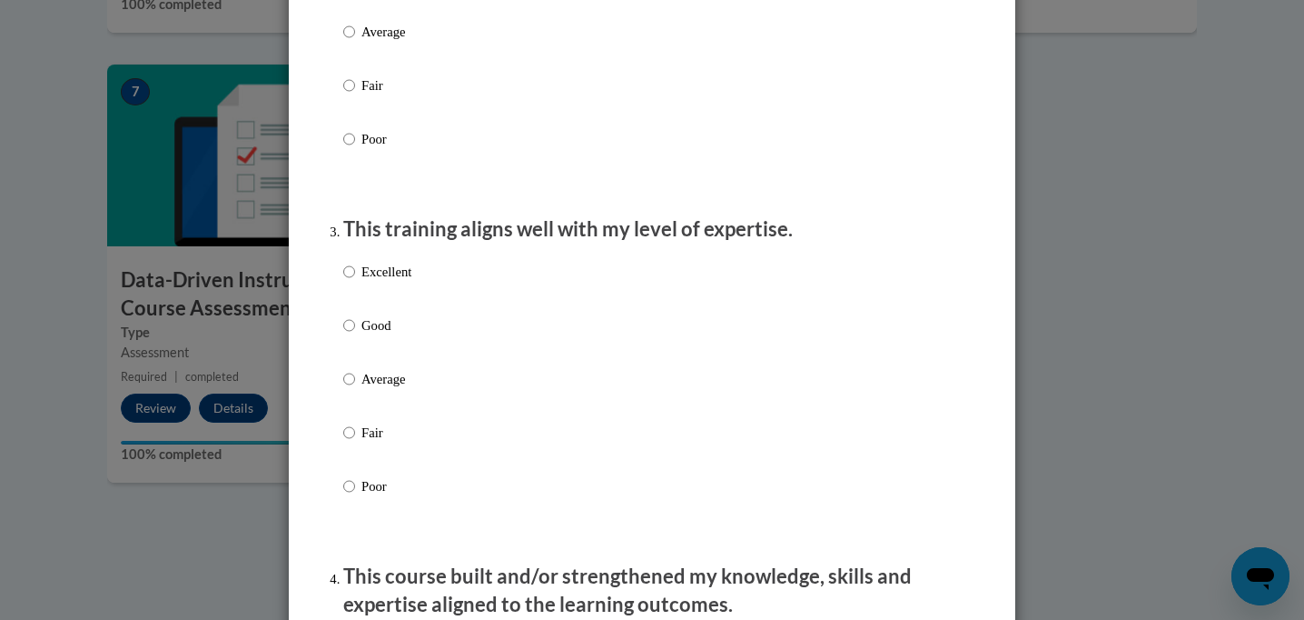
scroll to position [766, 0]
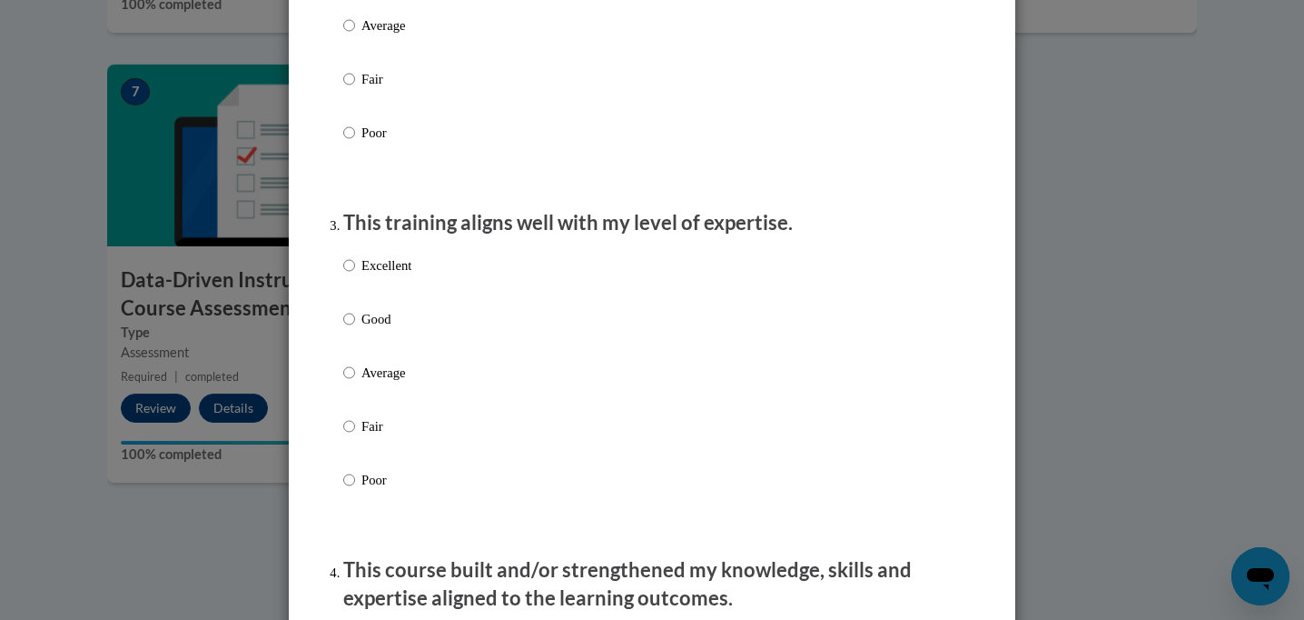
click at [355, 349] on label "Good" at bounding box center [377, 333] width 68 height 49
click at [355, 329] on input "Good" at bounding box center [349, 319] width 12 height 20
radio input "true"
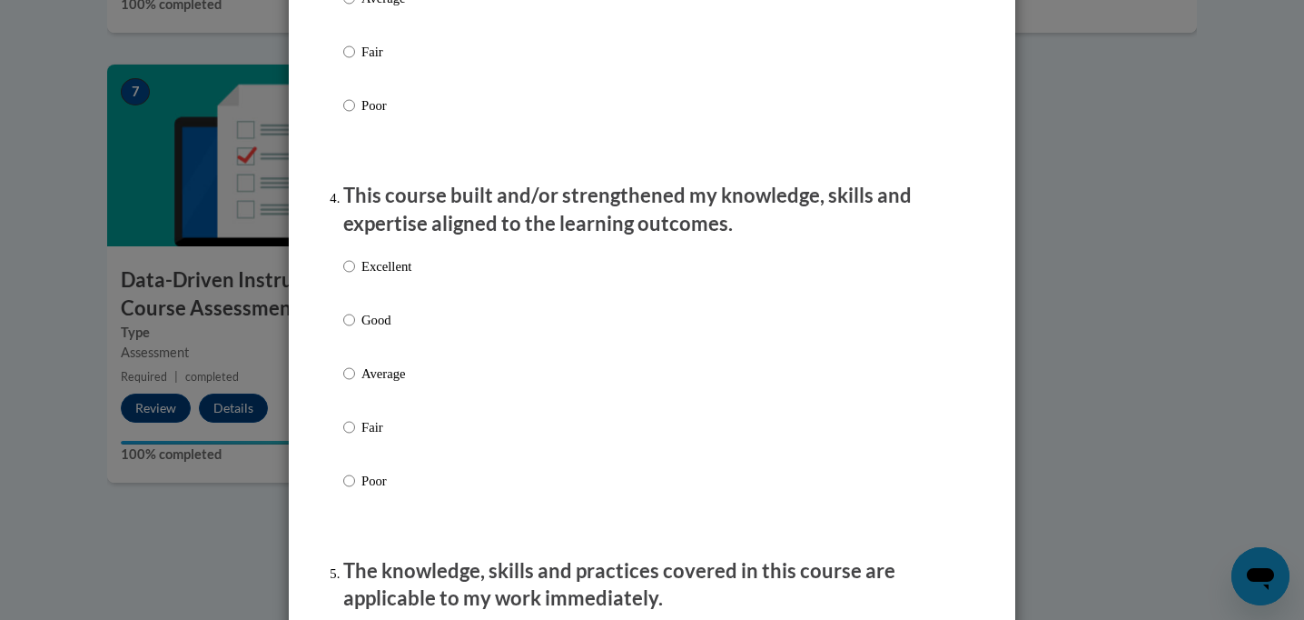
scroll to position [1142, 0]
click at [348, 327] on input "Good" at bounding box center [349, 318] width 12 height 20
radio input "true"
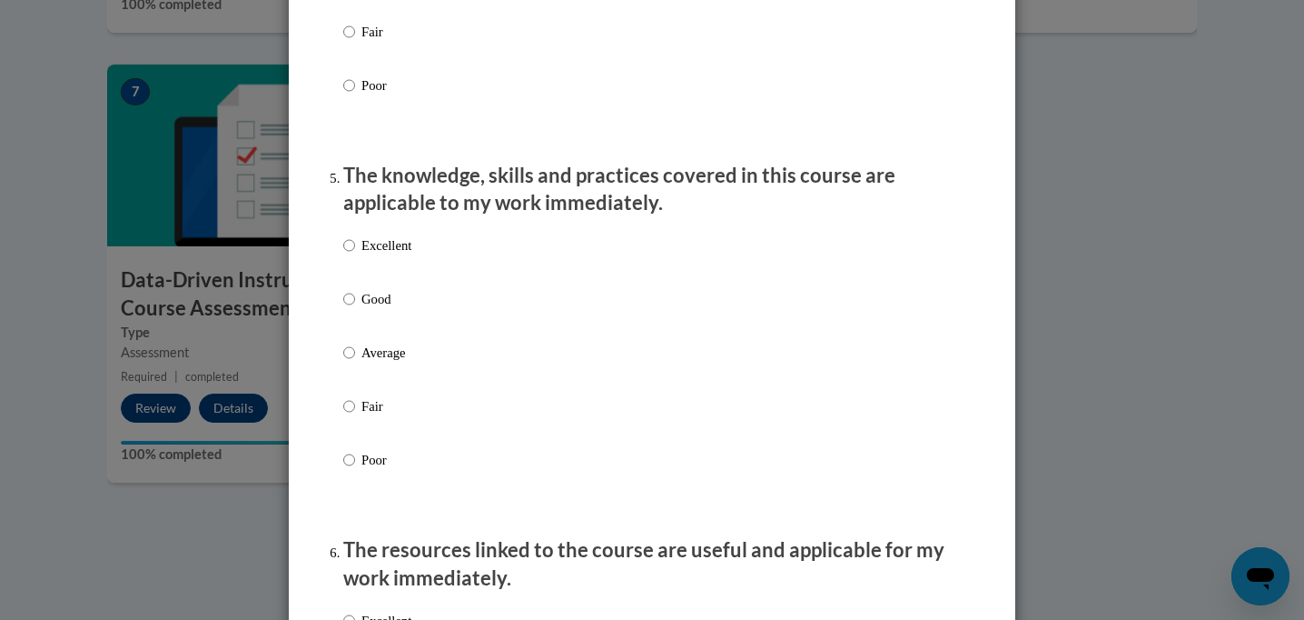
scroll to position [1537, 0]
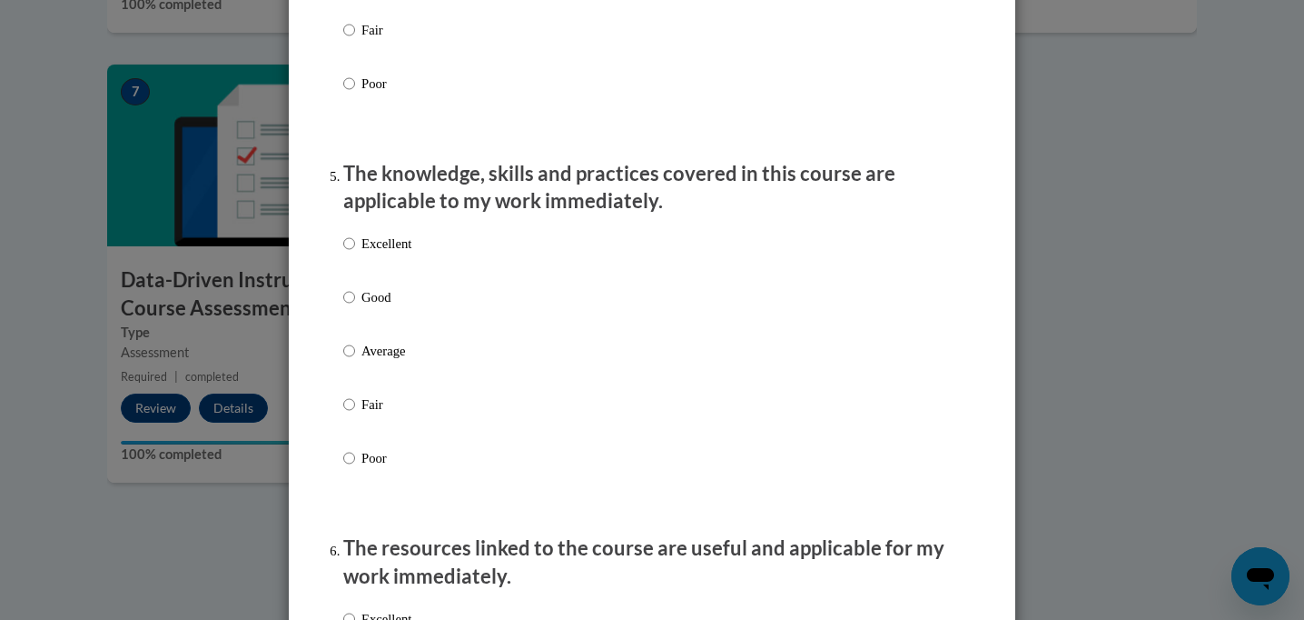
click at [372, 328] on label "Good" at bounding box center [377, 311] width 68 height 49
click at [355, 307] on input "Good" at bounding box center [349, 297] width 12 height 20
radio input "true"
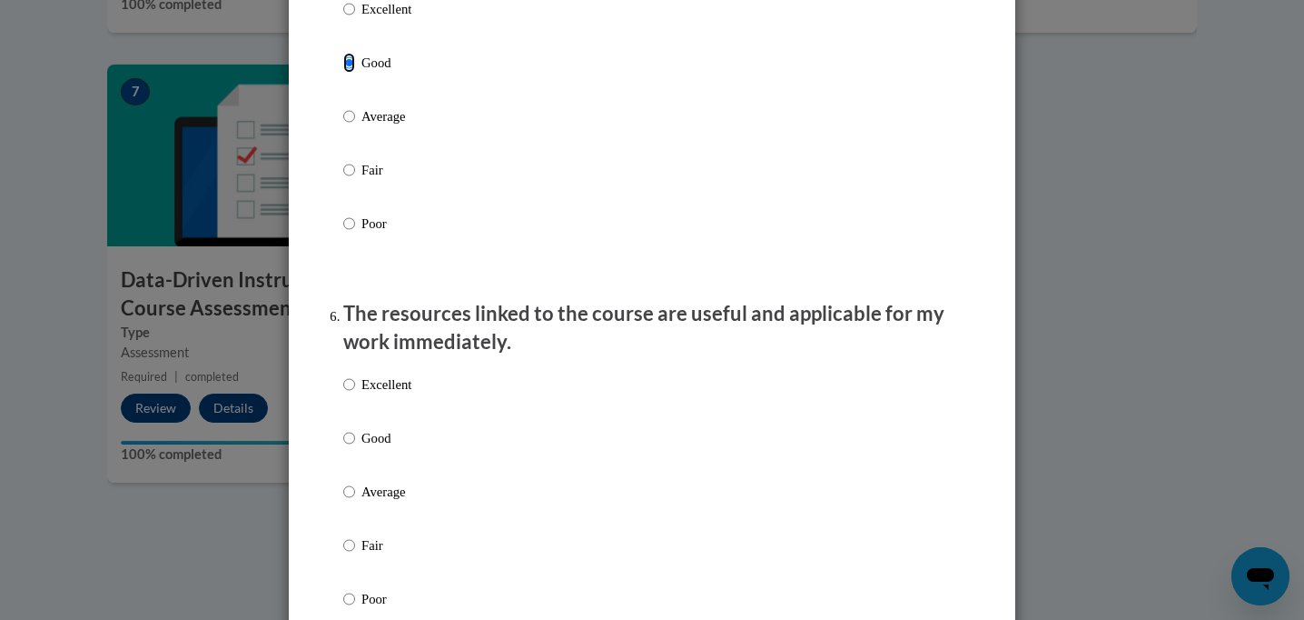
scroll to position [1773, 0]
click at [372, 446] on p "Good" at bounding box center [387, 436] width 50 height 20
click at [355, 446] on input "Good" at bounding box center [349, 436] width 12 height 20
radio input "true"
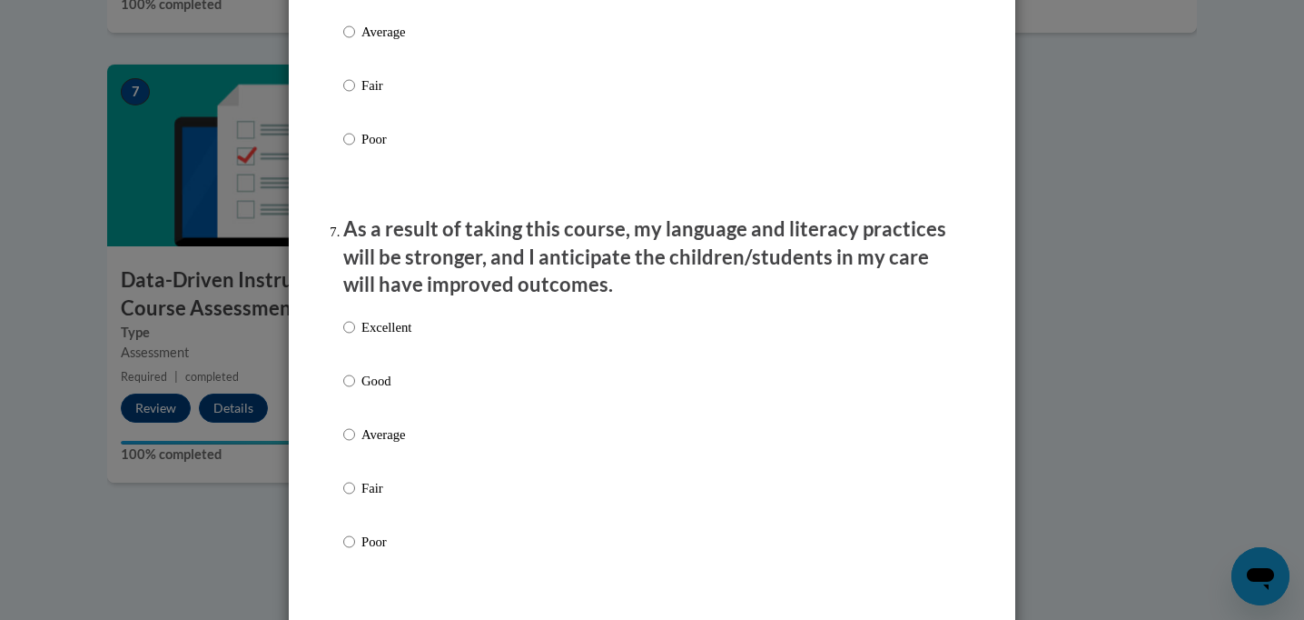
scroll to position [2233, 0]
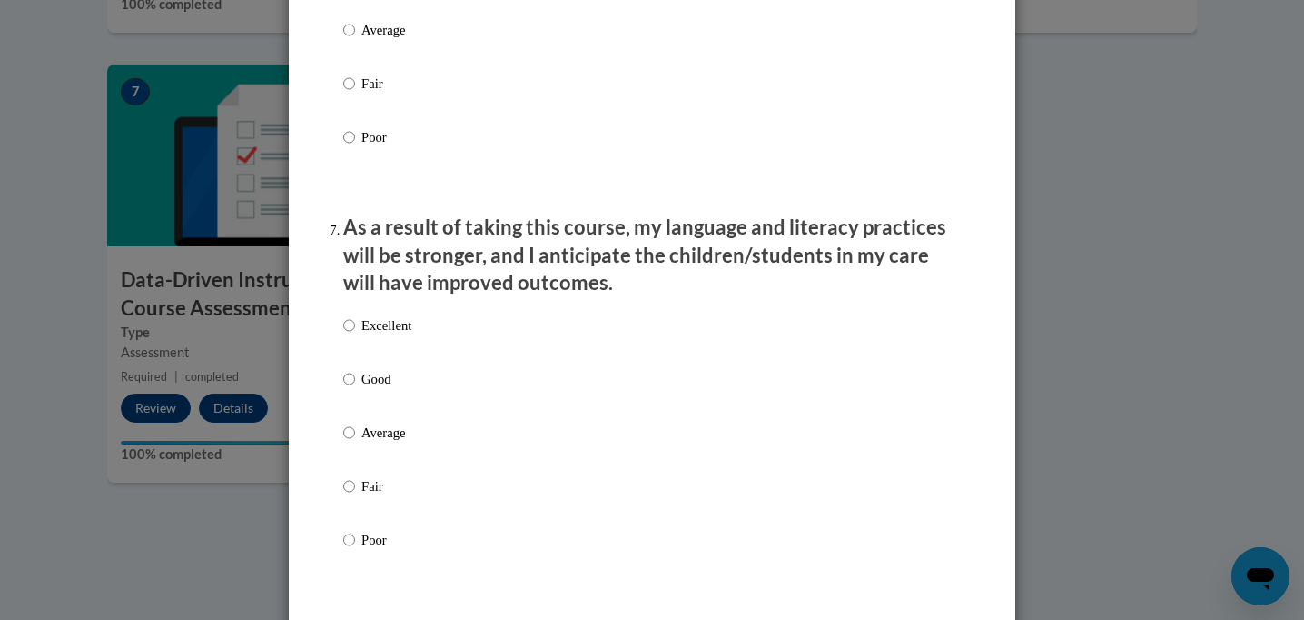
click at [368, 389] on p "Good" at bounding box center [387, 379] width 50 height 20
click at [355, 389] on input "Good" at bounding box center [349, 379] width 12 height 20
radio input "true"
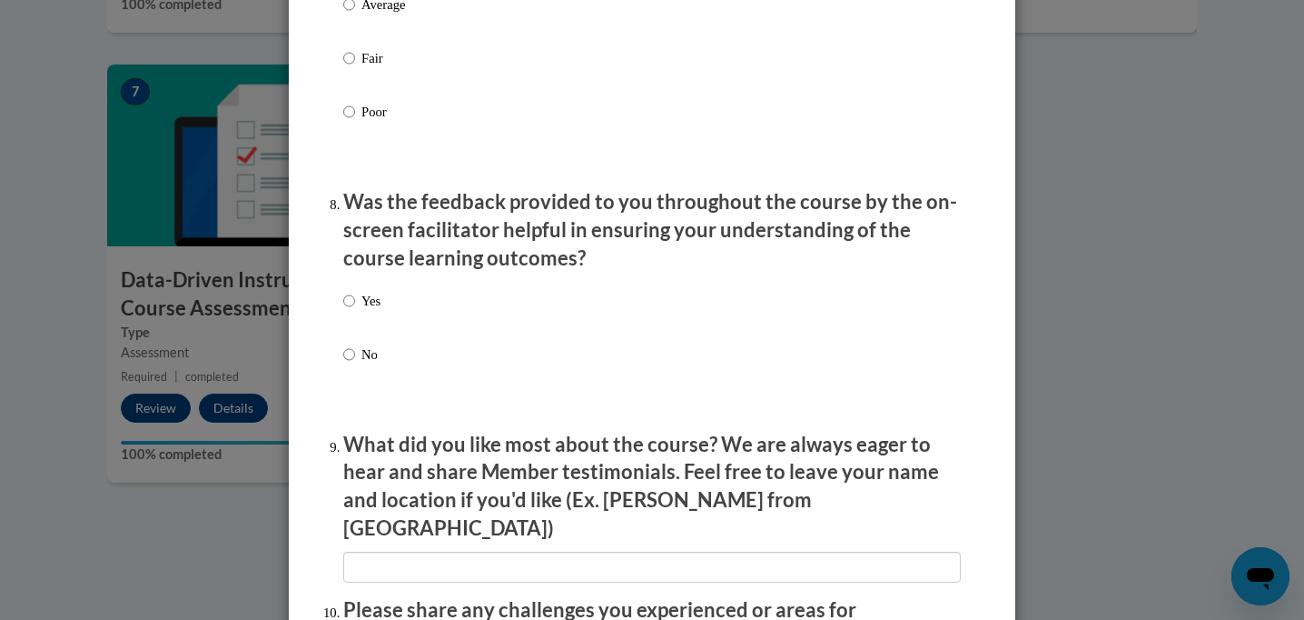
scroll to position [2667, 0]
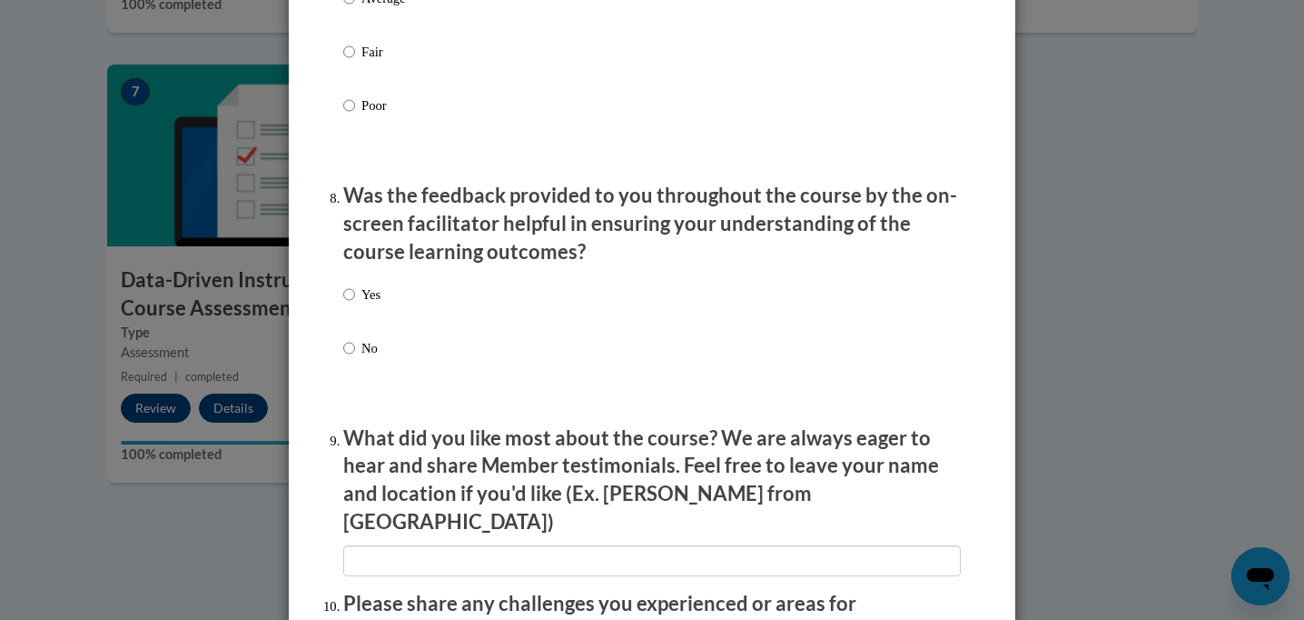
click at [361, 312] on label "Yes" at bounding box center [361, 308] width 37 height 49
click at [355, 304] on input "Yes" at bounding box center [349, 294] width 12 height 20
radio input "true"
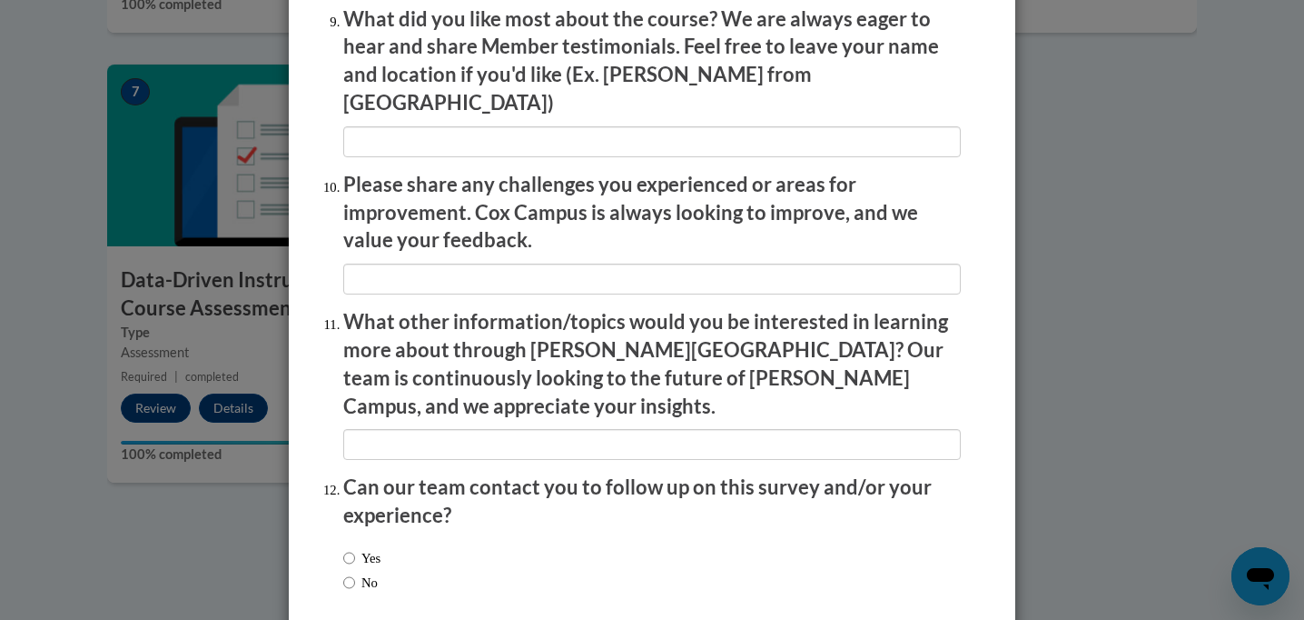
scroll to position [3159, 0]
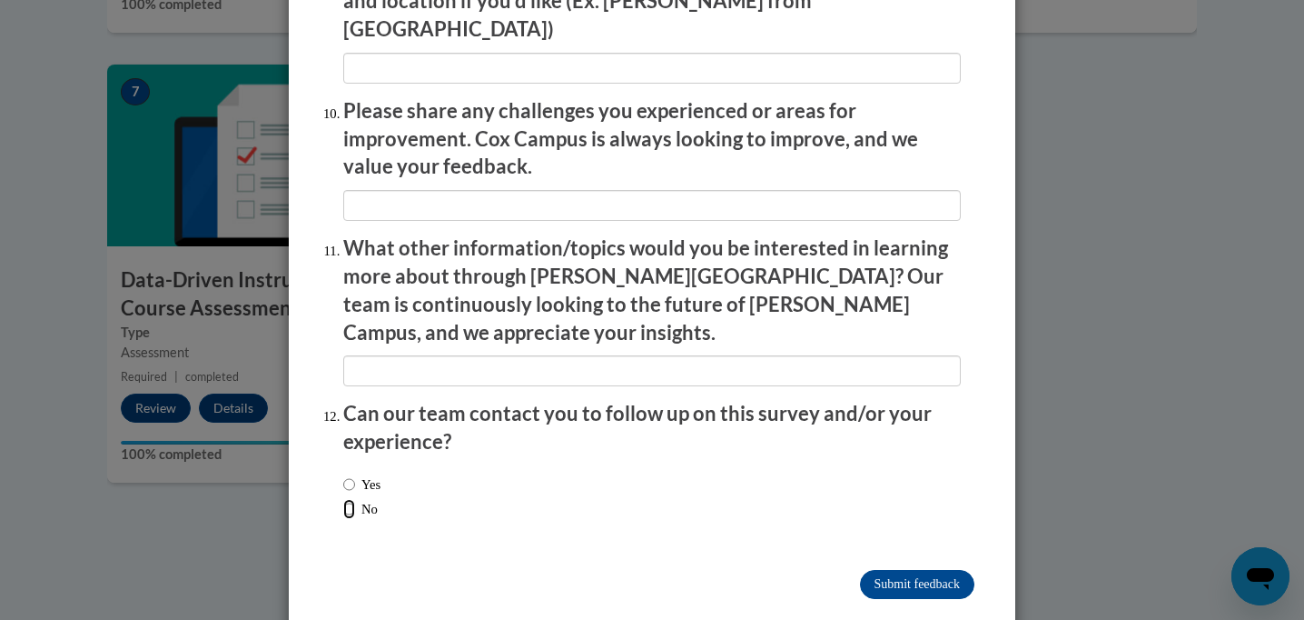
click at [354, 499] on input "No" at bounding box center [349, 509] width 12 height 20
radio input "true"
click at [903, 570] on input "Submit feedback" at bounding box center [917, 584] width 114 height 29
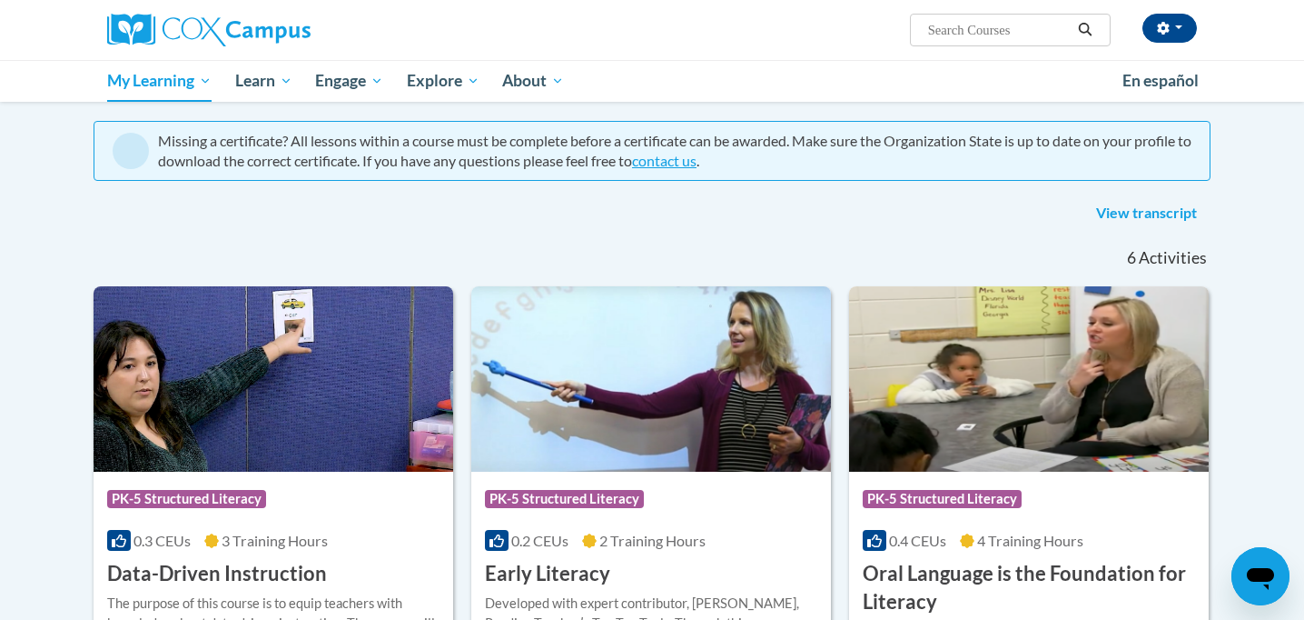
scroll to position [15, 0]
